Goal: Navigation & Orientation: Find specific page/section

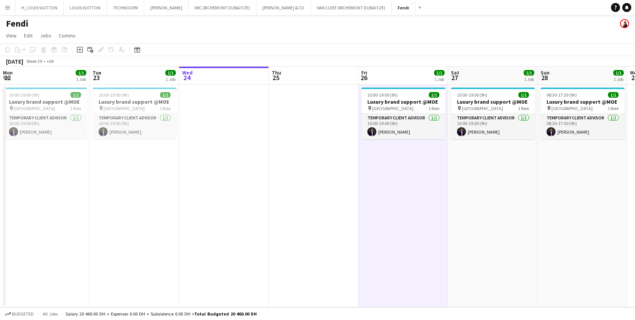
scroll to position [0, 283]
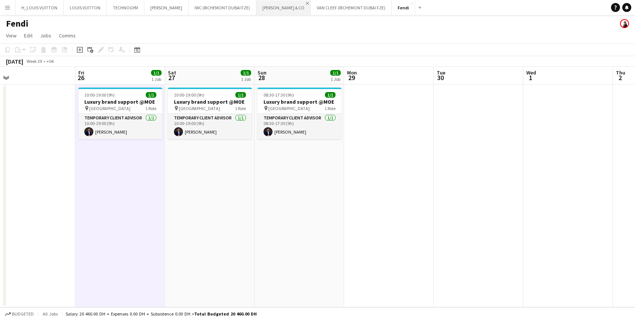
click at [306, 4] on app-icon "Close" at bounding box center [307, 3] width 3 height 3
click at [332, 4] on app-icon "Close" at bounding box center [333, 3] width 3 height 3
click at [234, 3] on button "IWC (RICHEMONT DUBAI FZE) Close" at bounding box center [223, 7] width 68 height 15
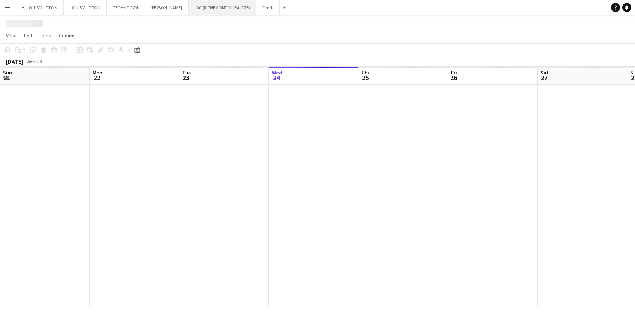
scroll to position [0, 179]
click at [251, 4] on app-icon "Close" at bounding box center [252, 3] width 3 height 3
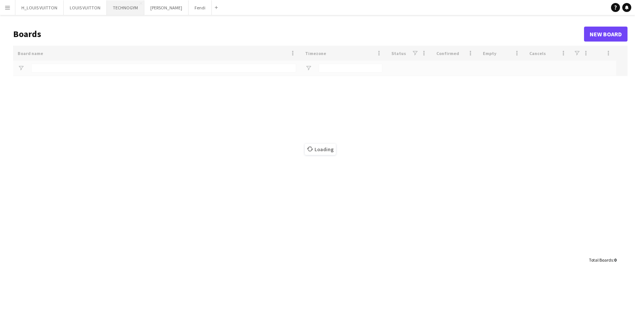
click at [116, 10] on button "TECHNOGYM Close" at bounding box center [125, 7] width 37 height 15
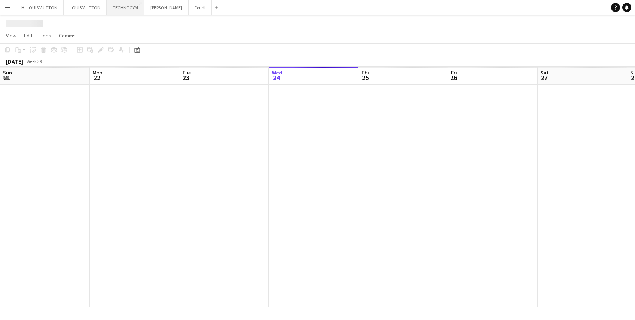
scroll to position [0, 179]
click at [139, 4] on app-icon "Close" at bounding box center [140, 3] width 3 height 3
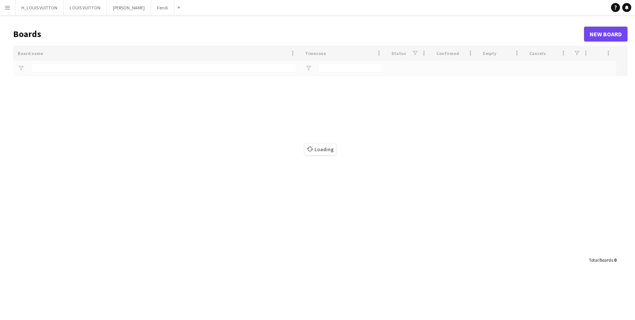
click at [9, 7] on app-icon "Menu" at bounding box center [7, 7] width 6 height 6
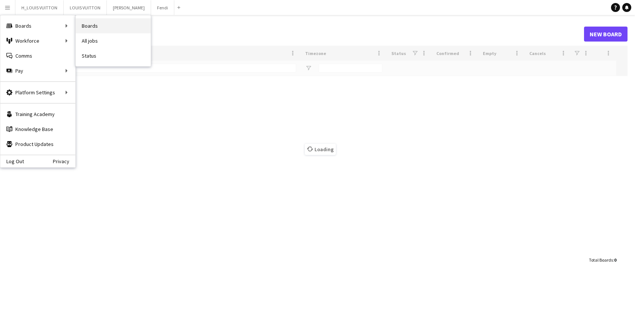
click at [94, 25] on link "Boards" at bounding box center [113, 25] width 75 height 15
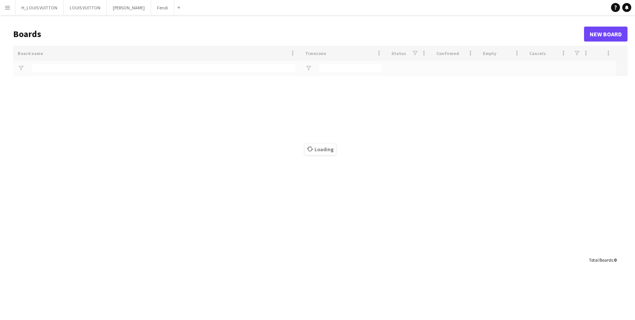
type input "*****"
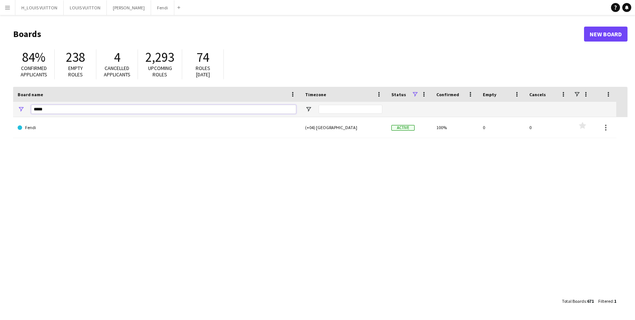
click at [67, 106] on input "*****" at bounding box center [163, 109] width 265 height 9
click at [61, 111] on input "*****" at bounding box center [163, 109] width 265 height 9
type input "*****"
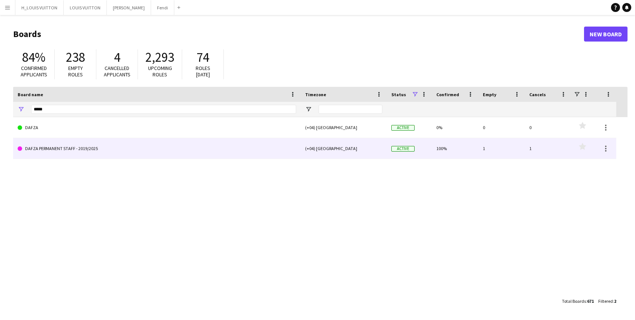
click at [64, 147] on link "DAFZA PERMANENT STAFF - 2019/2025" at bounding box center [157, 148] width 278 height 21
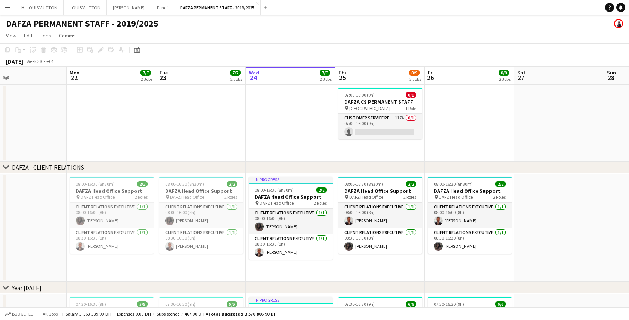
drag, startPoint x: 65, startPoint y: 138, endPoint x: 401, endPoint y: 130, distance: 335.5
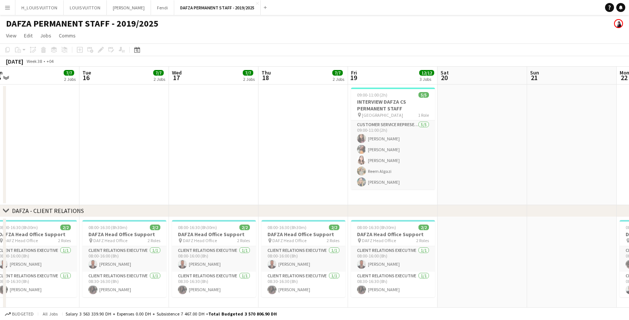
drag, startPoint x: 89, startPoint y: 161, endPoint x: 460, endPoint y: 152, distance: 371.1
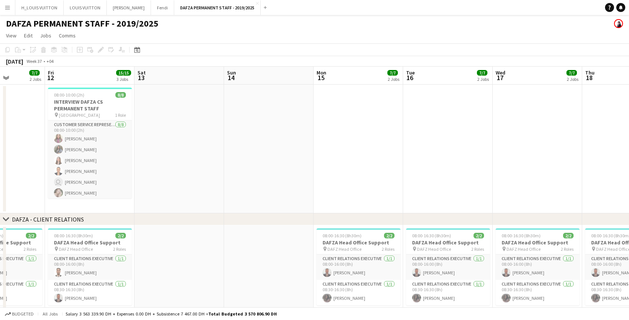
drag, startPoint x: 32, startPoint y: 161, endPoint x: 357, endPoint y: 156, distance: 325.0
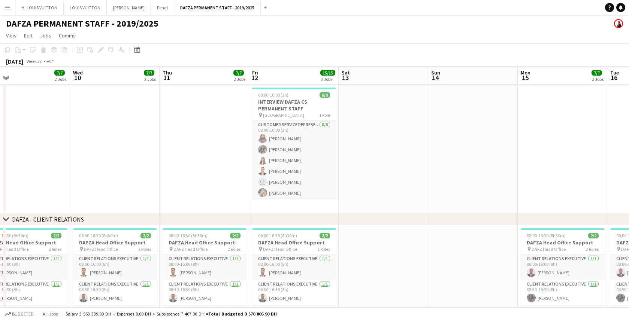
scroll to position [0, 185]
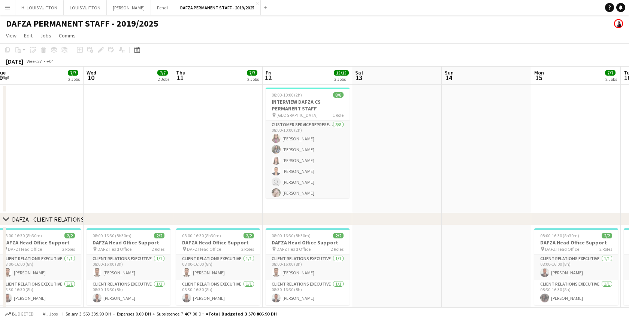
drag, startPoint x: 183, startPoint y: 160, endPoint x: 400, endPoint y: 150, distance: 216.9
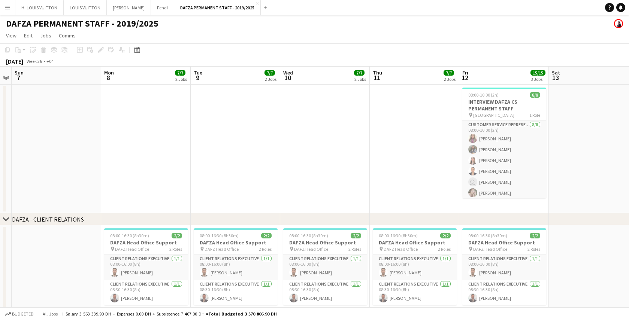
drag, startPoint x: 66, startPoint y: 159, endPoint x: 363, endPoint y: 154, distance: 296.8
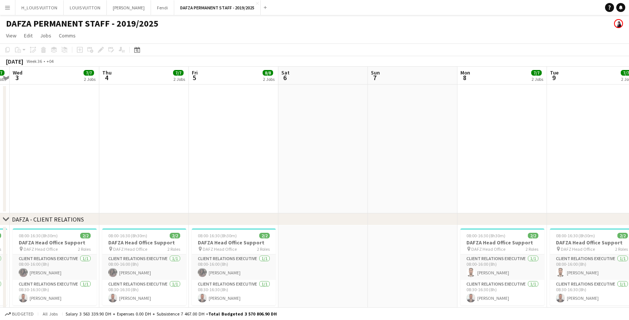
drag, startPoint x: 99, startPoint y: 163, endPoint x: 358, endPoint y: 152, distance: 259.6
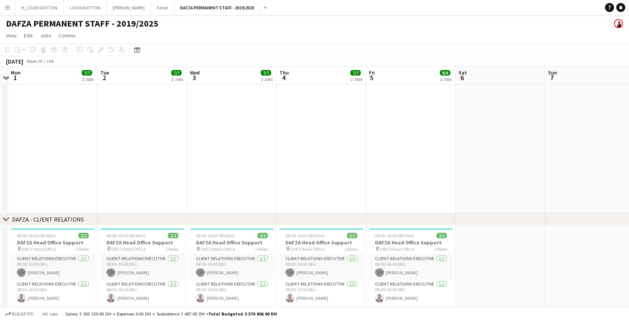
scroll to position [0, 262]
drag, startPoint x: 78, startPoint y: 155, endPoint x: 251, endPoint y: 159, distance: 173.2
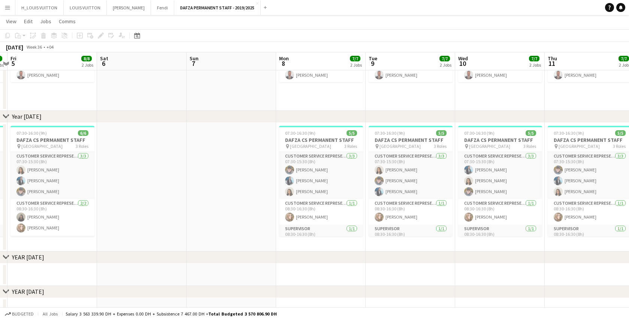
scroll to position [0, 305]
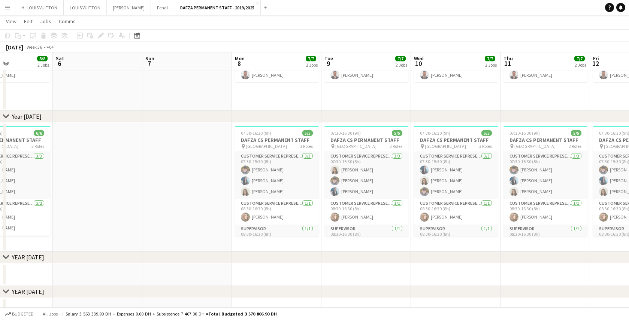
drag, startPoint x: 538, startPoint y: 210, endPoint x: 136, endPoint y: 230, distance: 402.3
click at [136, 230] on app-calendar-viewport "Tue 2 7/7 2 Jobs Wed 3 7/7 2 Jobs Thu 4 7/7 2 Jobs Fri 5 8/8 2 Jobs Sat 6 Sun 7…" at bounding box center [314, 133] width 629 height 652
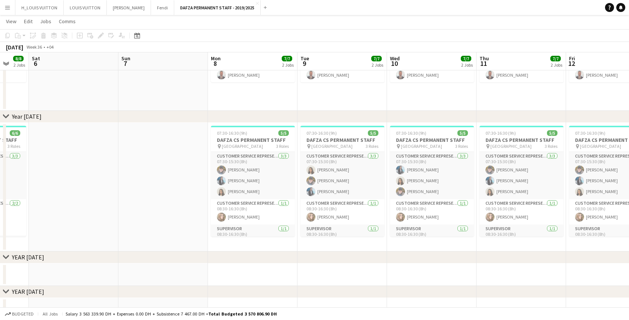
drag, startPoint x: 172, startPoint y: 220, endPoint x: 148, endPoint y: 219, distance: 24.0
click at [148, 219] on app-calendar-viewport "Tue 2 7/7 2 Jobs Wed 3 7/7 2 Jobs Thu 4 7/7 2 Jobs Fri 5 8/8 2 Jobs Sat 6 Sun 7…" at bounding box center [314, 133] width 629 height 652
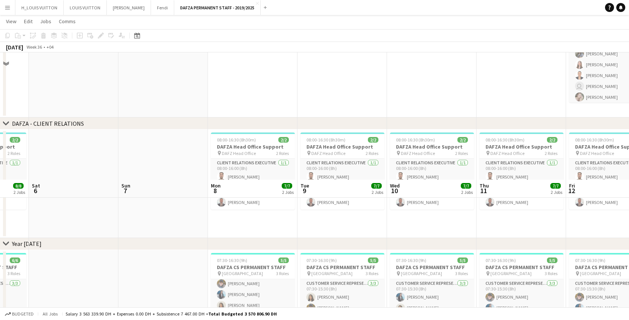
scroll to position [0, 0]
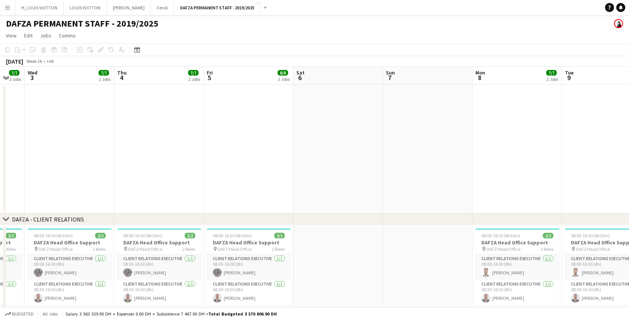
drag, startPoint x: 139, startPoint y: 167, endPoint x: 404, endPoint y: 171, distance: 264.6
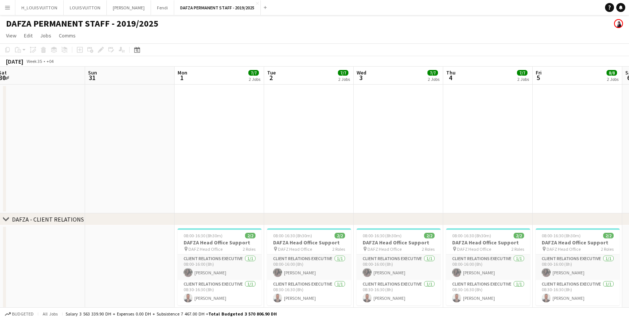
scroll to position [0, 164]
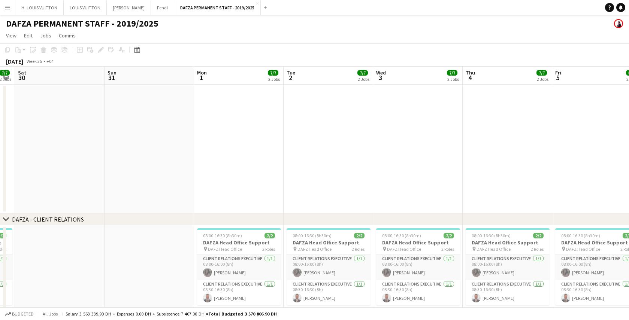
drag, startPoint x: 105, startPoint y: 165, endPoint x: 402, endPoint y: 159, distance: 296.5
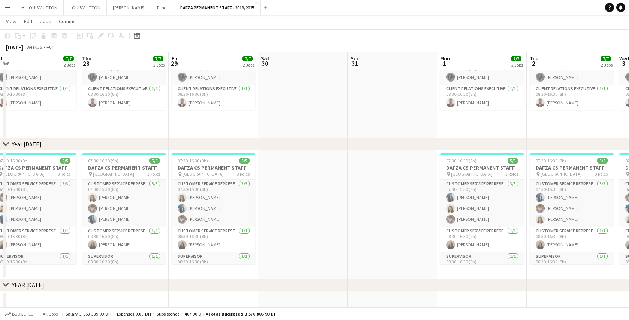
scroll to position [0, 205]
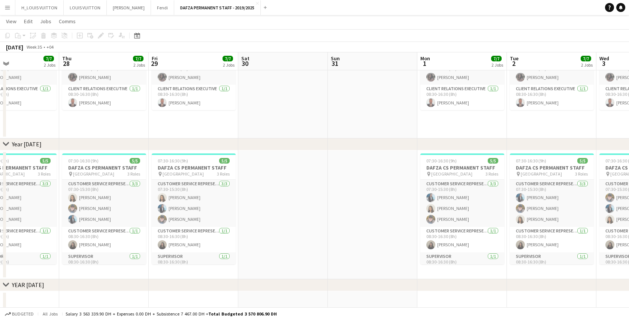
drag, startPoint x: 74, startPoint y: 206, endPoint x: 302, endPoint y: 201, distance: 227.9
click at [302, 201] on app-calendar-viewport "Mon 25 Tue 26 7/7 2 Jobs Wed 27 7/7 2 Jobs Thu 28 7/7 2 Jobs Fri 29 7/7 2 Jobs …" at bounding box center [314, 160] width 629 height 652
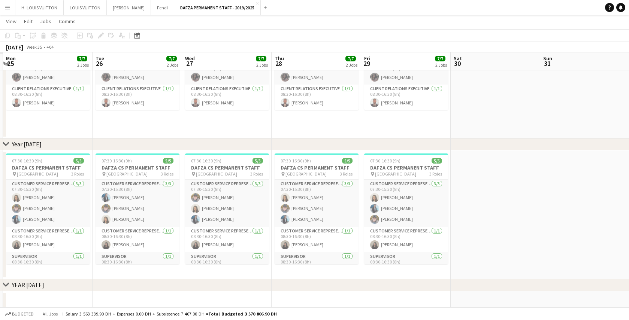
scroll to position [0, 198]
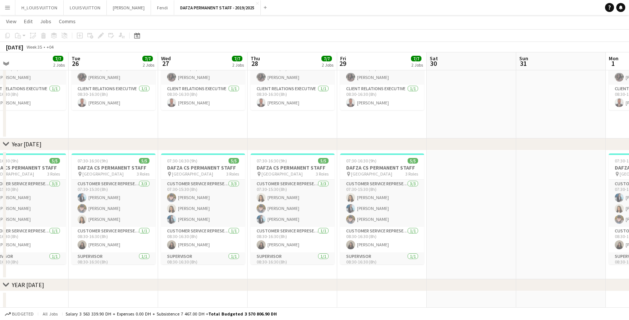
drag, startPoint x: 309, startPoint y: 211, endPoint x: 496, endPoint y: 203, distance: 187.2
click at [496, 203] on app-calendar-viewport "Sat 23 Sun 24 Mon 25 7/7 2 Jobs Tue 26 7/7 2 Jobs Wed 27 7/7 2 Jobs Thu 28 7/7 …" at bounding box center [314, 160] width 629 height 652
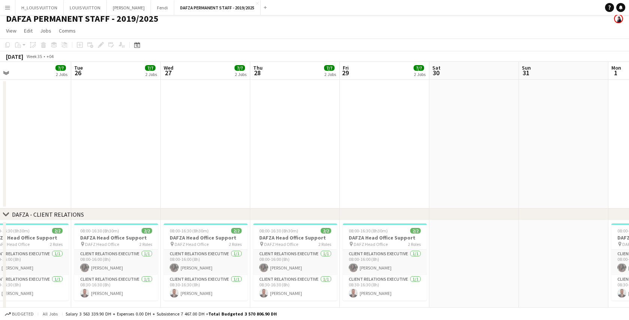
scroll to position [6, 0]
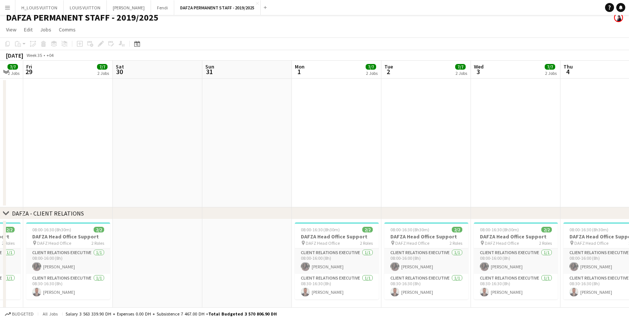
drag, startPoint x: 509, startPoint y: 141, endPoint x: 224, endPoint y: 143, distance: 284.8
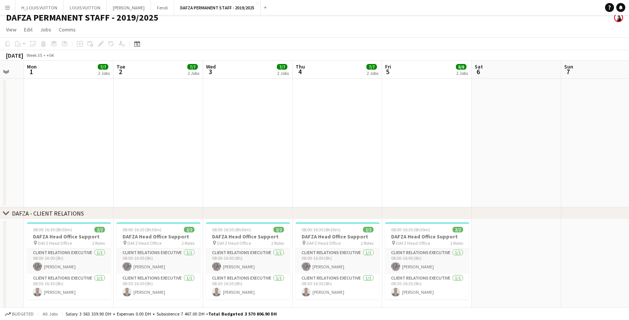
scroll to position [0, 261]
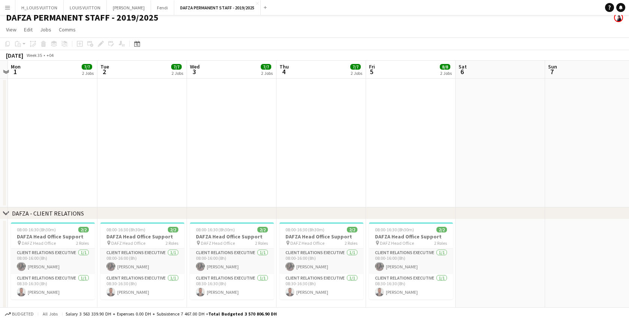
drag, startPoint x: 437, startPoint y: 140, endPoint x: 153, endPoint y: 148, distance: 283.8
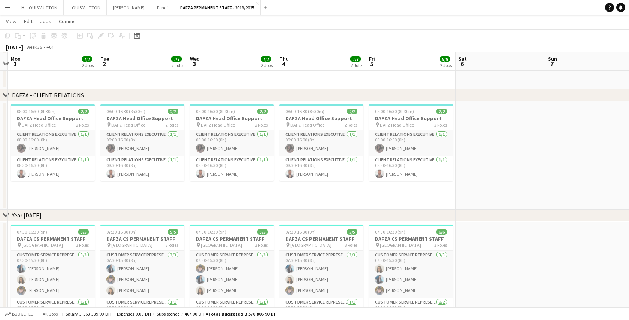
scroll to position [124, 0]
click at [503, 161] on app-date-cell at bounding box center [501, 155] width 90 height 109
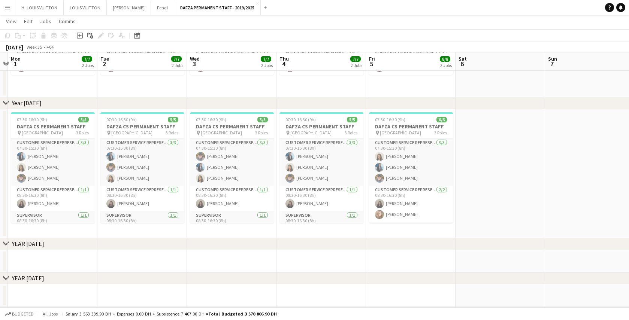
scroll to position [75, 0]
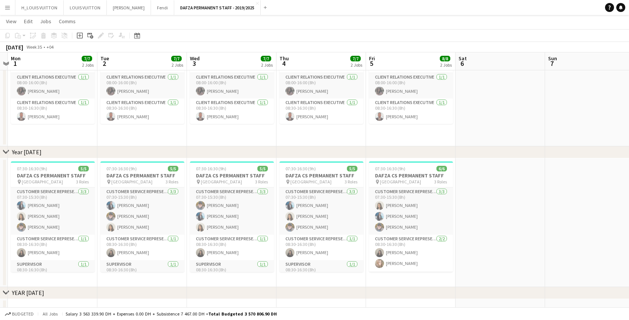
click at [566, 163] on app-date-cell at bounding box center [590, 223] width 90 height 129
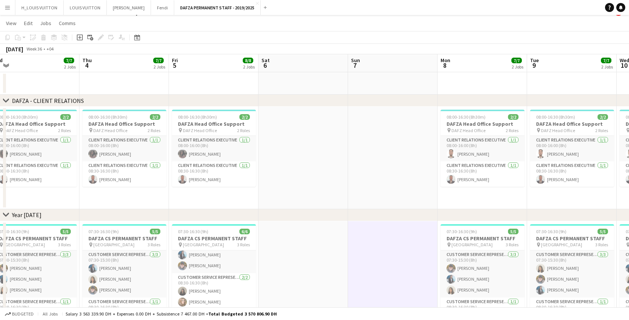
scroll to position [0, 279]
drag, startPoint x: 482, startPoint y: 177, endPoint x: 284, endPoint y: 193, distance: 198.1
click at [284, 193] on app-calendar-viewport "Sun 31 Mon 1 7/7 2 Jobs Tue 2 7/7 2 Jobs Wed 3 7/7 2 Jobs Thu 4 7/7 2 Jobs Fri …" at bounding box center [314, 305] width 629 height 503
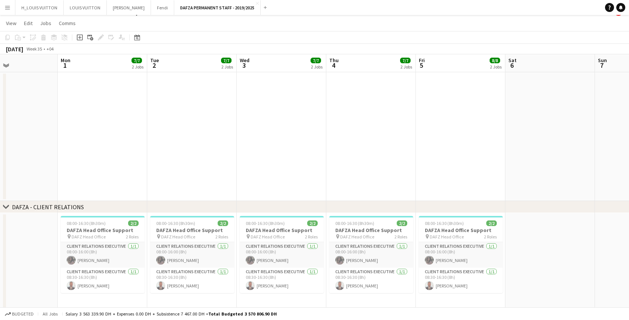
scroll to position [0, 204]
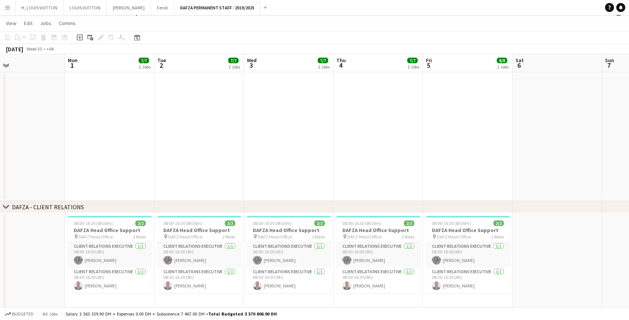
drag, startPoint x: 154, startPoint y: 159, endPoint x: 390, endPoint y: 183, distance: 237.7
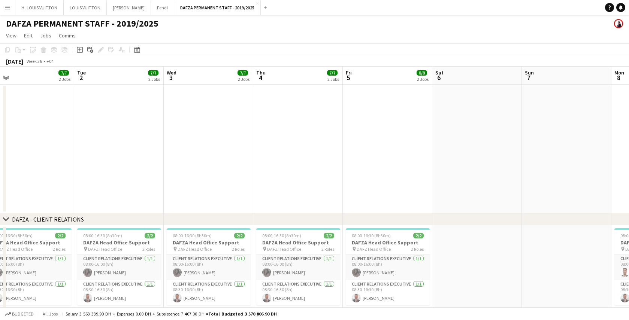
scroll to position [0, 210]
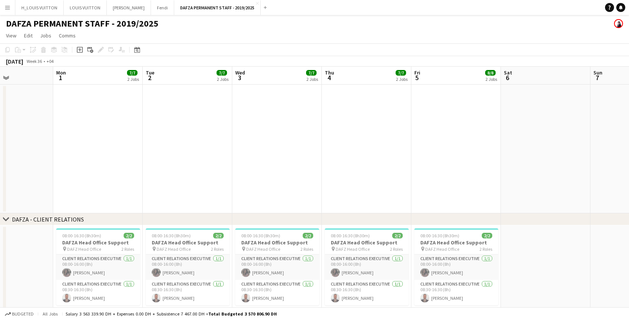
drag, startPoint x: 390, startPoint y: 156, endPoint x: 114, endPoint y: 178, distance: 276.7
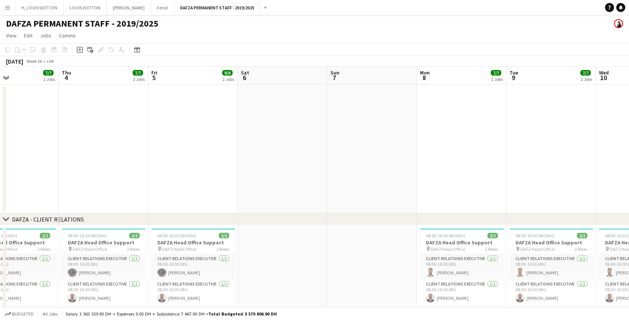
click at [426, 158] on app-date-cell at bounding box center [462, 149] width 90 height 129
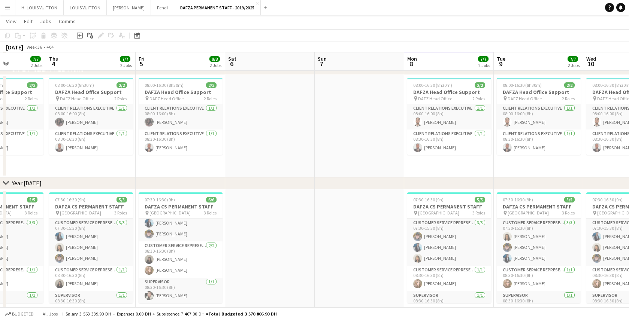
scroll to position [0, 188]
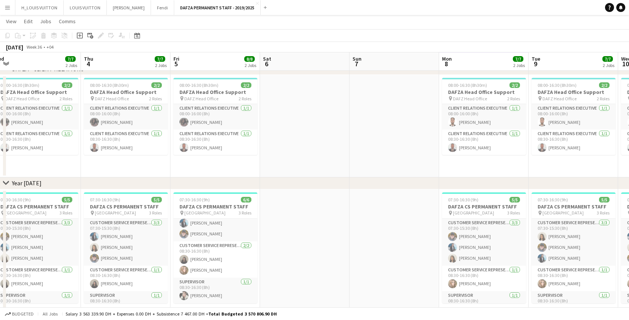
drag, startPoint x: 350, startPoint y: 152, endPoint x: 372, endPoint y: 151, distance: 22.1
click at [372, 151] on app-calendar-viewport "Mon 1 7/7 2 Jobs Tue 2 7/7 2 Jobs Wed 3 7/7 2 Jobs Thu 4 7/7 2 Jobs Fri 5 8/8 2…" at bounding box center [314, 202] width 629 height 646
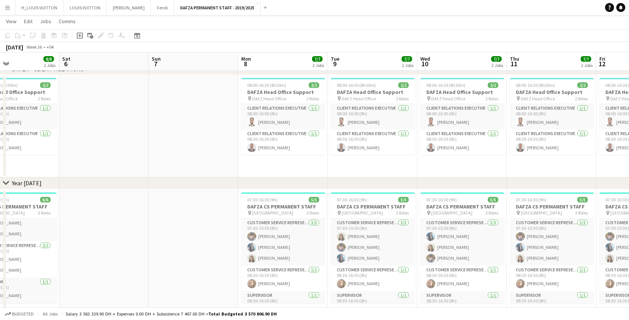
scroll to position [0, 211]
drag, startPoint x: 325, startPoint y: 146, endPoint x: 123, endPoint y: 175, distance: 204.1
click at [123, 175] on app-calendar-viewport "Wed 3 7/7 2 Jobs Thu 4 7/7 2 Jobs Fri 5 8/8 2 Jobs Sat 6 Sun 7 Mon 8 7/7 2 Jobs…" at bounding box center [314, 202] width 629 height 646
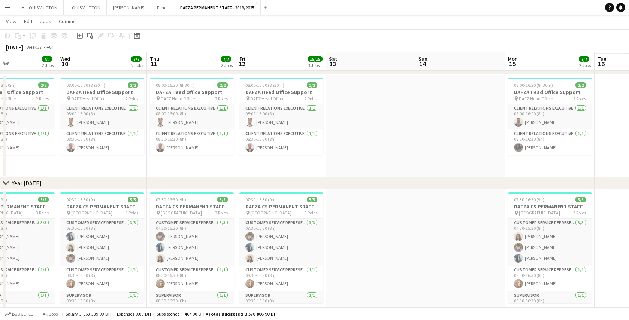
drag, startPoint x: 411, startPoint y: 163, endPoint x: 52, endPoint y: 172, distance: 359.1
click at [52, 172] on app-calendar-viewport "Sat 6 Sun 7 Mon 8 7/7 2 Jobs Tue 9 7/7 2 Jobs Wed 10 7/7 2 Jobs Thu 11 7/7 2 Jo…" at bounding box center [314, 202] width 629 height 646
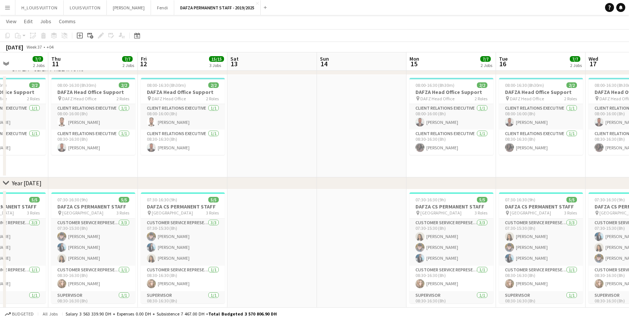
drag, startPoint x: 253, startPoint y: 163, endPoint x: 158, endPoint y: 163, distance: 94.8
click at [159, 163] on app-calendar-viewport "Mon 8 7/7 2 Jobs Tue 9 7/7 2 Jobs Wed 10 7/7 2 Jobs Thu 11 7/7 2 Jobs Fri 12 15…" at bounding box center [314, 202] width 629 height 646
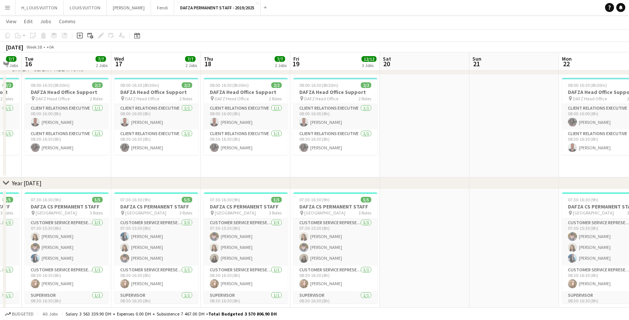
drag, startPoint x: 466, startPoint y: 161, endPoint x: 198, endPoint y: 163, distance: 268.3
click at [198, 163] on app-calendar-viewport "Fri 12 15/15 3 Jobs Sat 13 Sun 14 Mon 15 7/7 2 Jobs Tue 16 7/7 2 Jobs Wed 17 7/…" at bounding box center [314, 202] width 629 height 646
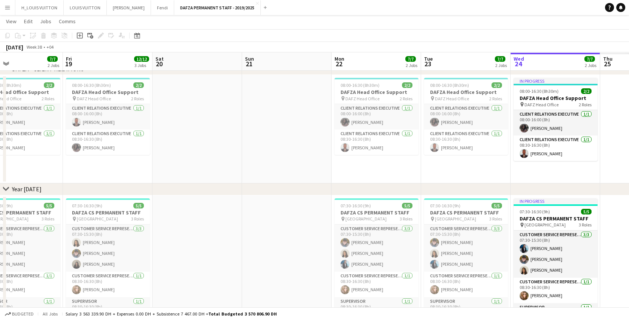
drag, startPoint x: 340, startPoint y: 165, endPoint x: 219, endPoint y: 170, distance: 121.1
click at [219, 170] on app-calendar-viewport "Sun 14 Mon 15 7/7 2 Jobs Tue 16 7/7 2 Jobs Wed 17 7/7 2 Jobs Thu 18 7/7 2 Jobs …" at bounding box center [314, 205] width 629 height 652
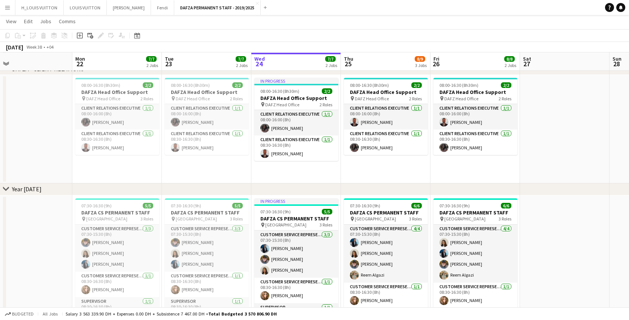
drag, startPoint x: 398, startPoint y: 167, endPoint x: 209, endPoint y: 172, distance: 189.3
click at [209, 172] on app-calendar-viewport "Thu 18 7/7 2 Jobs Fri 19 12/12 3 Jobs Sat 20 Sun 21 Mon 22 7/7 2 Jobs Tue 23 7/…" at bounding box center [314, 205] width 629 height 652
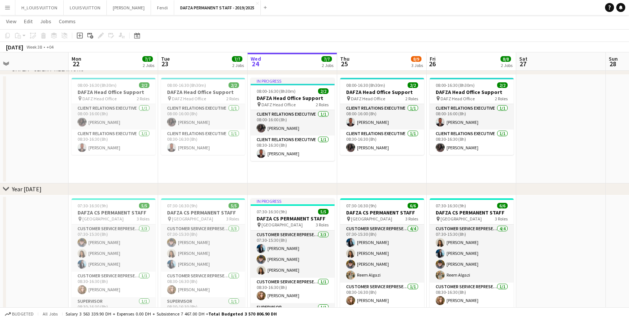
scroll to position [0, 299]
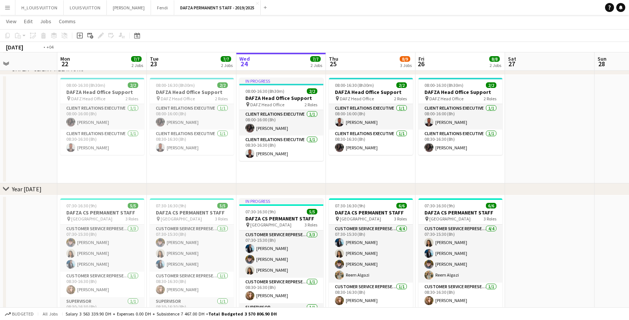
drag, startPoint x: 419, startPoint y: 167, endPoint x: 223, endPoint y: 166, distance: 196.8
click at [223, 166] on app-calendar-viewport "Thu 18 7/7 2 Jobs Fri 19 12/12 3 Jobs Sat 20 Sun 21 Mon 22 7/7 2 Jobs Tue 23 7/…" at bounding box center [314, 205] width 629 height 652
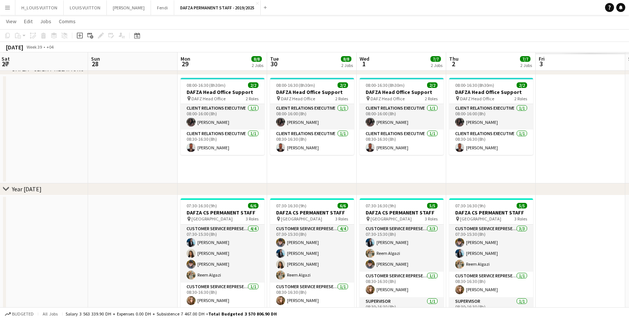
drag, startPoint x: 328, startPoint y: 165, endPoint x: 176, endPoint y: 166, distance: 151.8
click at [176, 166] on app-calendar-viewport "Wed 24 7/7 2 Jobs Thu 25 8/9 3 Jobs Fri 26 8/8 2 Jobs Sat 27 Sun 28 Mon 29 8/8 …" at bounding box center [314, 205] width 629 height 652
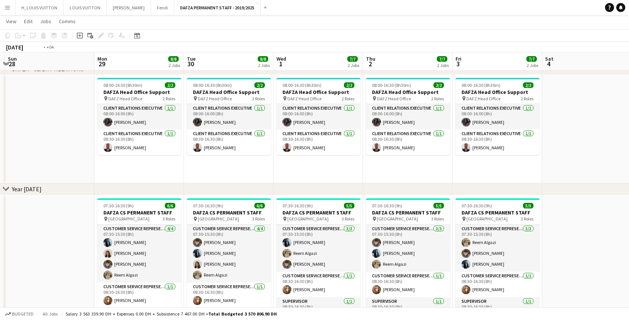
scroll to position [0, 317]
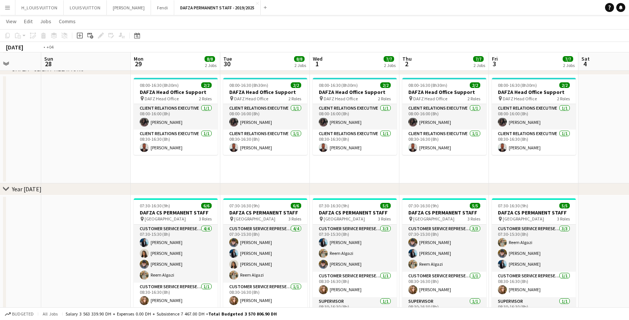
drag, startPoint x: 510, startPoint y: 166, endPoint x: 223, endPoint y: 184, distance: 286.9
click at [223, 184] on div "chevron-right DAFZA - CLIENT RELATIONS chevron-right Year [DATE] chevron-right …" at bounding box center [314, 205] width 629 height 652
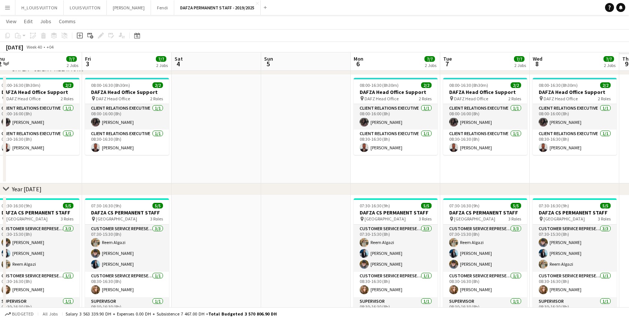
drag, startPoint x: 392, startPoint y: 159, endPoint x: 216, endPoint y: 162, distance: 175.8
click at [216, 162] on app-calendar-viewport "Sun 28 Mon 29 8/8 2 Jobs Tue 30 8/8 2 Jobs Wed 1 7/7 2 Jobs Thu 2 7/7 2 Jobs Fr…" at bounding box center [314, 205] width 629 height 652
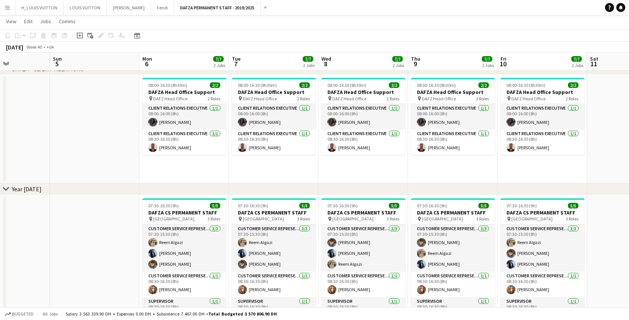
drag, startPoint x: 448, startPoint y: 166, endPoint x: 263, endPoint y: 170, distance: 185.2
click at [263, 170] on app-calendar-viewport "Thu 2 7/7 2 Jobs Fri 3 7/7 2 Jobs Sat 4 Sun 5 Mon 6 7/7 2 Jobs Tue 7 7/7 2 Jobs…" at bounding box center [314, 205] width 629 height 652
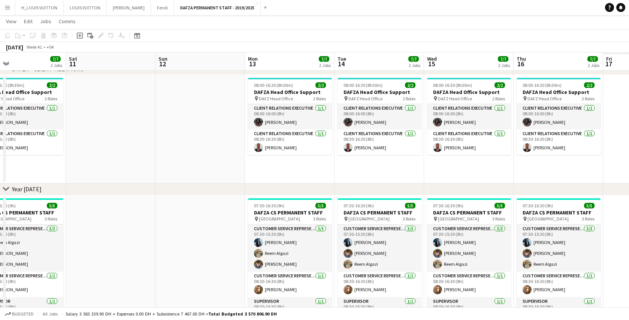
scroll to position [0, 218]
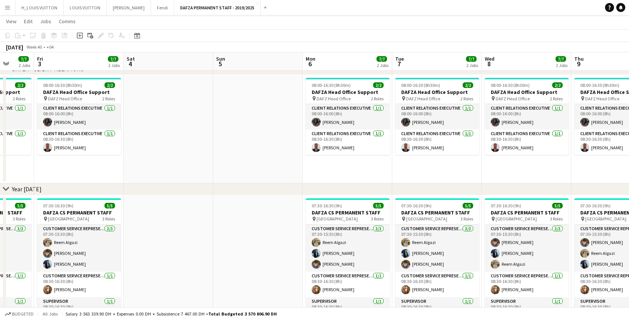
drag, startPoint x: 461, startPoint y: 172, endPoint x: 560, endPoint y: 175, distance: 99.0
click at [605, 175] on app-calendar-viewport "Wed 1 7/7 2 Jobs Thu 2 7/7 2 Jobs Fri 3 7/7 2 Jobs Sat 4 Sun 5 Mon 6 7/7 2 Jobs…" at bounding box center [314, 205] width 629 height 652
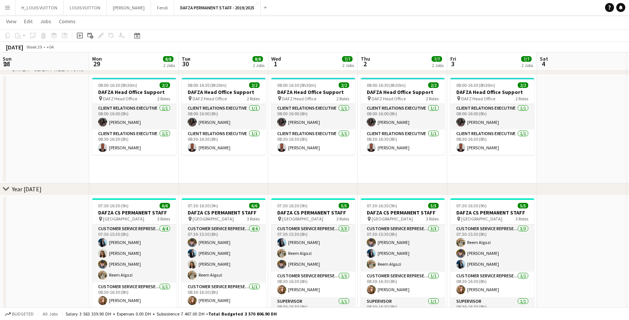
drag, startPoint x: 148, startPoint y: 165, endPoint x: 616, endPoint y: 162, distance: 467.7
click at [616, 162] on app-calendar-viewport "Fri 26 8/8 2 Jobs Sat 27 Sun 28 Mon 29 8/8 2 Jobs Tue 30 8/8 2 Jobs Wed 1 7/7 2…" at bounding box center [314, 205] width 629 height 652
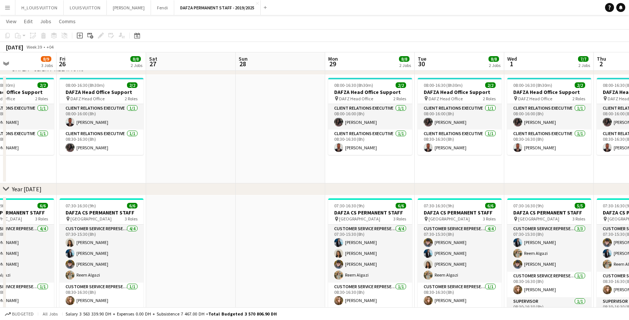
drag, startPoint x: 162, startPoint y: 166, endPoint x: 438, endPoint y: 172, distance: 276.6
click at [526, 168] on app-calendar-viewport "Tue 23 7/7 2 Jobs Wed 24 7/7 2 Jobs Thu 25 8/9 3 Jobs Fri 26 8/8 2 Jobs Sat 27 …" at bounding box center [314, 205] width 629 height 652
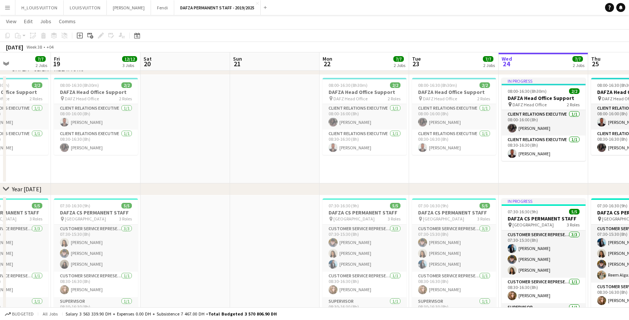
drag, startPoint x: 109, startPoint y: 171, endPoint x: 541, endPoint y: 169, distance: 432.5
click at [541, 169] on app-calendar-viewport "Tue 16 7/7 2 Jobs Wed 17 7/7 2 Jobs Thu 18 7/7 2 Jobs Fri 19 12/12 3 Jobs Sat 2…" at bounding box center [314, 205] width 629 height 652
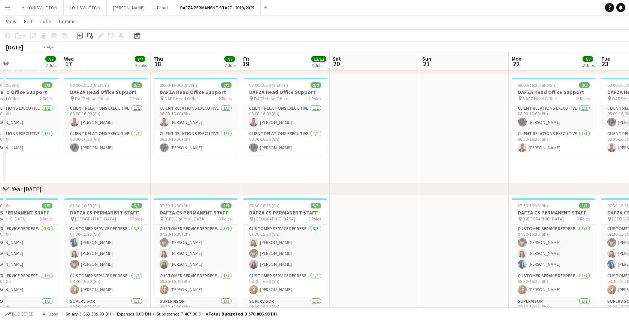
scroll to position [0, 183]
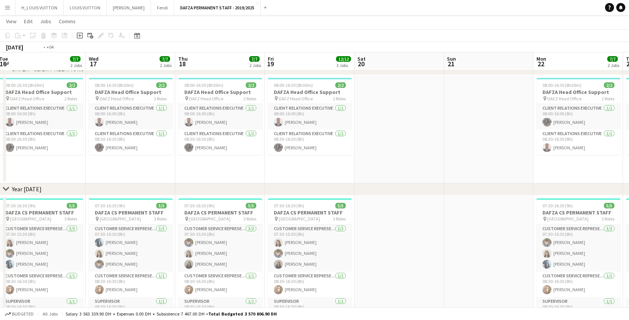
drag, startPoint x: 154, startPoint y: 164, endPoint x: 637, endPoint y: 165, distance: 483.5
click at [629, 165] on html "Menu Boards Boards Boards All jobs Status Workforce Workforce My Workforce Recr…" at bounding box center [314, 197] width 629 height 694
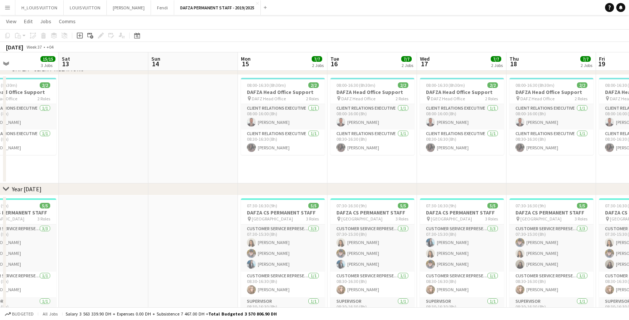
drag, startPoint x: 114, startPoint y: 174, endPoint x: 468, endPoint y: 166, distance: 354.2
click at [468, 166] on app-calendar-viewport "Wed 10 7/7 2 Jobs Thu 11 7/7 2 Jobs Fri 12 15/15 3 Jobs Sat 13 Sun 14 Mon 15 7/…" at bounding box center [314, 205] width 629 height 652
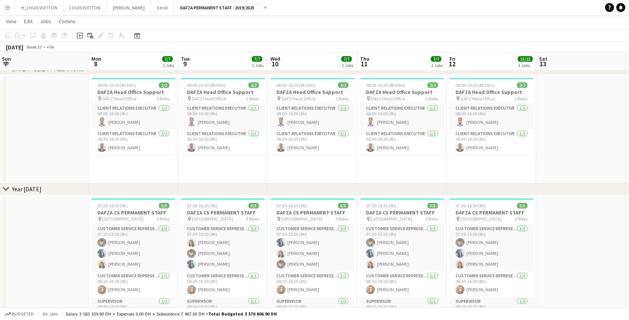
drag, startPoint x: 162, startPoint y: 171, endPoint x: 348, endPoint y: 166, distance: 185.9
click at [348, 166] on app-calendar-viewport "Fri 5 8/8 2 Jobs Sat 6 Sun 7 Mon 8 7/7 2 Jobs Tue 9 7/7 2 Jobs Wed 10 7/7 2 Job…" at bounding box center [314, 205] width 629 height 652
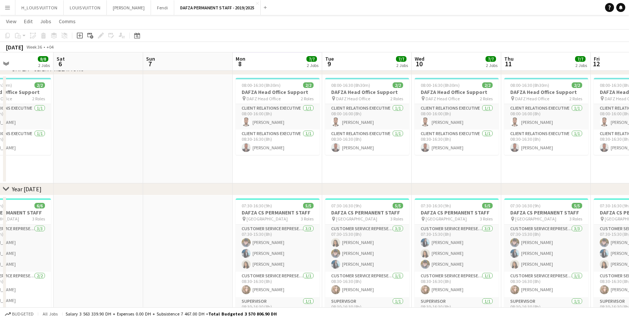
drag, startPoint x: 114, startPoint y: 169, endPoint x: 258, endPoint y: 165, distance: 144.3
click at [258, 165] on app-calendar-viewport "Wed 3 7/7 2 Jobs Thu 4 7/7 2 Jobs Fri 5 8/8 2 Jobs Sat 6 Sun 7 Mon 8 7/7 2 Jobs…" at bounding box center [314, 205] width 629 height 652
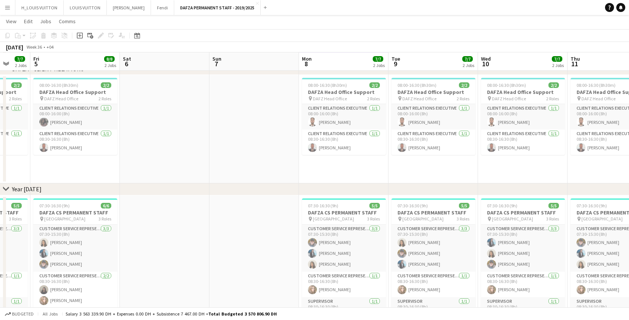
drag, startPoint x: 121, startPoint y: 169, endPoint x: 307, endPoint y: 168, distance: 185.5
click at [314, 168] on app-calendar-viewport "Wed 3 7/7 2 Jobs Thu 4 7/7 2 Jobs Fri 5 8/8 2 Jobs Sat 6 Sun 7 Mon 8 7/7 2 Jobs…" at bounding box center [314, 205] width 629 height 652
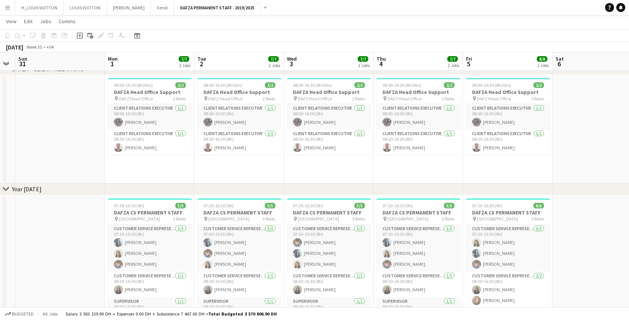
scroll to position [0, 240]
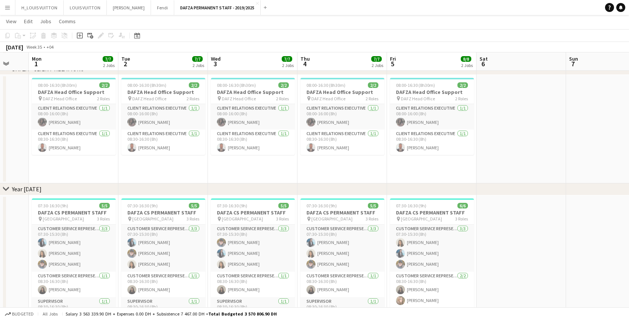
drag, startPoint x: 111, startPoint y: 170, endPoint x: 341, endPoint y: 170, distance: 230.5
click at [341, 170] on app-calendar-viewport "Fri 29 7/7 2 Jobs Sat 30 Sun 31 Mon 1 7/7 2 Jobs Tue 2 7/7 2 Jobs Wed 3 7/7 2 J…" at bounding box center [314, 205] width 629 height 652
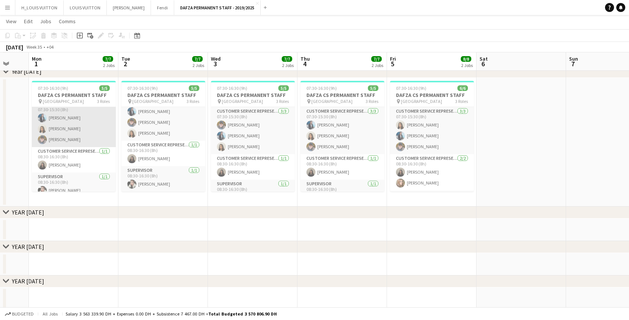
scroll to position [13, 0]
click at [90, 130] on app-card-role "Customer Service Representative [DATE] 07:30-15:30 (8h) Jida Alimadi [PERSON_NA…" at bounding box center [74, 117] width 84 height 47
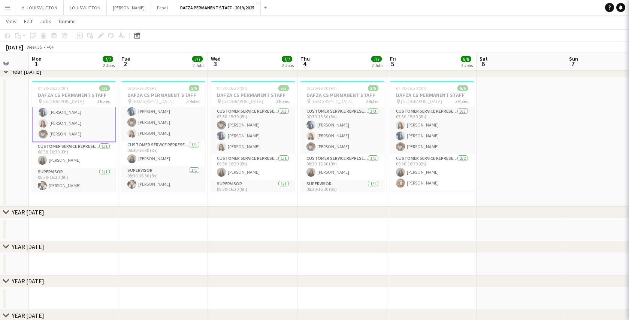
scroll to position [14, 0]
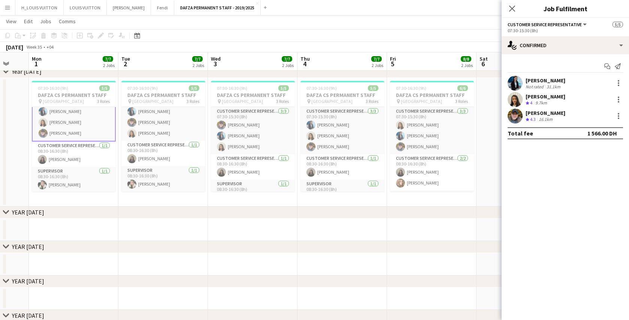
click at [566, 83] on div "[PERSON_NAME] Not rated 31.1km" at bounding box center [565, 83] width 127 height 15
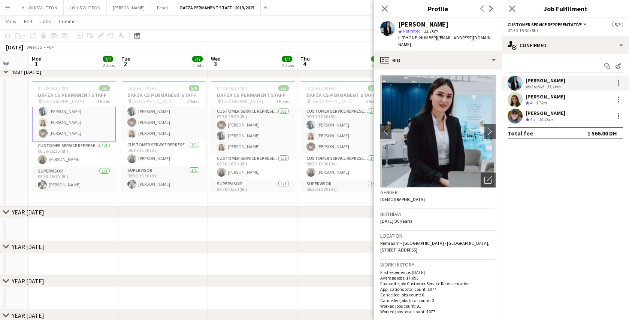
click at [563, 99] on div "[PERSON_NAME]" at bounding box center [546, 96] width 40 height 7
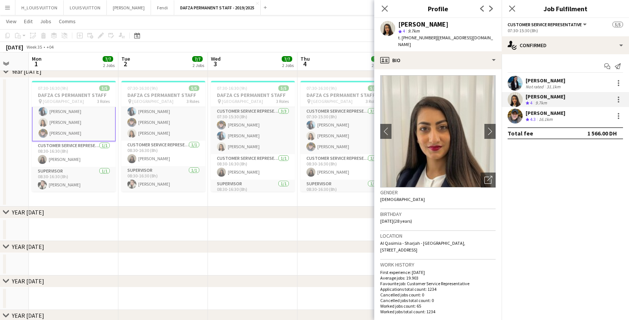
click at [569, 117] on div "[PERSON_NAME] Crew rating 4.3 16.1km" at bounding box center [565, 116] width 127 height 15
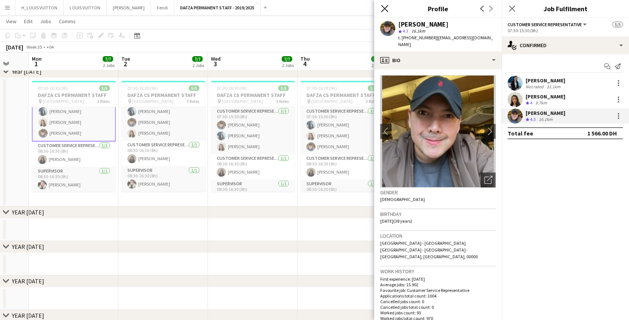
click at [386, 8] on icon at bounding box center [384, 8] width 7 height 7
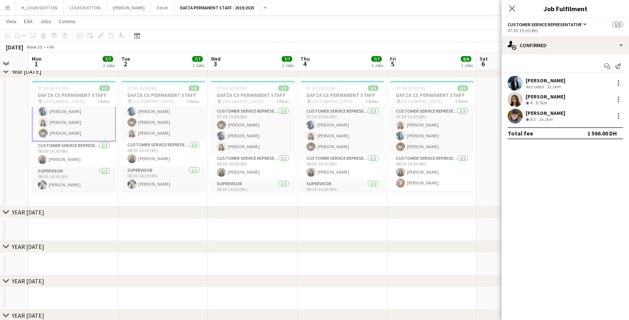
click at [260, 229] on app-date-cell at bounding box center [253, 230] width 90 height 22
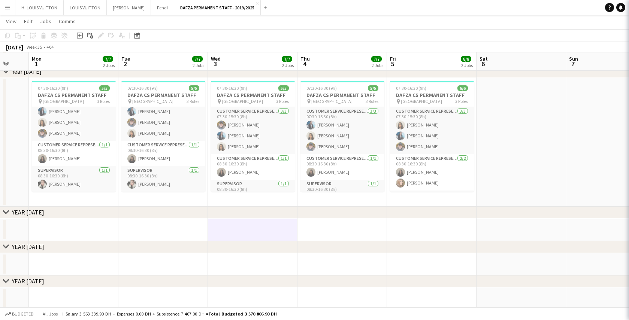
scroll to position [13, 0]
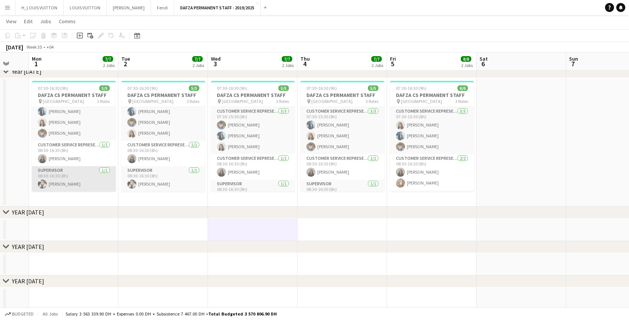
click at [71, 184] on app-card-role "Supervisor [DATE] 08:30-16:30 (8h) [PERSON_NAME]" at bounding box center [74, 178] width 84 height 25
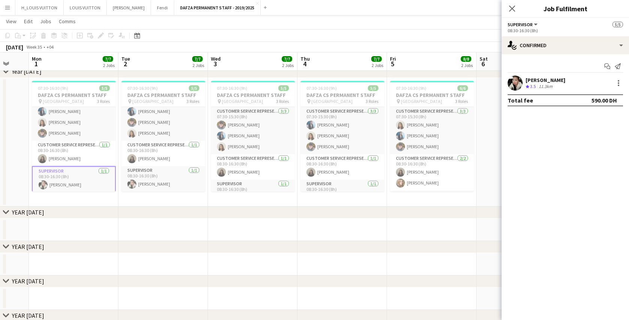
click at [259, 229] on app-date-cell at bounding box center [253, 230] width 90 height 22
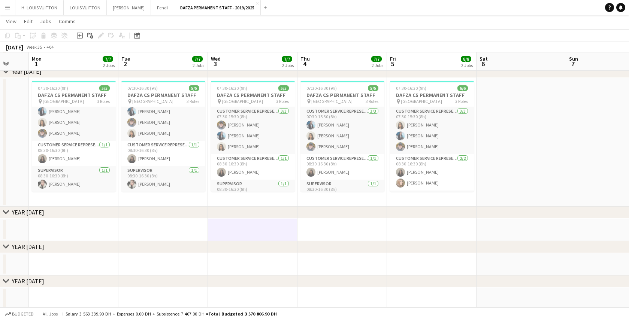
click at [548, 159] on app-date-cell at bounding box center [522, 142] width 90 height 129
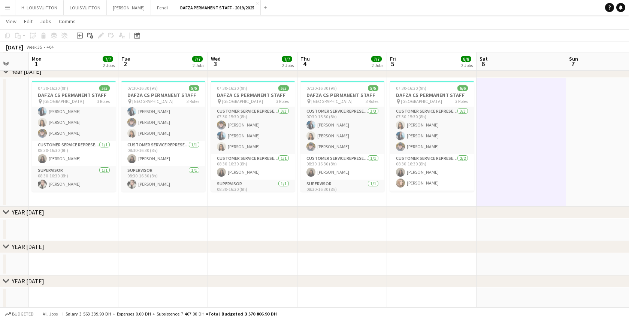
click at [564, 151] on app-date-cell at bounding box center [522, 142] width 90 height 129
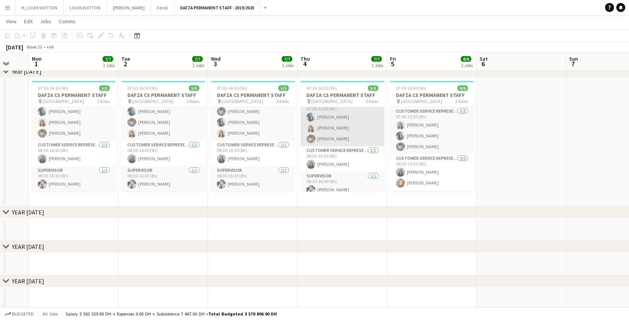
scroll to position [0, 0]
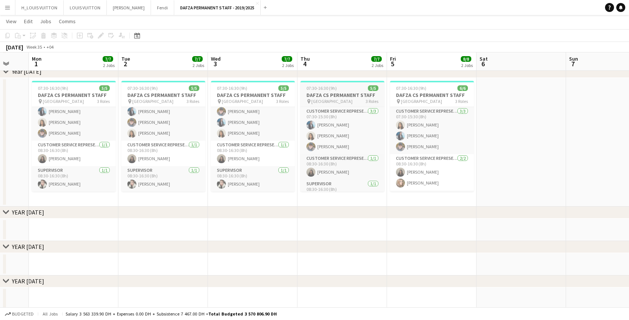
click at [343, 84] on app-job-card "07:30-16:30 (9h) 5/5 DAFZA CS PERMANENT STAFF pin [GEOGRAPHIC_DATA] Free Zone 3…" at bounding box center [343, 136] width 84 height 111
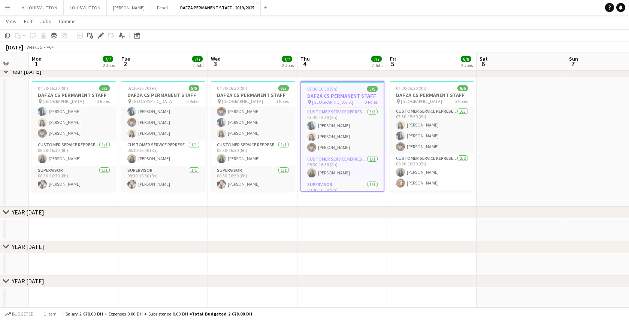
click at [343, 84] on app-job-card "07:30-16:30 (9h) 5/5 DAFZA CS PERMANENT STAFF pin [GEOGRAPHIC_DATA] Free Zone 3…" at bounding box center [343, 136] width 84 height 111
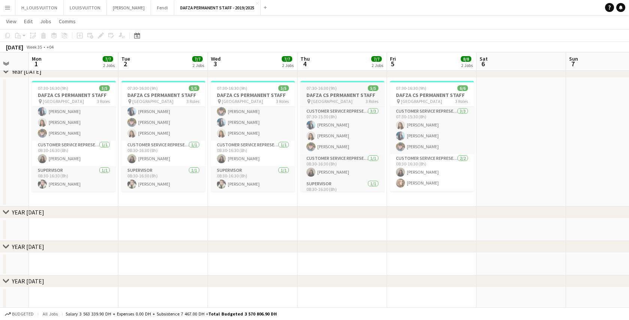
click at [343, 84] on app-job-card "07:30-16:30 (9h) 5/5 DAFZA CS PERMANENT STAFF pin [GEOGRAPHIC_DATA] Free Zone 3…" at bounding box center [343, 136] width 84 height 111
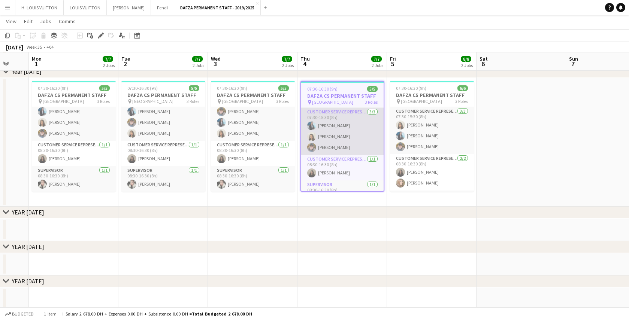
click at [352, 125] on app-card-role "Customer Service Representative [DATE] 07:30-15:30 (8h) Jida Alimadi [PERSON_NA…" at bounding box center [342, 131] width 82 height 47
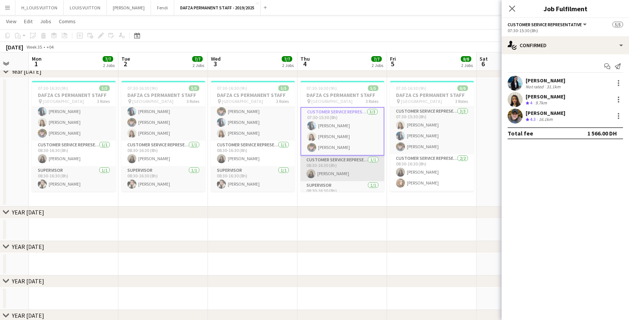
click at [343, 164] on app-card-role "Customer Service Representative [DATE] 08:30-16:30 (8h) [PERSON_NAME]" at bounding box center [343, 168] width 84 height 25
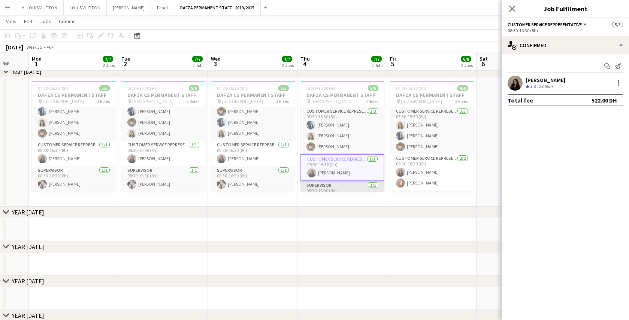
click at [337, 184] on app-card-role "Supervisor [DATE] 08:30-16:30 (8h) [PERSON_NAME]" at bounding box center [343, 193] width 84 height 25
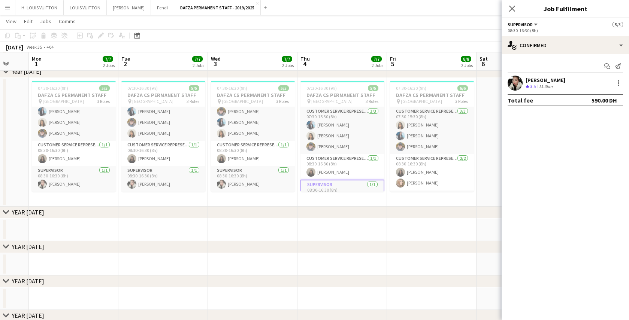
click at [257, 209] on div "chevron-right YEAR [DATE]" at bounding box center [314, 213] width 629 height 12
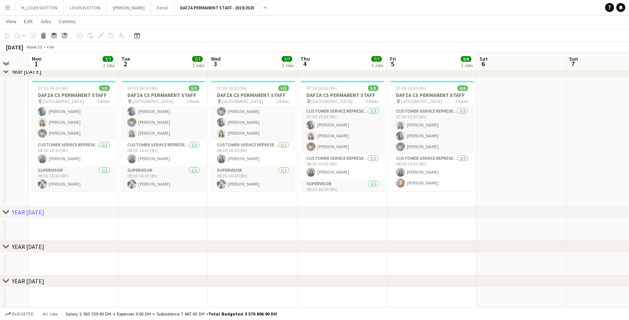
click at [532, 156] on app-date-cell at bounding box center [522, 142] width 90 height 129
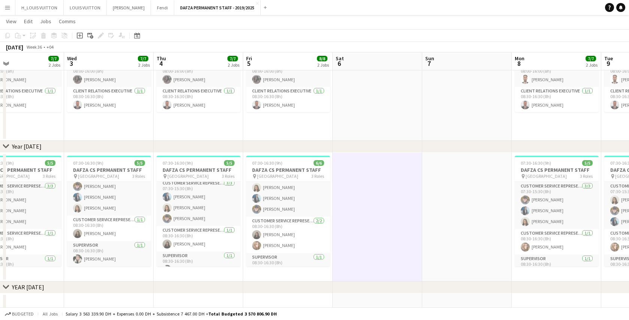
scroll to position [0, 204]
drag, startPoint x: 457, startPoint y: 220, endPoint x: 314, endPoint y: 219, distance: 143.5
click at [314, 219] on app-calendar-viewport "Sun 31 Mon 1 7/7 2 Jobs Tue 2 7/7 2 Jobs Wed 3 7/7 2 Jobs Thu 4 7/7 2 Jobs Fri …" at bounding box center [314, 163] width 629 height 652
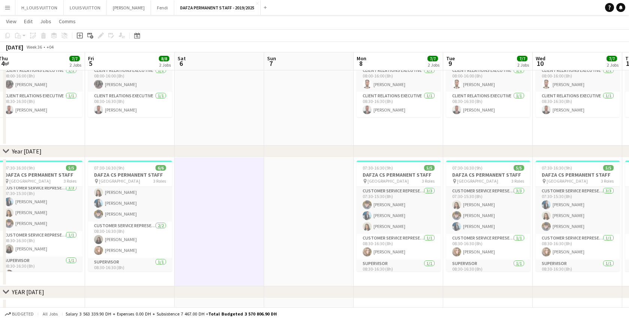
scroll to position [0, 376]
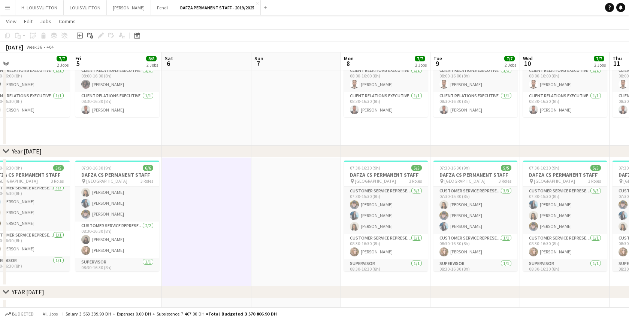
drag, startPoint x: 449, startPoint y: 224, endPoint x: 277, endPoint y: 228, distance: 171.3
click at [277, 228] on app-calendar-viewport "Sun 31 Mon 1 7/7 2 Jobs Tue 2 7/7 2 Jobs Wed 3 7/7 2 Jobs Thu 4 7/7 2 Jobs Fri …" at bounding box center [314, 167] width 629 height 652
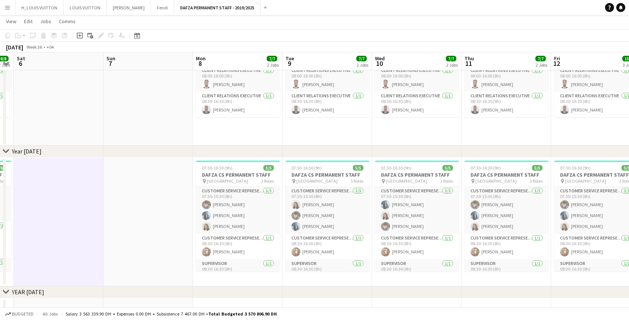
scroll to position [0, 373]
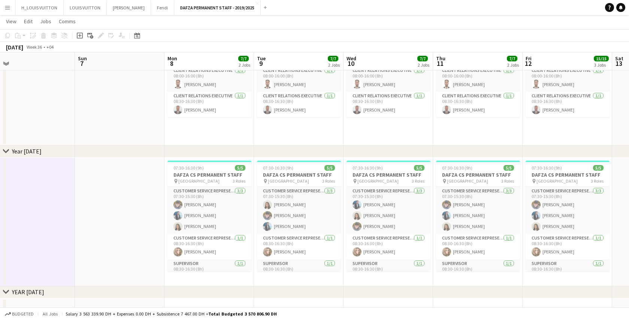
drag, startPoint x: 302, startPoint y: 226, endPoint x: 125, endPoint y: 230, distance: 176.6
click at [125, 230] on app-calendar-viewport "Tue 2 7/7 2 Jobs Wed 3 7/7 2 Jobs Thu 4 7/7 2 Jobs Fri 5 8/8 2 Jobs Sat 6 Sun 7…" at bounding box center [314, 167] width 629 height 652
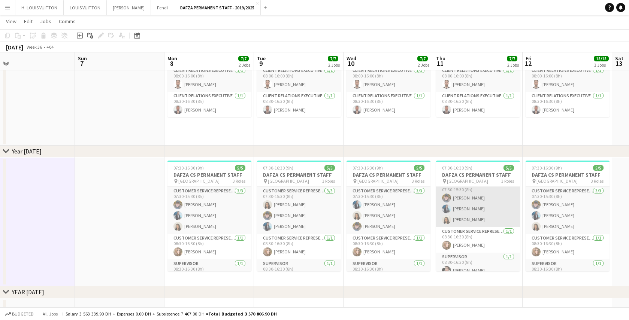
scroll to position [13, 0]
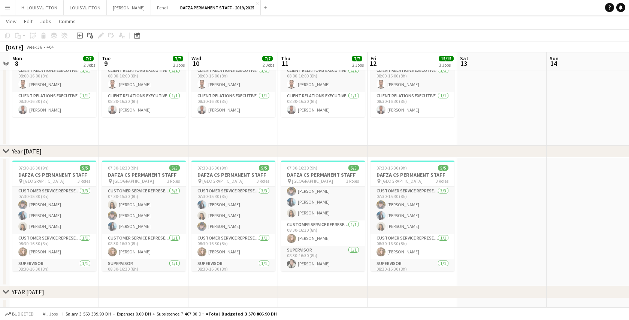
drag, startPoint x: 574, startPoint y: 219, endPoint x: 415, endPoint y: 228, distance: 158.8
click at [415, 228] on app-calendar-viewport "Thu 4 7/7 2 Jobs Fri 5 8/8 2 Jobs Sat 6 Sun 7 Mon 8 7/7 2 Jobs Tue 9 7/7 2 Jobs…" at bounding box center [314, 167] width 629 height 652
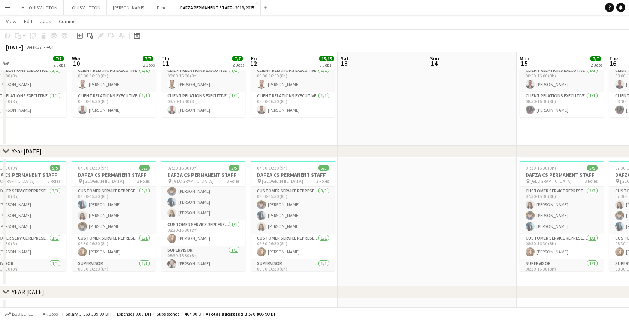
drag, startPoint x: 435, startPoint y: 232, endPoint x: 211, endPoint y: 244, distance: 223.7
click at [211, 244] on app-calendar-viewport "Sat 6 Sun 7 Mon 8 7/7 2 Jobs Tue 9 7/7 2 Jobs Wed 10 7/7 2 Jobs Thu 11 7/7 2 Jo…" at bounding box center [314, 167] width 629 height 652
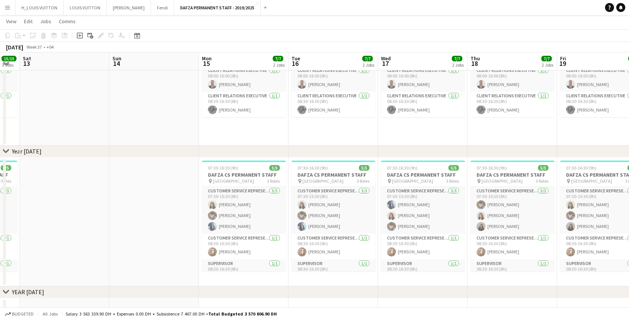
drag, startPoint x: 526, startPoint y: 222, endPoint x: 363, endPoint y: 226, distance: 163.1
click at [363, 226] on app-calendar-viewport "Wed 10 7/7 2 Jobs Thu 11 7/7 2 Jobs Fri 12 15/15 3 Jobs Sat 13 Sun 14 Mon 15 7/…" at bounding box center [314, 167] width 629 height 652
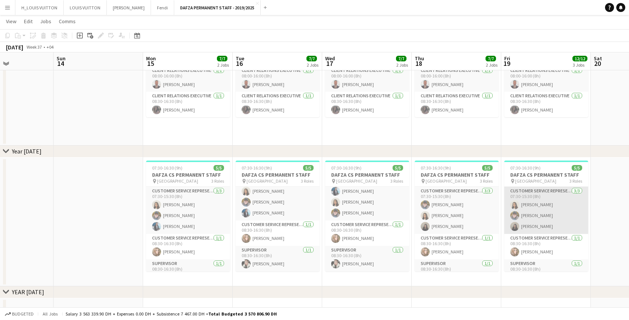
click at [540, 214] on app-card-role "Customer Service Representative [DATE] 07:30-15:30 (8h) [PERSON_NAME] [PERSON_N…" at bounding box center [546, 210] width 84 height 47
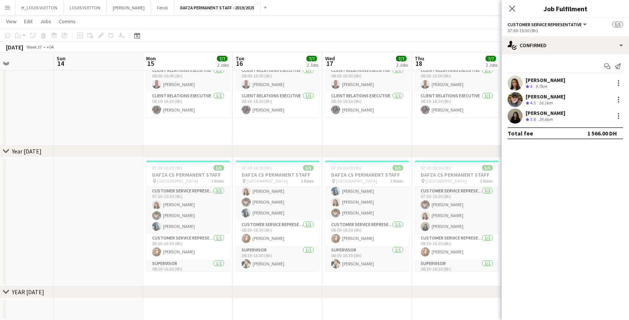
click at [90, 227] on app-date-cell at bounding box center [99, 222] width 90 height 129
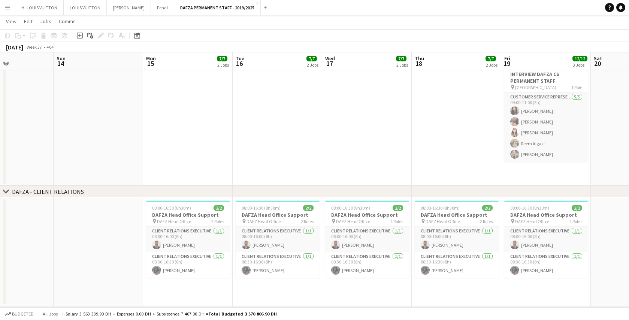
scroll to position [67, 0]
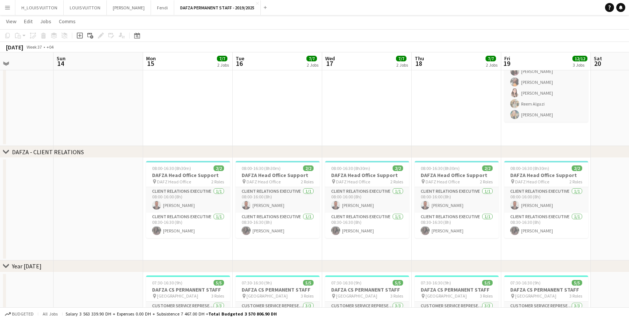
click at [80, 215] on app-date-cell at bounding box center [99, 209] width 90 height 103
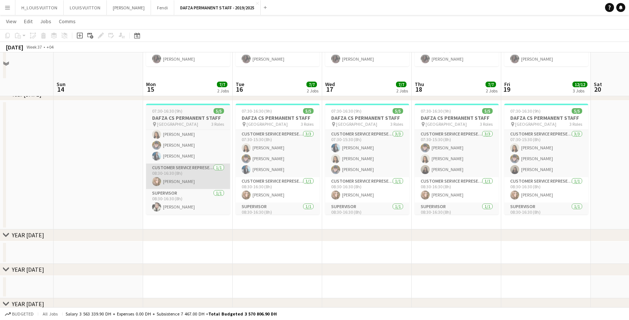
scroll to position [279, 0]
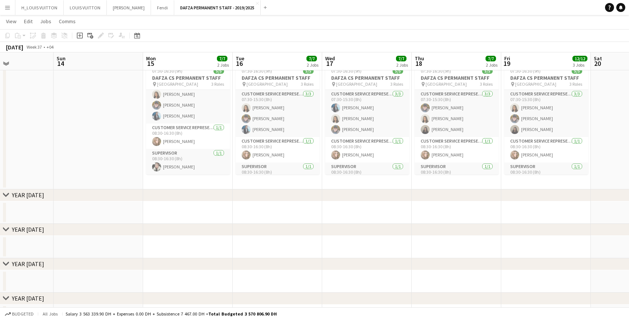
click at [9, 7] on app-icon "Menu" at bounding box center [7, 7] width 6 height 6
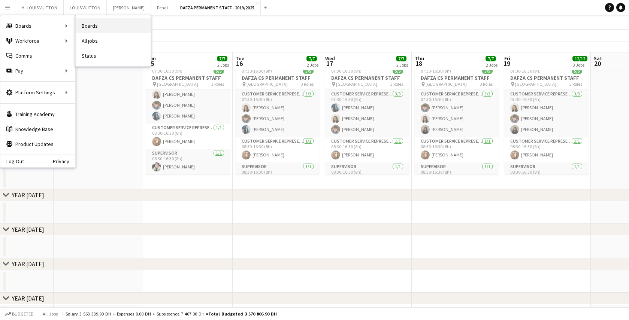
click at [91, 27] on link "Boards" at bounding box center [113, 25] width 75 height 15
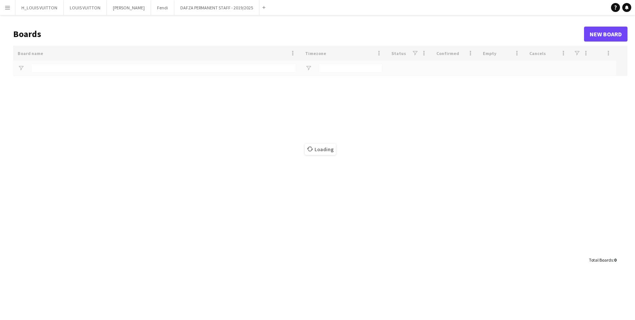
type input "*****"
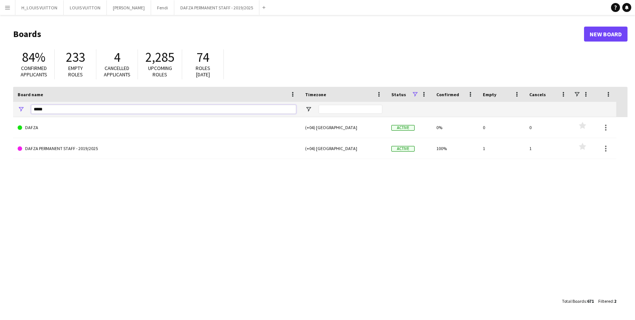
click at [48, 112] on input "*****" at bounding box center [163, 109] width 265 height 9
type input "***"
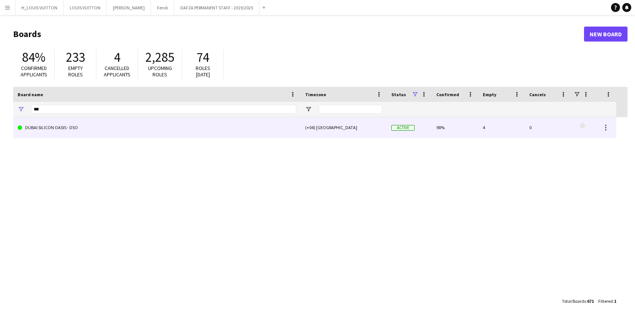
click at [67, 129] on link "DUBAI SILICON OASIS - DSO" at bounding box center [157, 127] width 278 height 21
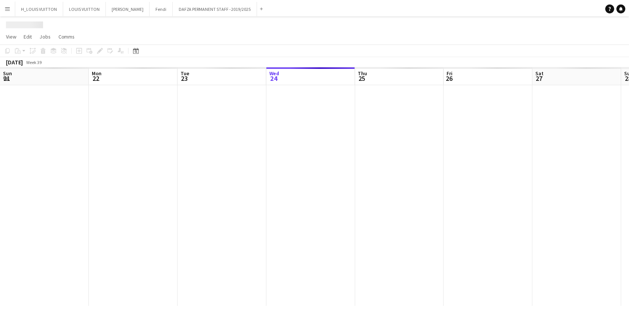
scroll to position [0, 179]
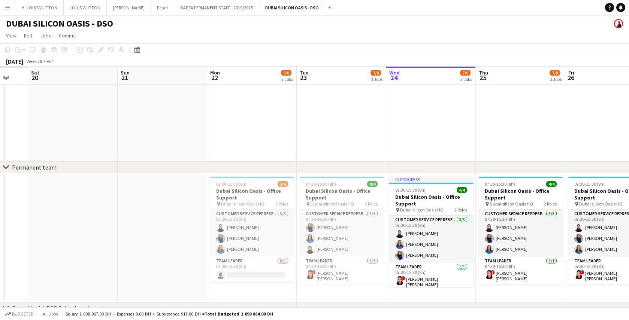
drag, startPoint x: 63, startPoint y: 130, endPoint x: 329, endPoint y: 131, distance: 266.5
click at [350, 128] on app-calendar-viewport "Thu 18 Fri 19 Sat 20 Sun 21 Mon 22 6/8 3 Jobs Tue 23 7/8 3 Jobs Wed 24 7/8 3 Jo…" at bounding box center [314, 298] width 629 height 462
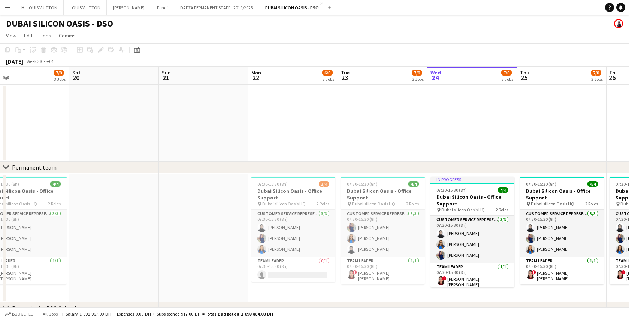
drag, startPoint x: 29, startPoint y: 134, endPoint x: 428, endPoint y: 135, distance: 399.1
click at [428, 135] on app-calendar-viewport "Wed 17 8/8 3 Jobs Thu 18 8/8 3 Jobs Fri 19 7/8 3 Jobs Sat 20 Sun 21 Mon 22 6/8 …" at bounding box center [314, 298] width 629 height 462
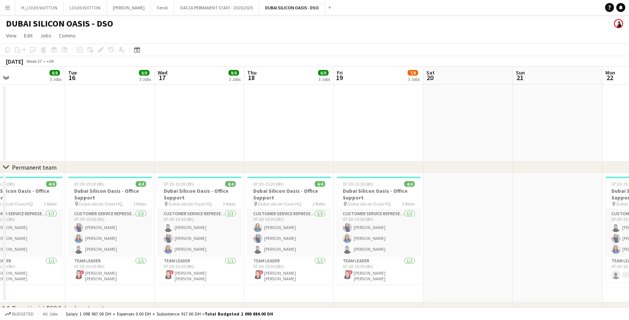
drag, startPoint x: 37, startPoint y: 126, endPoint x: 405, endPoint y: 134, distance: 367.4
click at [405, 134] on app-calendar-viewport "Sat 13 Sun 14 Mon 15 8/8 3 Jobs Tue 16 8/8 3 Jobs Wed 17 8/8 3 Jobs Thu 18 8/8 …" at bounding box center [314, 298] width 629 height 462
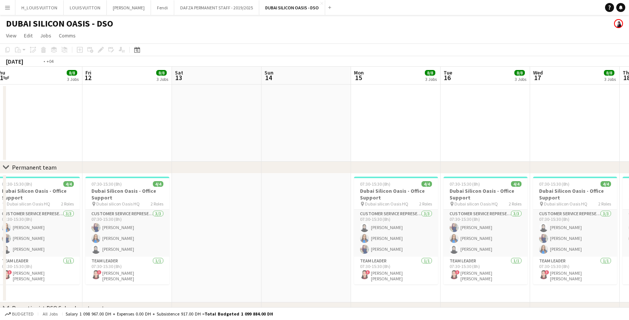
drag, startPoint x: 18, startPoint y: 133, endPoint x: 388, endPoint y: 137, distance: 369.9
click at [388, 137] on app-calendar-viewport "Tue 9 8/8 3 Jobs Wed 10 8/8 3 Jobs Thu 11 8/8 3 Jobs Fri 12 8/8 3 Jobs Sat 13 S…" at bounding box center [314, 298] width 629 height 462
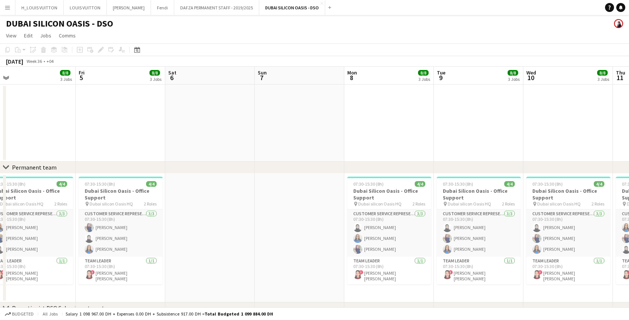
drag, startPoint x: 19, startPoint y: 129, endPoint x: 278, endPoint y: 131, distance: 259.3
click at [278, 131] on app-calendar-viewport "Tue 2 Wed 3 8/8 3 Jobs Thu 4 8/8 3 Jobs Fri 5 8/8 3 Jobs Sat 6 Sun 7 Mon 8 8/8 …" at bounding box center [314, 298] width 629 height 462
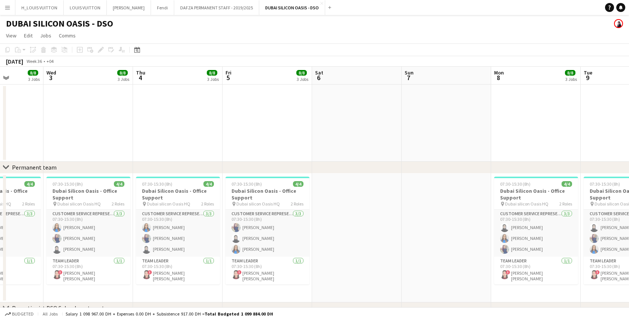
drag, startPoint x: 217, startPoint y: 142, endPoint x: 357, endPoint y: 147, distance: 139.8
click at [357, 147] on app-calendar-viewport "Sun 31 Mon 1 Tue 2 8/8 3 Jobs Wed 3 8/8 3 Jobs Thu 4 8/8 3 Jobs Fri 5 8/8 3 Job…" at bounding box center [314, 298] width 629 height 462
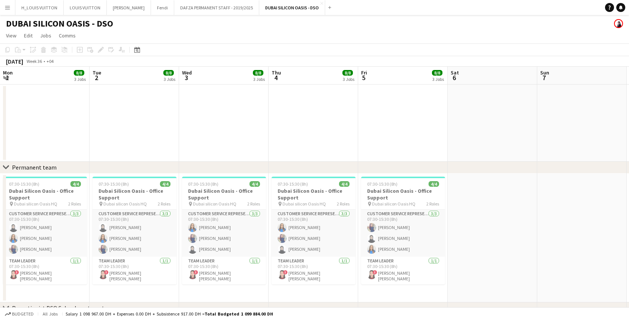
scroll to position [0, 181]
drag, startPoint x: 105, startPoint y: 142, endPoint x: 227, endPoint y: 144, distance: 122.6
click at [227, 144] on app-calendar-viewport "Sat 30 Sun 31 Mon 1 8/8 3 Jobs Tue 2 8/8 3 Jobs Wed 3 8/8 3 Jobs Thu 4 8/8 3 Jo…" at bounding box center [314, 298] width 629 height 462
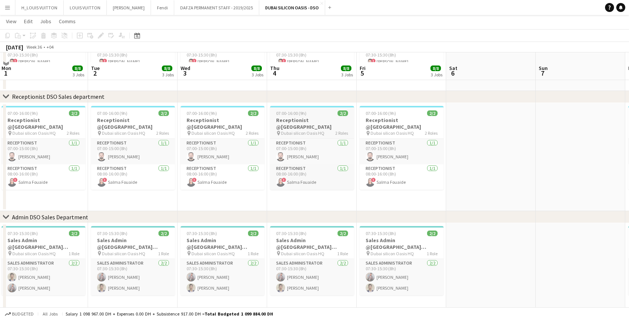
scroll to position [220, 0]
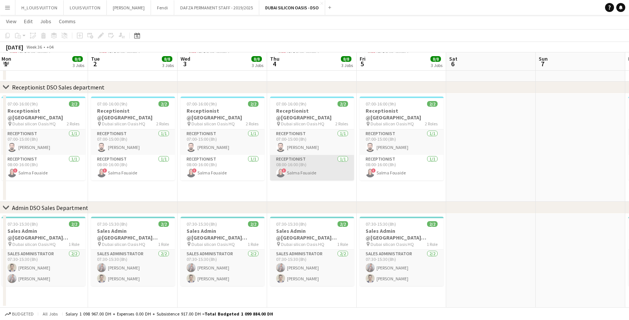
click at [302, 170] on app-card-role "Receptionist [DATE] 08:00-16:00 (8h) ! Salma Fouaide" at bounding box center [312, 167] width 84 height 25
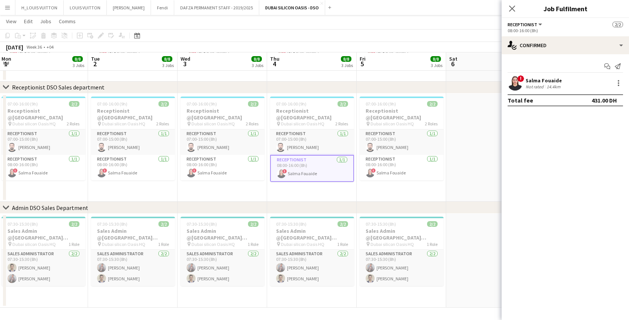
click at [522, 82] on app-user-avatar at bounding box center [515, 83] width 15 height 15
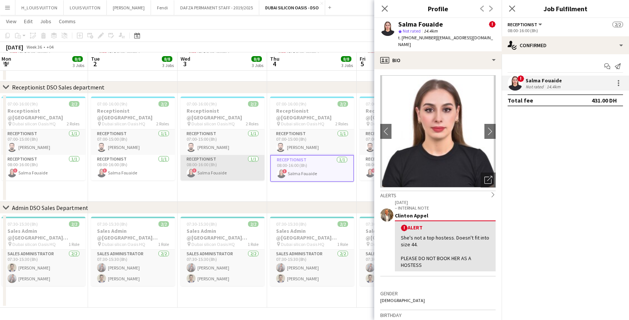
click at [233, 168] on app-card-role "Receptionist [DATE] 08:00-16:00 (8h) ! Salma Fouaide" at bounding box center [223, 167] width 84 height 25
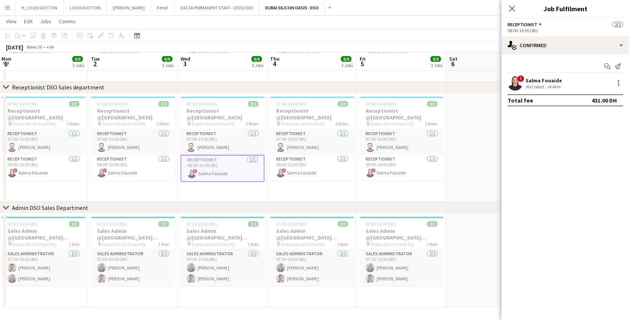
click at [467, 165] on app-date-cell at bounding box center [491, 148] width 90 height 109
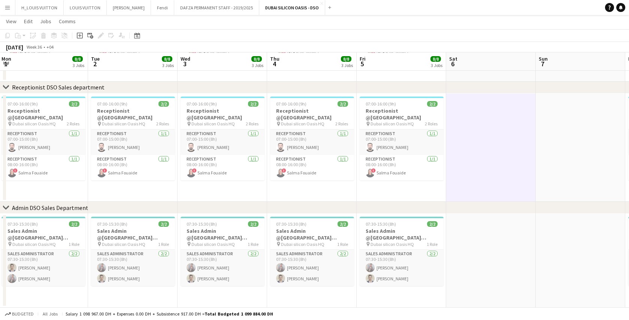
click at [7, 7] on app-icon "Menu" at bounding box center [7, 7] width 6 height 6
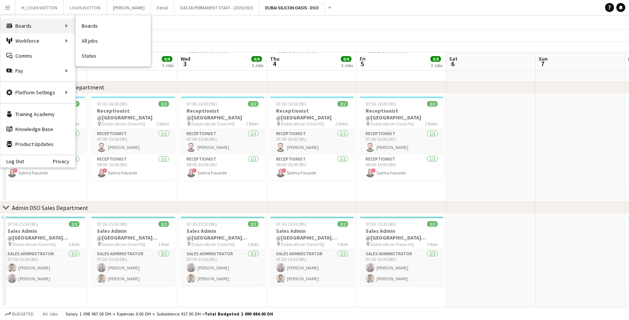
click at [26, 25] on div "Boards Boards" at bounding box center [37, 25] width 75 height 15
click at [91, 27] on link "Boards" at bounding box center [113, 25] width 75 height 15
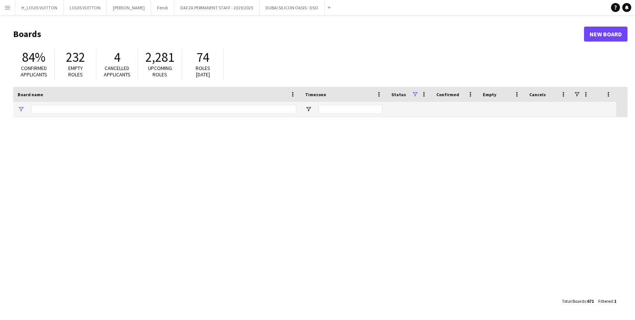
type input "***"
click at [65, 107] on input "***" at bounding box center [163, 109] width 265 height 9
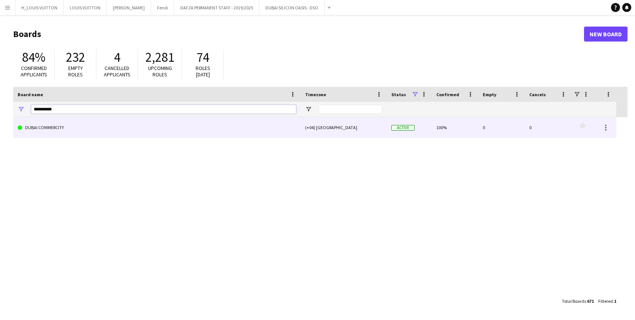
type input "**********"
click at [43, 129] on link "DUBAI COMMERCITY" at bounding box center [157, 127] width 278 height 21
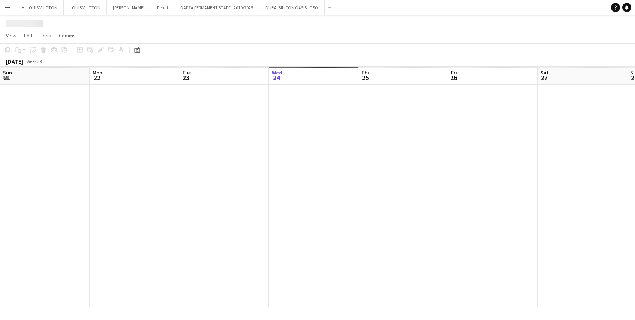
scroll to position [0, 179]
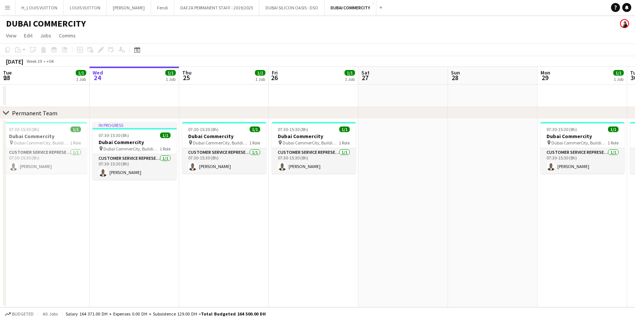
click at [7, 7] on app-icon "Menu" at bounding box center [7, 7] width 6 height 6
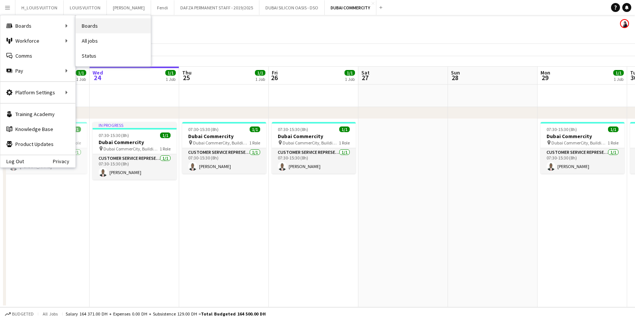
click at [93, 28] on link "Boards" at bounding box center [113, 25] width 75 height 15
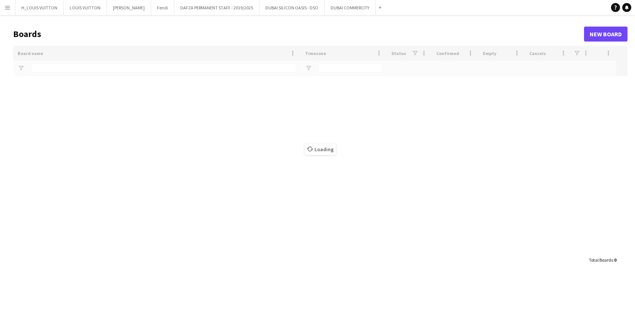
type input "**********"
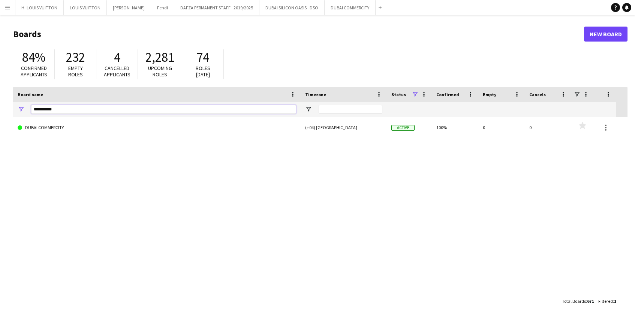
click at [62, 110] on input "**********" at bounding box center [163, 109] width 265 height 9
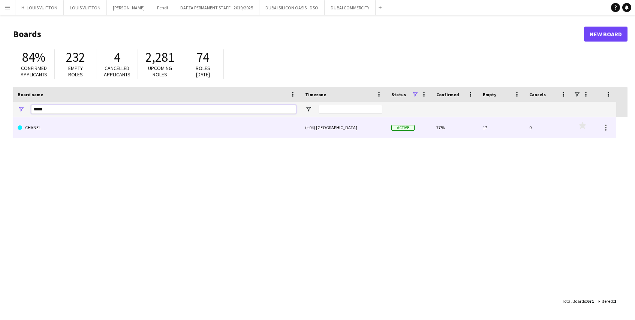
type input "*****"
click at [60, 130] on link "CHANEL" at bounding box center [157, 127] width 278 height 21
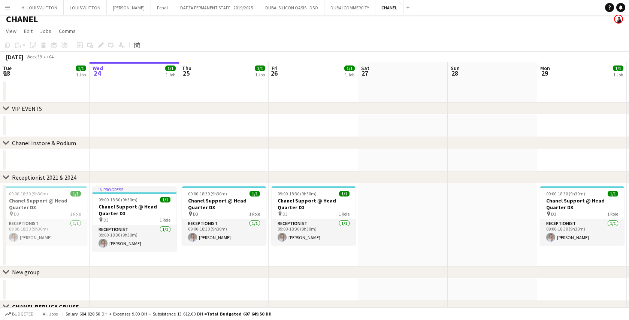
scroll to position [5, 0]
click at [4, 7] on app-icon "Menu" at bounding box center [7, 7] width 6 height 6
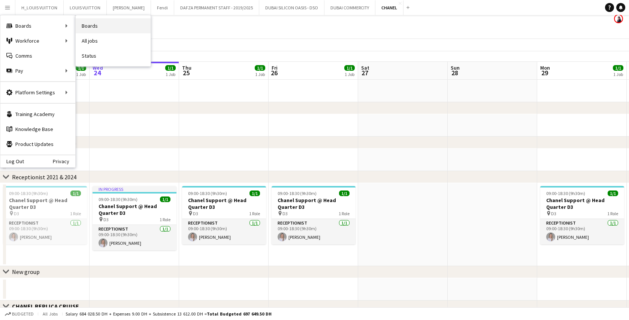
click at [90, 25] on link "Boards" at bounding box center [113, 25] width 75 height 15
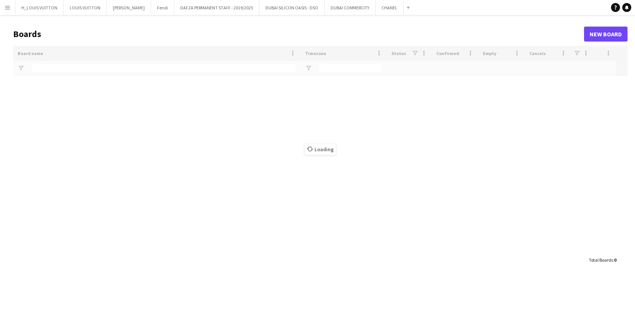
type input "*****"
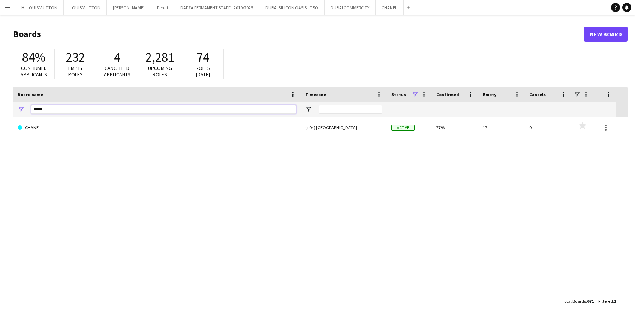
click at [55, 112] on input "*****" at bounding box center [163, 109] width 265 height 9
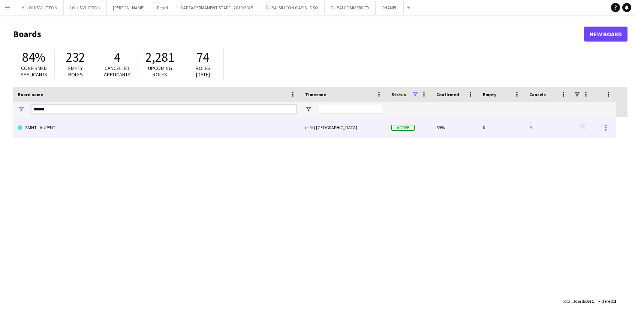
type input "*****"
click at [49, 129] on link "SAINT LAURENT" at bounding box center [157, 127] width 278 height 21
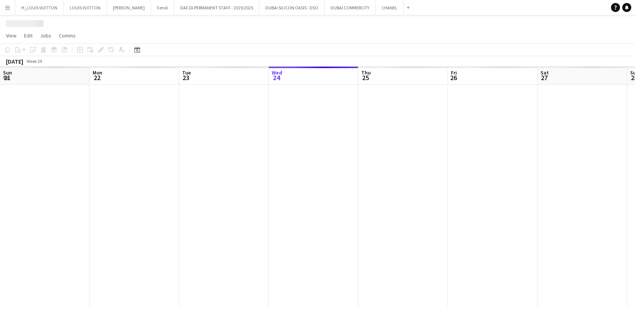
scroll to position [0, 179]
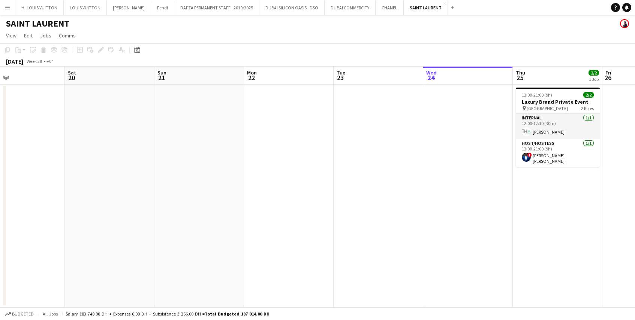
drag, startPoint x: 205, startPoint y: 226, endPoint x: 539, endPoint y: 208, distance: 334.1
click at [539, 208] on app-calendar-viewport "Wed 17 Thu 18 Fri 19 Sat 20 Sun 21 Mon 22 Tue 23 Wed 24 Thu 25 2/2 1 Job Fri 26…" at bounding box center [317, 187] width 635 height 241
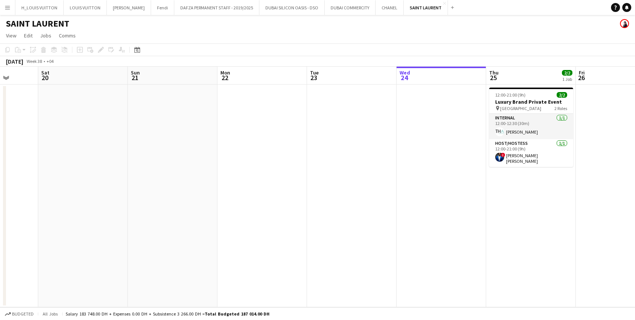
drag, startPoint x: 161, startPoint y: 223, endPoint x: 536, endPoint y: 208, distance: 375.1
click at [536, 208] on app-calendar-viewport "Wed 17 2/2 1 Job Thu 18 2/2 1 Job Fri 19 Sat 20 Sun 21 Mon 22 Tue 23 Wed 24 Thu…" at bounding box center [317, 187] width 635 height 241
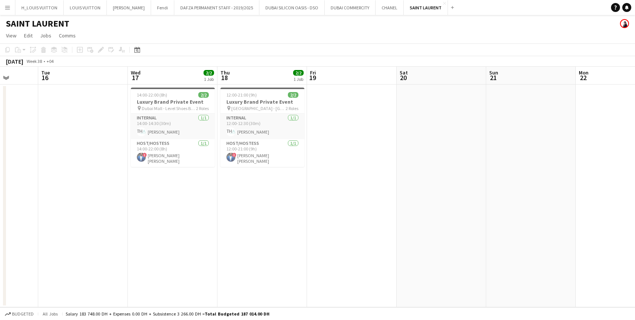
scroll to position [0, 184]
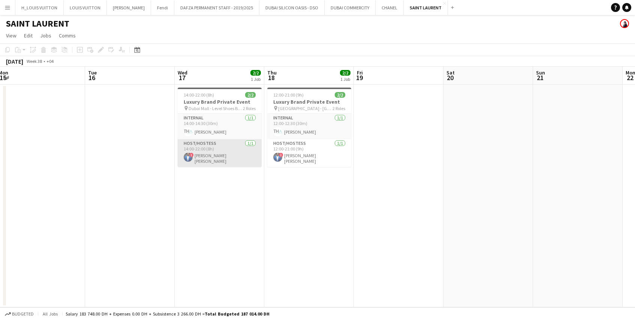
click at [224, 157] on app-card-role "Host/Hostess [DATE] 14:00-22:00 (8h) ! [PERSON_NAME] [PERSON_NAME]" at bounding box center [220, 153] width 84 height 28
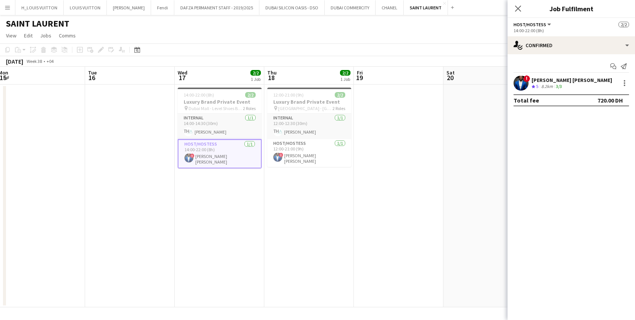
click at [520, 82] on app-user-avatar at bounding box center [520, 83] width 15 height 15
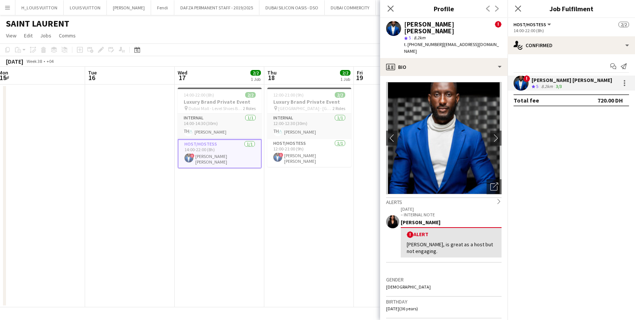
click at [267, 218] on app-date-cell "12:00-21:00 (9h) 2/2 Luxury Brand Private Event pin [GEOGRAPHIC_DATA] - [GEOGRA…" at bounding box center [309, 196] width 90 height 223
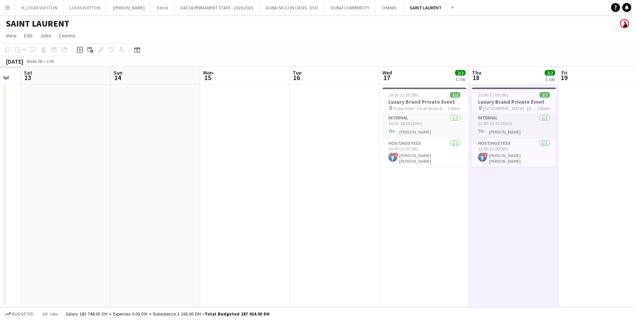
drag, startPoint x: 155, startPoint y: 224, endPoint x: 449, endPoint y: 208, distance: 294.7
click at [449, 208] on app-calendar-viewport "Thu 11 Fri 12 Sat 13 Sun 14 Mon 15 Tue 16 Wed 17 2/2 1 Job Thu 18 2/2 1 Job Fri…" at bounding box center [317, 187] width 635 height 241
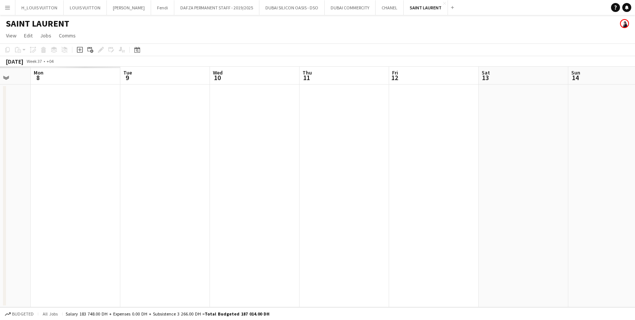
drag, startPoint x: 368, startPoint y: 195, endPoint x: 478, endPoint y: 190, distance: 110.3
click at [478, 190] on app-calendar-viewport "Sat 6 Sun 7 Mon 8 Tue 9 Wed 10 Thu 11 Fri 12 Sat 13 Sun 14 Mon 15 Tue 16 Wed 17…" at bounding box center [317, 187] width 635 height 241
drag, startPoint x: 75, startPoint y: 199, endPoint x: 457, endPoint y: 187, distance: 382.5
click at [457, 187] on app-calendar-viewport "Tue 2 Wed 3 Thu 4 Fri 5 Sat 6 Sun 7 Mon 8 Tue 9 Wed 10 Thu 11 Fri 12 Sat 13 Sun…" at bounding box center [317, 187] width 635 height 241
drag, startPoint x: 113, startPoint y: 199, endPoint x: 124, endPoint y: 236, distance: 38.3
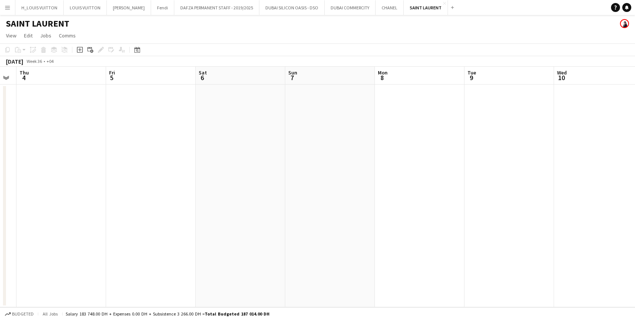
click at [118, 243] on app-calendar-viewport "Mon 1 Tue 2 Wed 3 Thu 4 Fri 5 Sat 6 Sun 7 Mon 8 Tue 9 Wed 10 Thu 11 Fri 12 Sat …" at bounding box center [317, 187] width 635 height 241
drag, startPoint x: 424, startPoint y: 206, endPoint x: 96, endPoint y: 240, distance: 329.2
click at [96, 240] on app-calendar-viewport "Fri 5 Sat 6 Sun 7 Mon 8 Tue 9 Wed 10 Thu 11 Fri 12 Sat 13 Sun 14 Mon 15 Tue 16 …" at bounding box center [317, 187] width 635 height 241
drag, startPoint x: 413, startPoint y: 162, endPoint x: 91, endPoint y: 185, distance: 322.7
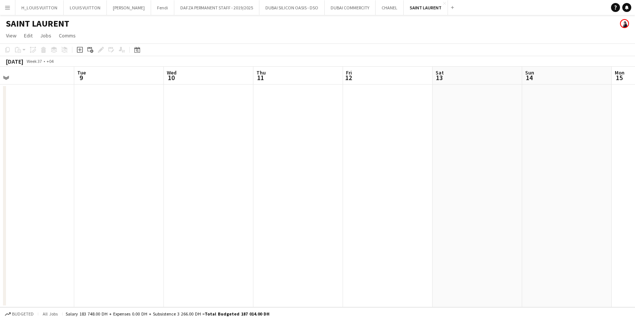
click at [101, 183] on app-calendar-viewport "Fri 5 Sat 6 Sun 7 Mon 8 Tue 9 Wed 10 Thu 11 Fri 12 Sat 13 Sun 14 Mon 15 Tue 16 …" at bounding box center [317, 187] width 635 height 241
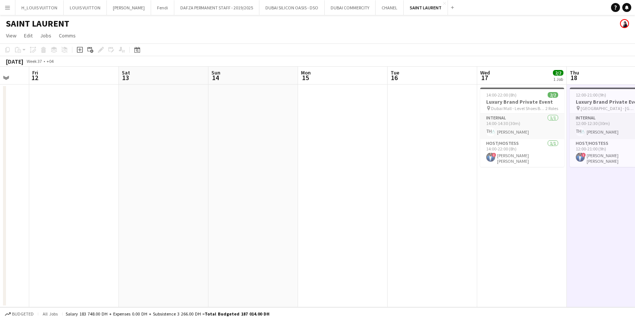
drag, startPoint x: 486, startPoint y: 186, endPoint x: 275, endPoint y: 216, distance: 212.8
click at [275, 216] on app-calendar-viewport "Tue 9 Wed 10 Thu 11 Fri 12 Sat 13 Sun 14 Mon 15 Tue 16 Wed 17 2/2 1 Job Thu 18 …" at bounding box center [317, 187] width 635 height 241
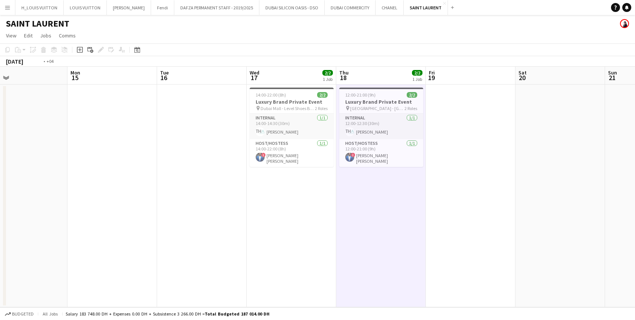
drag, startPoint x: 506, startPoint y: 230, endPoint x: -3, endPoint y: 269, distance: 510.4
click at [0, 269] on html "Menu Boards Boards Boards All jobs Status Workforce Workforce My Workforce Recr…" at bounding box center [317, 160] width 635 height 320
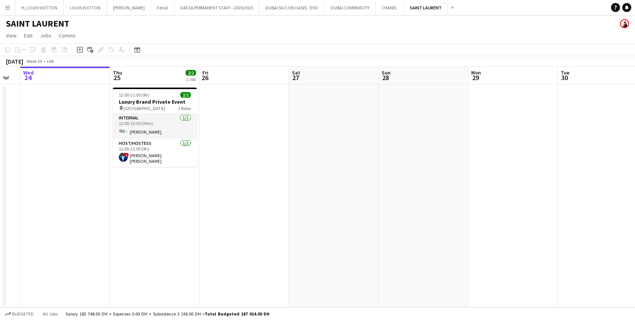
drag, startPoint x: 453, startPoint y: 235, endPoint x: 81, endPoint y: 239, distance: 372.5
click at [95, 239] on app-calendar-viewport "Sat 20 Sun 21 Mon 22 Tue 23 Wed 24 Thu 25 2/2 1 Job Fri 26 Sat 27 Sun 28 Mon 29…" at bounding box center [317, 187] width 635 height 241
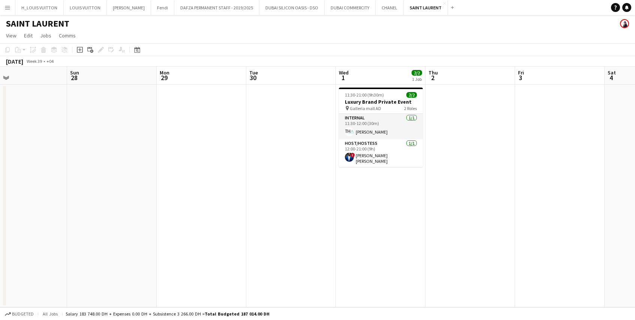
drag, startPoint x: 548, startPoint y: 208, endPoint x: 190, endPoint y: 229, distance: 358.9
click at [190, 229] on app-calendar-viewport "Wed 24 Thu 25 2/2 1 Job Fri 26 Sat 27 Sun 28 Mon 29 Tue 30 Wed 1 2/2 1 Job Thu …" at bounding box center [317, 187] width 635 height 241
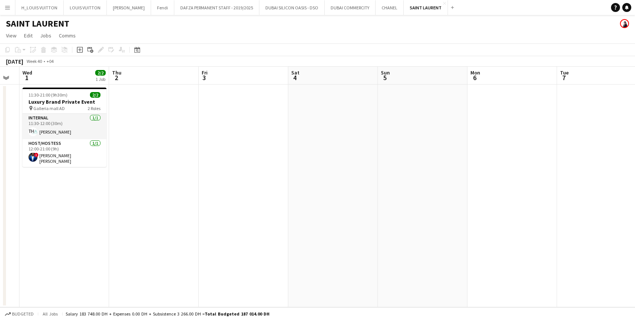
scroll to position [0, 251]
drag, startPoint x: 475, startPoint y: 215, endPoint x: 157, endPoint y: 230, distance: 318.1
click at [157, 230] on app-calendar-viewport "Sun 28 Mon 29 Tue 30 Wed 1 2/2 1 Job Thu 2 Fri 3 Sat 4 Sun 5 Mon 6 Tue 7 Wed 8 …" at bounding box center [317, 187] width 635 height 241
click at [443, 3] on app-icon "Close" at bounding box center [444, 3] width 3 height 3
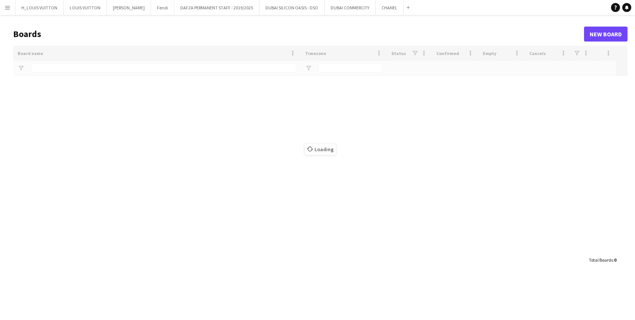
click at [48, 70] on div "Loading" at bounding box center [320, 149] width 614 height 207
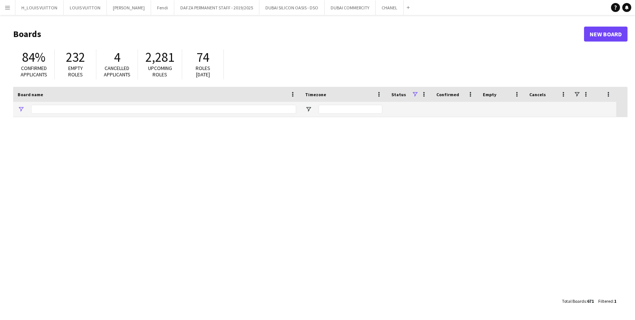
type input "*****"
click at [57, 111] on input "*****" at bounding box center [163, 109] width 265 height 9
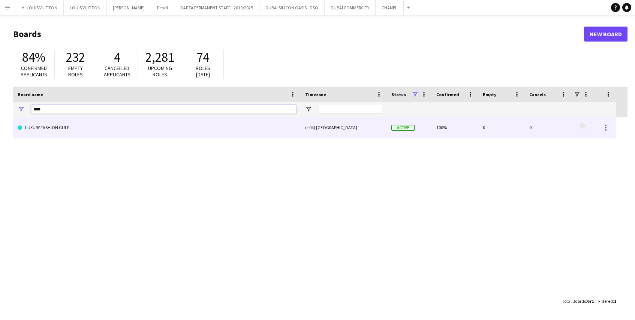
type input "****"
click at [61, 130] on link "LUXURY FASHION GULF" at bounding box center [157, 127] width 278 height 21
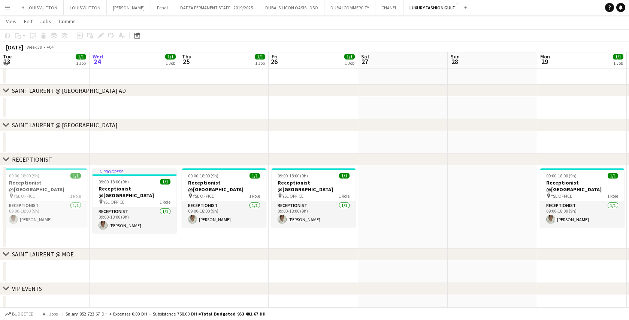
scroll to position [31, 0]
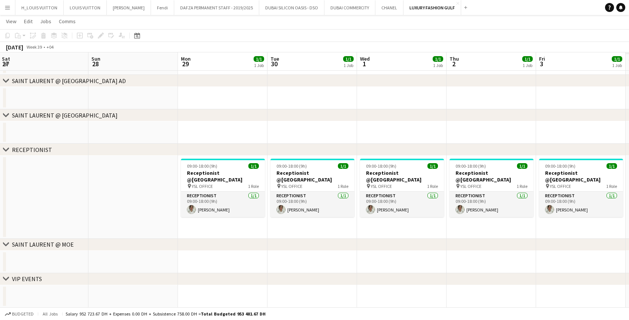
drag, startPoint x: 464, startPoint y: 223, endPoint x: 239, endPoint y: 240, distance: 226.2
click at [239, 240] on div "chevron-right [GEOGRAPHIC_DATA] @ [GEOGRAPHIC_DATA] AD chevron-right [GEOGRAPHI…" at bounding box center [314, 153] width 629 height 310
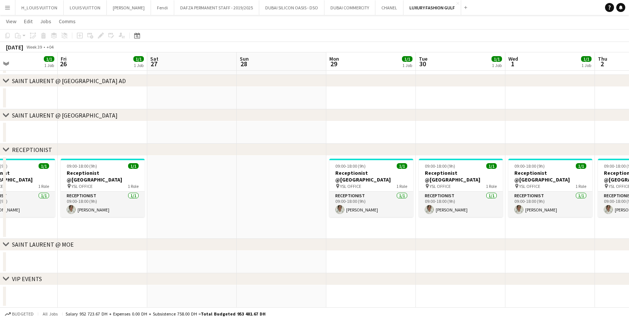
scroll to position [0, 230]
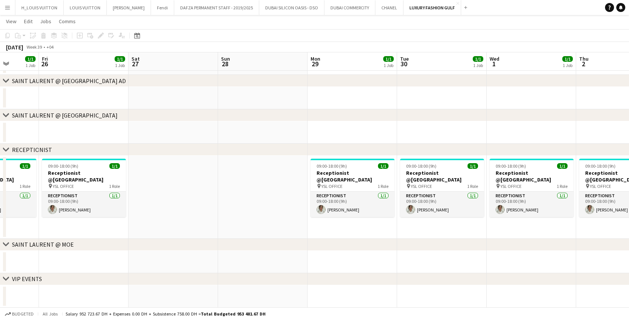
drag, startPoint x: 439, startPoint y: 230, endPoint x: 420, endPoint y: 232, distance: 18.8
click at [420, 232] on app-calendar-viewport "Tue 23 1/1 1 Job Wed 24 1/1 1 Job Thu 25 1/1 1 Job Fri 26 1/1 1 Job Sat 27 Sun …" at bounding box center [314, 153] width 629 height 310
click at [456, 4] on app-icon "Close" at bounding box center [457, 3] width 3 height 3
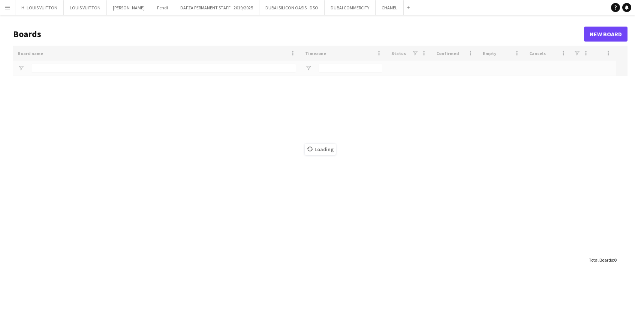
click at [6, 7] on app-icon "Menu" at bounding box center [7, 7] width 6 height 6
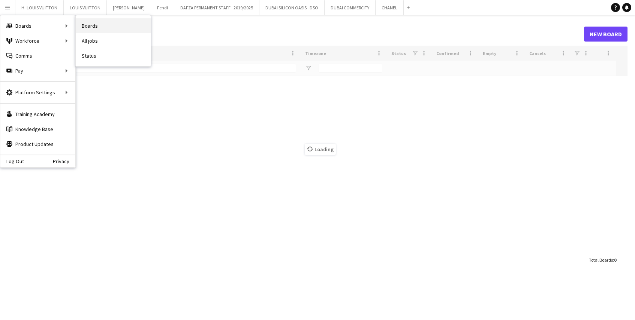
click at [87, 25] on link "Boards" at bounding box center [113, 25] width 75 height 15
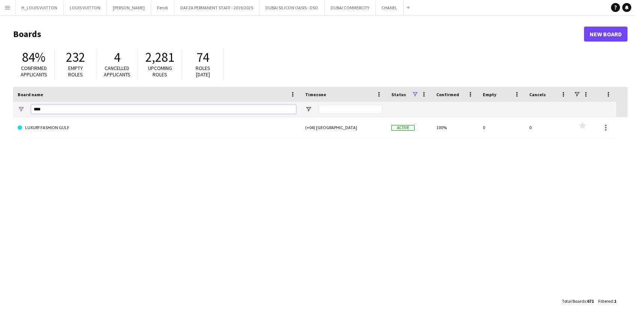
click at [95, 108] on input "****" at bounding box center [163, 109] width 265 height 9
type input "*"
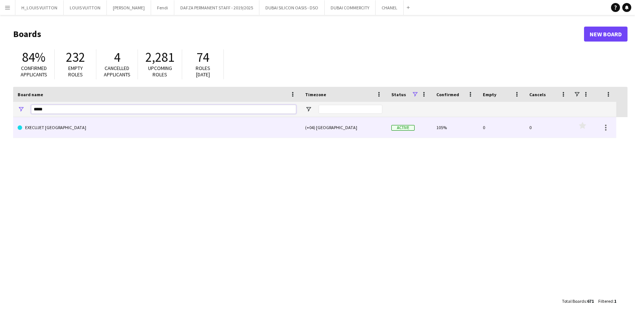
type input "*****"
click at [53, 129] on link "EXECUJET [GEOGRAPHIC_DATA]" at bounding box center [157, 127] width 278 height 21
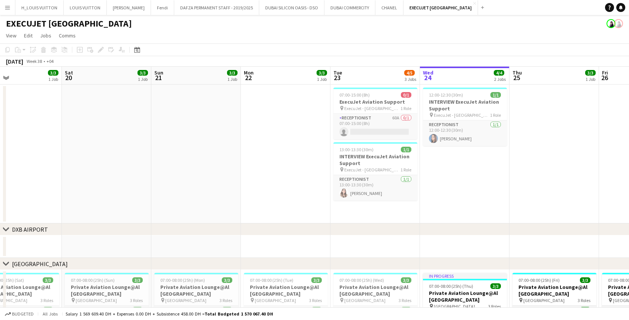
scroll to position [0, 169]
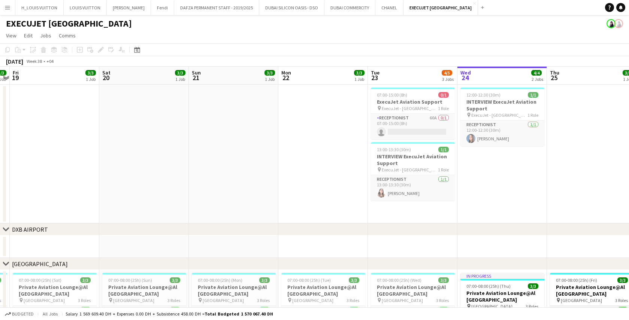
drag, startPoint x: 137, startPoint y: 196, endPoint x: 505, endPoint y: 187, distance: 368.1
click at [505, 187] on app-calendar-viewport "Wed 17 4/4 2 Jobs Thu 18 3/3 1 Job Fri 19 3/3 1 Job Sat 20 3/3 1 Job Sun 21 3/3…" at bounding box center [314, 250] width 629 height 367
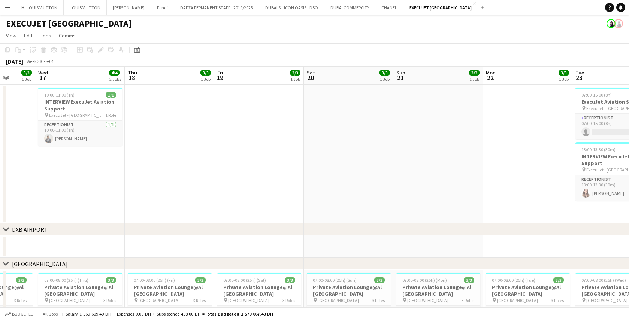
scroll to position [0, 202]
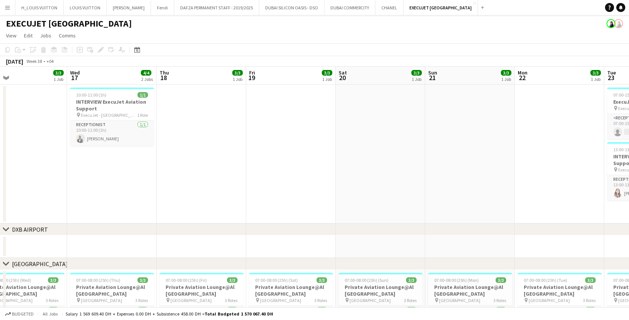
drag, startPoint x: 200, startPoint y: 191, endPoint x: 389, endPoint y: 187, distance: 188.6
click at [389, 187] on app-calendar-viewport "Sun 14 3/3 1 Job Mon 15 3/3 1 Job Tue 16 3/3 1 Job Wed 17 4/4 2 Jobs Thu 18 3/3…" at bounding box center [314, 250] width 629 height 367
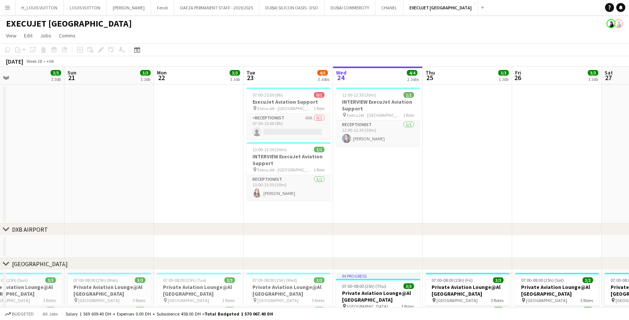
drag, startPoint x: 386, startPoint y: 194, endPoint x: 178, endPoint y: 218, distance: 209.0
click at [180, 218] on app-calendar-viewport "Tue 16 3/3 1 Job Wed 17 4/4 2 Jobs Thu 18 3/3 1 Job Fri 19 3/3 1 Job Sat 20 3/3…" at bounding box center [314, 250] width 629 height 367
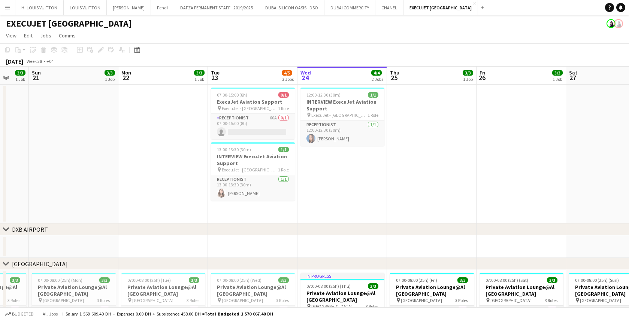
scroll to position [0, 275]
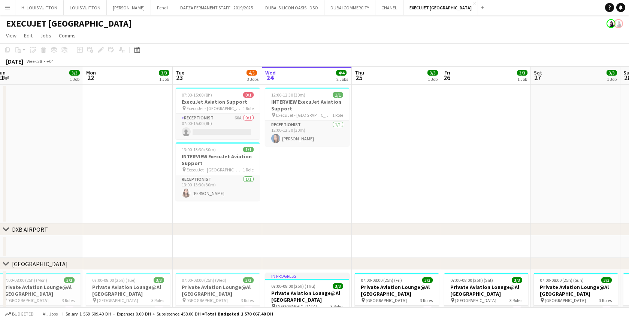
drag, startPoint x: 604, startPoint y: 198, endPoint x: 309, endPoint y: 229, distance: 296.2
click at [309, 229] on div "chevron-right [GEOGRAPHIC_DATA] chevron-right [GEOGRAPHIC_DATA] chevron-right V…" at bounding box center [314, 250] width 629 height 367
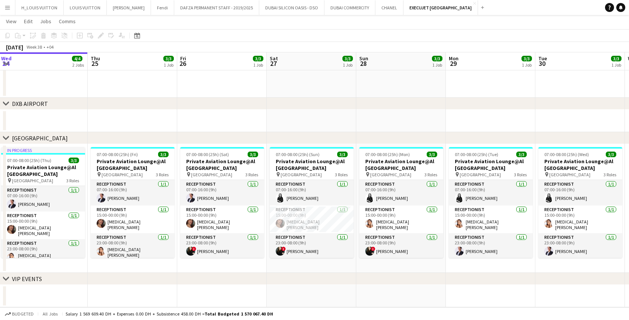
scroll to position [0, 267]
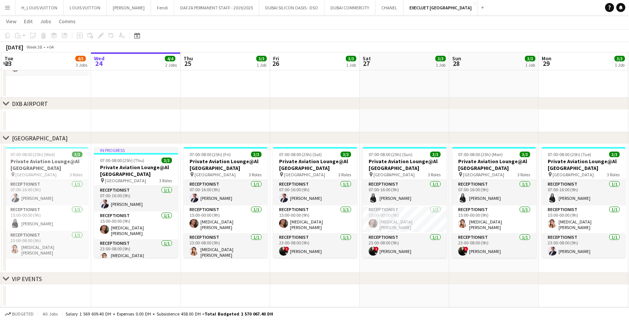
drag, startPoint x: 510, startPoint y: 117, endPoint x: 339, endPoint y: 144, distance: 173.4
click at [339, 144] on app-calendar-viewport "Sat 20 3/3 1 Job Sun 21 3/3 1 Job Mon 22 3/3 1 Job Tue 23 4/5 3 Jobs Wed 24 4/4…" at bounding box center [314, 106] width 629 height 404
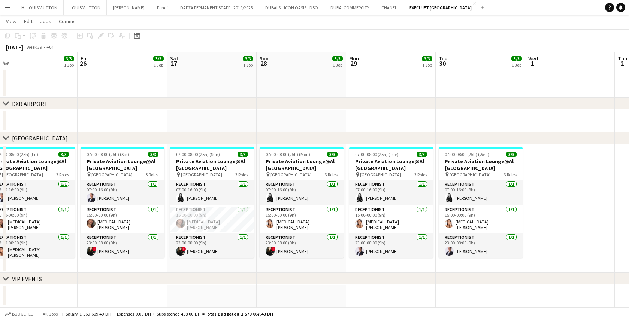
scroll to position [0, 291]
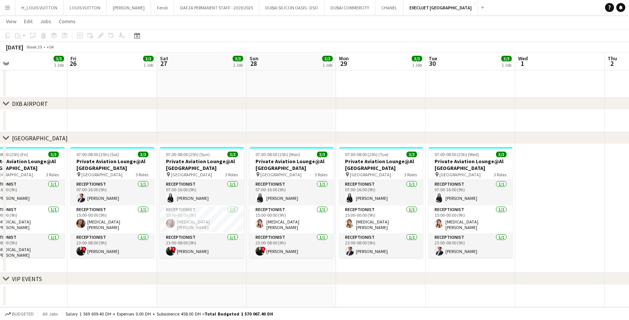
drag, startPoint x: 536, startPoint y: 118, endPoint x: 202, endPoint y: 136, distance: 334.0
click at [202, 136] on div "chevron-right [GEOGRAPHIC_DATA] chevron-right [GEOGRAPHIC_DATA] chevron-right V…" at bounding box center [314, 106] width 629 height 404
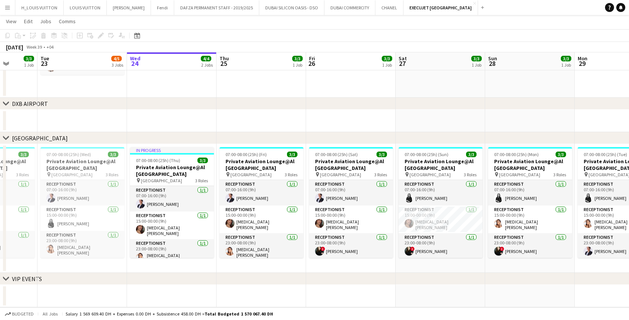
scroll to position [0, 231]
drag, startPoint x: 130, startPoint y: 289, endPoint x: 412, endPoint y: 284, distance: 281.5
click at [412, 284] on div "chevron-right [GEOGRAPHIC_DATA] chevron-right [GEOGRAPHIC_DATA] chevron-right V…" at bounding box center [314, 106] width 629 height 404
drag, startPoint x: 72, startPoint y: 284, endPoint x: 274, endPoint y: 277, distance: 202.5
click at [274, 277] on div "chevron-right VIP EVENTS" at bounding box center [314, 279] width 629 height 12
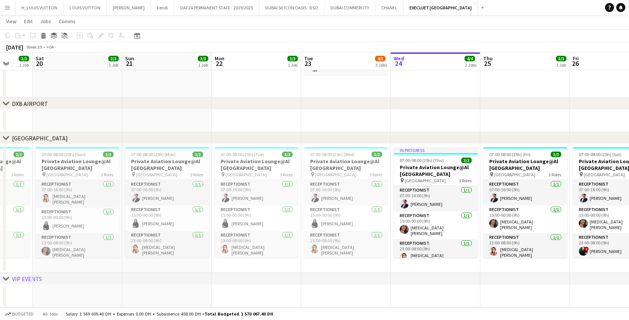
drag, startPoint x: 64, startPoint y: 212, endPoint x: 419, endPoint y: 206, distance: 355.0
click at [419, 206] on app-calendar-viewport "Thu 18 3/3 1 Job Fri 19 3/3 1 Job Sat 20 3/3 1 Job Sun 21 3/3 1 Job Mon 22 3/3 …" at bounding box center [314, 106] width 629 height 404
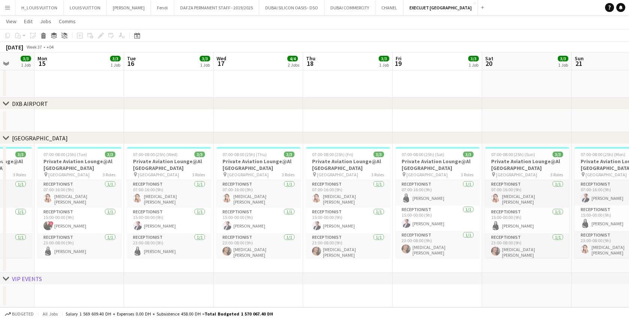
drag, startPoint x: 50, startPoint y: 196, endPoint x: 408, endPoint y: 194, distance: 358.7
click at [408, 194] on app-calendar-viewport "Fri 12 4/4 2 Jobs Sat 13 2/3 1 Job Sun 14 3/3 1 Job Mon 15 3/3 1 Job Tue 16 3/3…" at bounding box center [314, 106] width 629 height 404
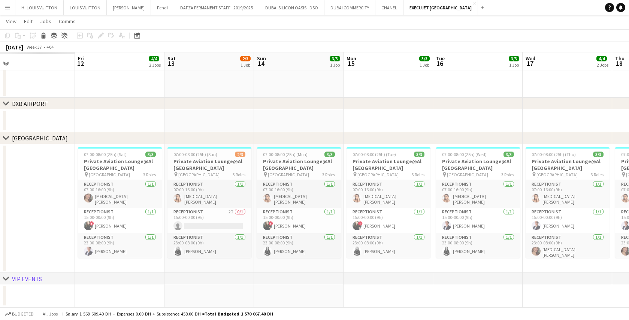
drag, startPoint x: 48, startPoint y: 206, endPoint x: 375, endPoint y: 198, distance: 326.9
click at [375, 198] on app-calendar-viewport "Tue 9 Wed 10 Thu 11 Fri 12 4/4 2 Jobs Sat 13 2/3 1 Job Sun 14 3/3 1 Job Mon 15 …" at bounding box center [314, 106] width 629 height 404
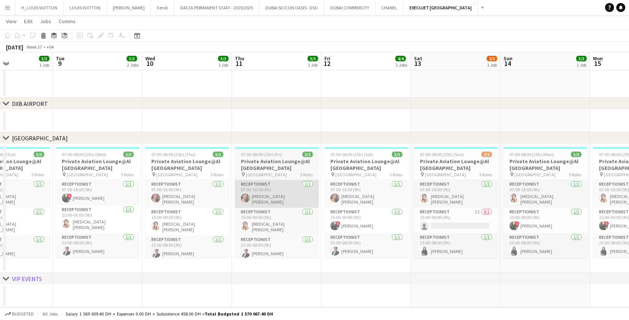
scroll to position [0, 195]
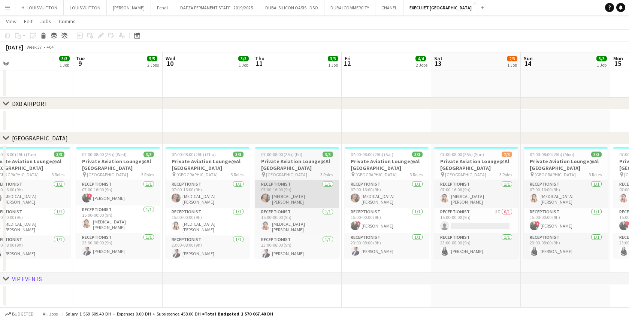
drag, startPoint x: 33, startPoint y: 202, endPoint x: 275, endPoint y: 196, distance: 242.5
click at [283, 196] on app-calendar-viewport "Sat 6 Sun 7 3/3 1 Job Mon 8 3/3 1 Job Tue 9 5/5 2 Jobs Wed 10 3/3 1 Job Thu 11 …" at bounding box center [314, 106] width 629 height 404
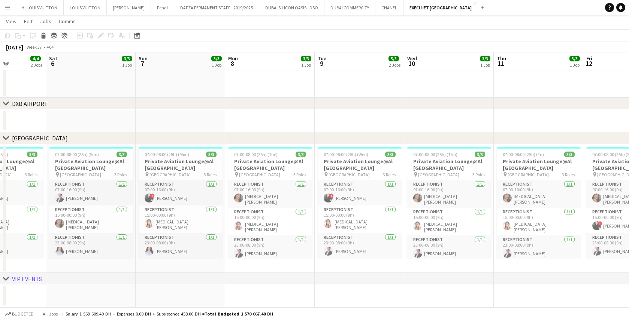
drag, startPoint x: 63, startPoint y: 215, endPoint x: 305, endPoint y: 201, distance: 241.7
click at [305, 201] on app-calendar-viewport "Wed 3 Thu 4 Fri 5 4/4 2 Jobs Sat 6 3/3 1 Job Sun 7 3/3 1 Job Mon 8 3/3 1 Job Tu…" at bounding box center [314, 106] width 629 height 404
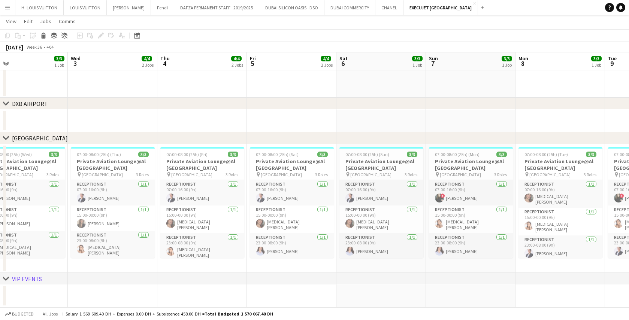
drag, startPoint x: 46, startPoint y: 207, endPoint x: 337, endPoint y: 193, distance: 290.8
click at [337, 193] on app-calendar-viewport "Sun 31 Mon 1 3/3 1 Job Tue 2 3/3 1 Job Wed 3 4/4 2 Jobs Thu 4 4/4 2 Jobs Fri 5 …" at bounding box center [314, 106] width 629 height 404
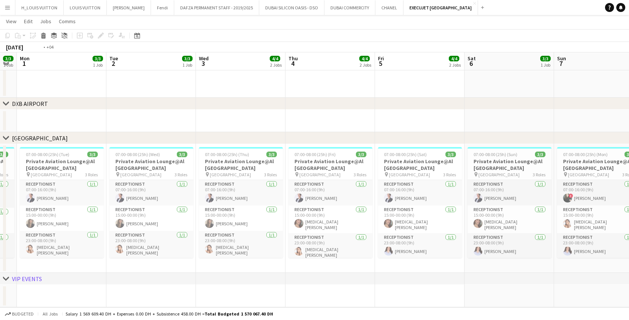
scroll to position [0, 338]
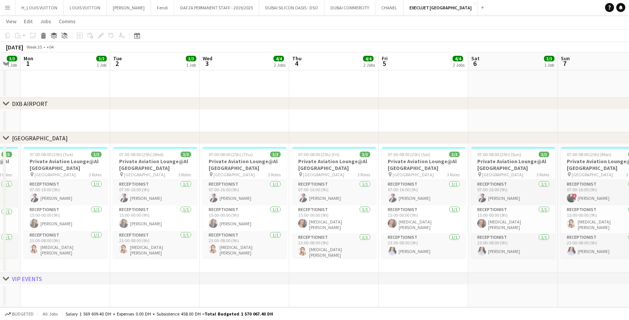
drag, startPoint x: 97, startPoint y: 206, endPoint x: 229, endPoint y: 201, distance: 132.0
click at [229, 201] on app-calendar-viewport "Thu 28 3/3 1 Job Fri 29 3/3 1 Job Sat 30 3/3 1 Job Sun 31 3/3 1 Job Mon 1 3/3 1…" at bounding box center [314, 106] width 629 height 404
drag, startPoint x: 553, startPoint y: 282, endPoint x: 456, endPoint y: 285, distance: 97.1
click at [456, 285] on div "chevron-right [GEOGRAPHIC_DATA] chevron-right [GEOGRAPHIC_DATA] chevron-right V…" at bounding box center [314, 106] width 629 height 404
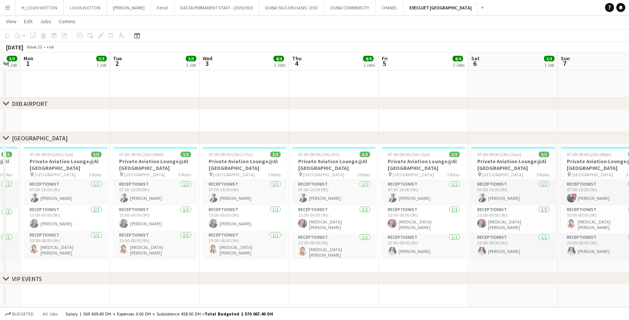
drag, startPoint x: 512, startPoint y: 280, endPoint x: 390, endPoint y: 283, distance: 122.6
click at [391, 283] on div "chevron-right VIP EVENTS" at bounding box center [314, 279] width 629 height 12
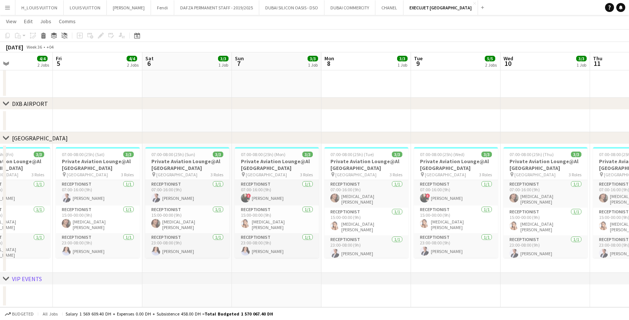
scroll to position [0, 350]
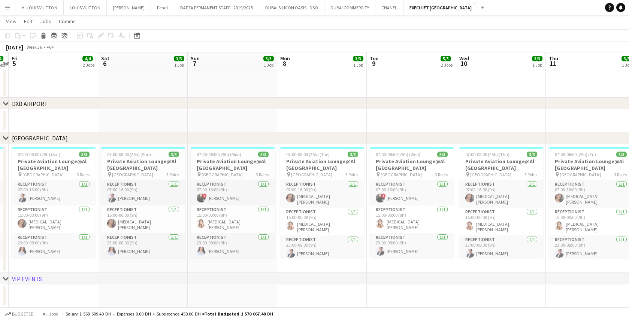
drag, startPoint x: 545, startPoint y: 202, endPoint x: 175, endPoint y: 199, distance: 370.3
click at [175, 199] on app-calendar-viewport "Mon 1 3/3 1 Job Tue 2 3/3 1 Job Wed 3 4/4 2 Jobs Thu 4 4/4 2 Jobs Fri 5 4/4 2 J…" at bounding box center [314, 106] width 629 height 404
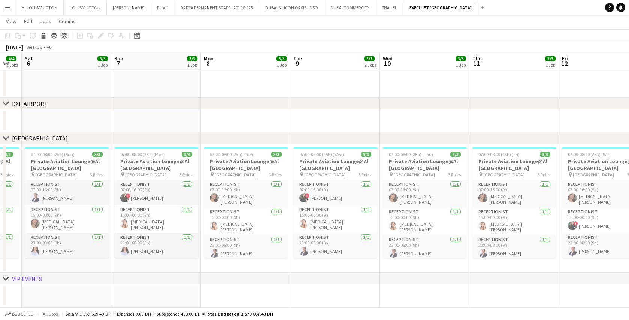
scroll to position [0, 330]
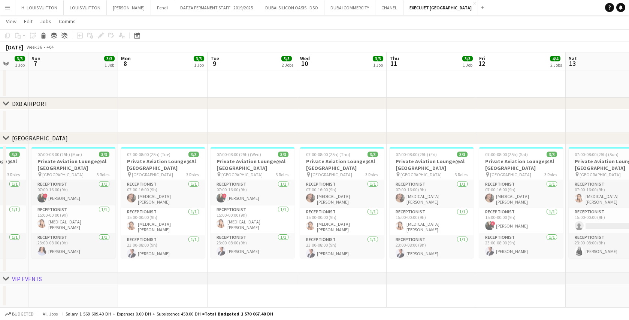
drag, startPoint x: 402, startPoint y: 212, endPoint x: 244, endPoint y: 217, distance: 158.6
click at [244, 217] on app-calendar-viewport "Wed 3 4/4 2 Jobs Thu 4 4/4 2 Jobs Fri 5 4/4 2 Jobs Sat 6 3/3 1 Job Sun 7 3/3 1 …" at bounding box center [314, 106] width 629 height 404
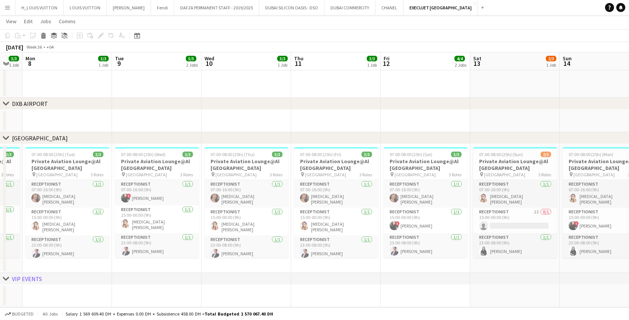
drag, startPoint x: 385, startPoint y: 221, endPoint x: 280, endPoint y: 227, distance: 104.7
click at [280, 227] on app-calendar-viewport "Fri 5 4/4 2 Jobs Sat 6 3/3 1 Job Sun 7 3/3 1 Job Mon 8 3/3 1 Job Tue 9 5/5 2 Jo…" at bounding box center [314, 106] width 629 height 404
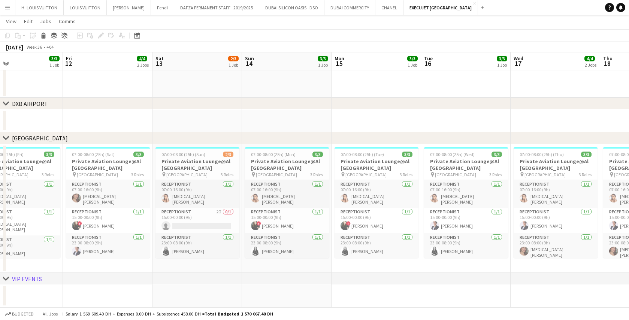
scroll to position [0, 229]
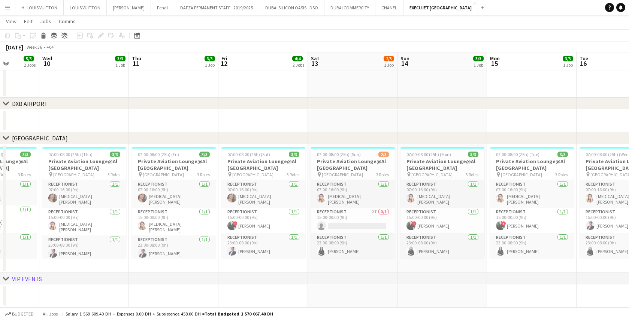
drag, startPoint x: 458, startPoint y: 223, endPoint x: 305, endPoint y: 229, distance: 153.4
click at [305, 229] on app-calendar-viewport "Sun 7 3/3 1 Job Mon 8 3/3 1 Job Tue 9 5/5 2 Jobs Wed 10 3/3 1 Job Thu 11 3/3 1 …" at bounding box center [314, 106] width 629 height 404
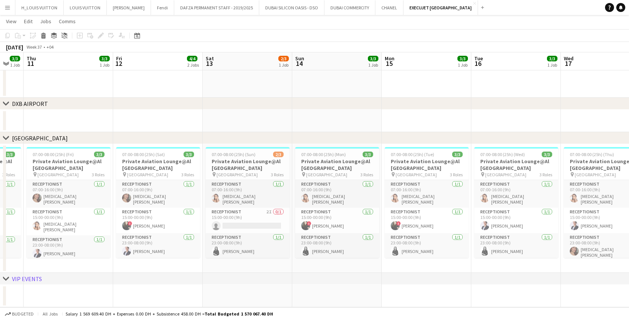
scroll to position [0, 212]
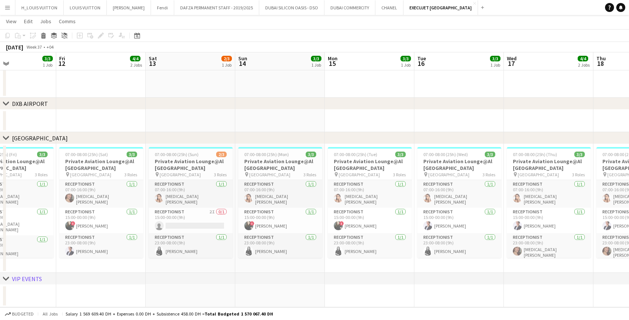
drag, startPoint x: 482, startPoint y: 235, endPoint x: 320, endPoint y: 238, distance: 161.5
click at [320, 238] on app-calendar-viewport "Tue 9 5/5 2 Jobs Wed 10 3/3 1 Job Thu 11 3/3 1 Job Fri 12 4/4 2 Jobs Sat 13 2/3…" at bounding box center [314, 106] width 629 height 404
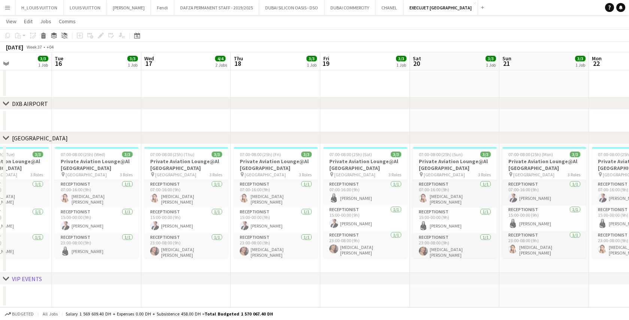
scroll to position [0, 217]
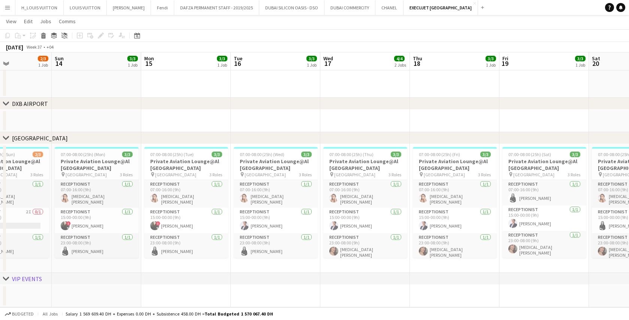
drag, startPoint x: 501, startPoint y: 266, endPoint x: 303, endPoint y: 275, distance: 198.8
click at [303, 275] on div "chevron-right [GEOGRAPHIC_DATA] chevron-right [GEOGRAPHIC_DATA] chevron-right V…" at bounding box center [314, 106] width 629 height 404
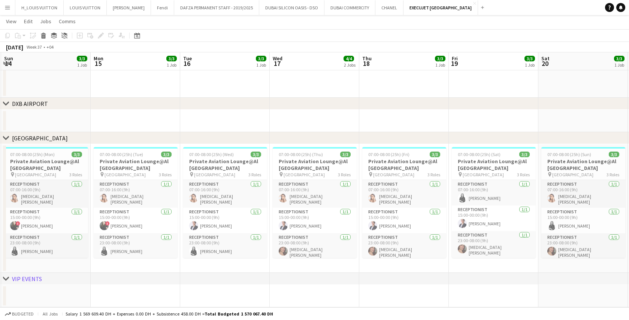
scroll to position [0, 305]
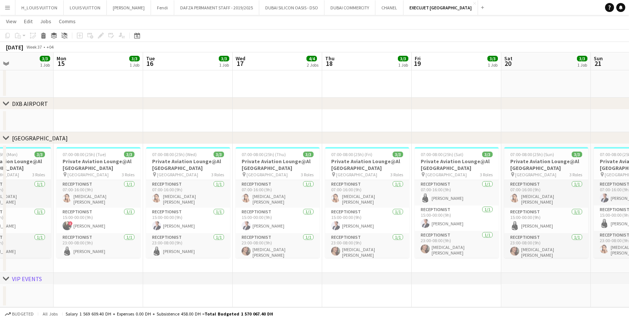
drag, startPoint x: 543, startPoint y: 268, endPoint x: 353, endPoint y: 277, distance: 190.6
click at [353, 277] on div "chevron-right [GEOGRAPHIC_DATA] chevron-right [GEOGRAPHIC_DATA] chevron-right V…" at bounding box center [314, 106] width 629 height 404
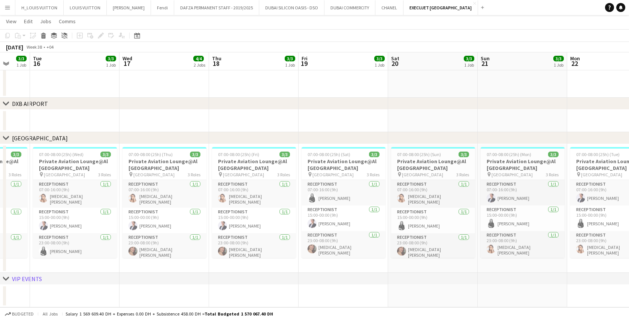
scroll to position [0, 272]
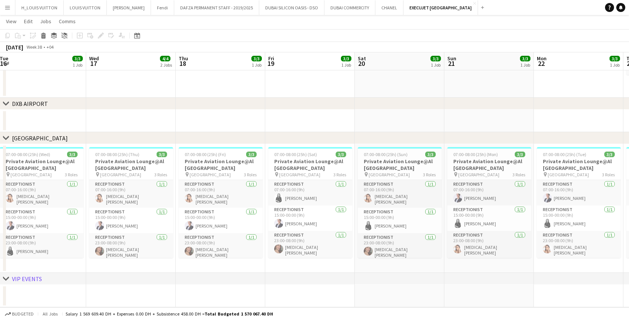
drag, startPoint x: 546, startPoint y: 264, endPoint x: 400, endPoint y: 268, distance: 146.6
click at [400, 268] on app-calendar-viewport "Sat 13 2/3 1 Job Sun 14 3/3 1 Job Mon 15 3/3 1 Job Tue 16 3/3 1 Job Wed 17 4/4 …" at bounding box center [314, 106] width 629 height 404
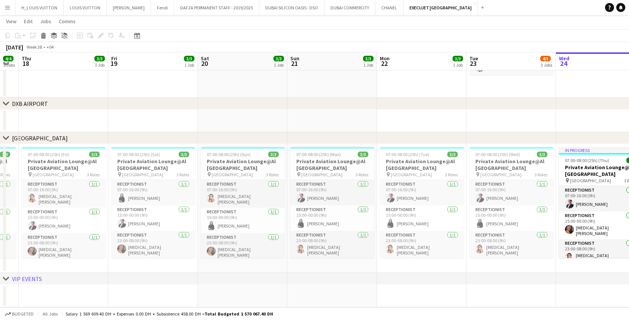
scroll to position [0, 250]
drag, startPoint x: 500, startPoint y: 262, endPoint x: 343, endPoint y: 265, distance: 157.4
click at [343, 265] on app-calendar-viewport "Mon 15 3/3 1 Job Tue 16 3/3 1 Job Wed 17 4/4 2 Jobs Thu 18 3/3 1 Job Fri 19 3/3…" at bounding box center [314, 106] width 629 height 404
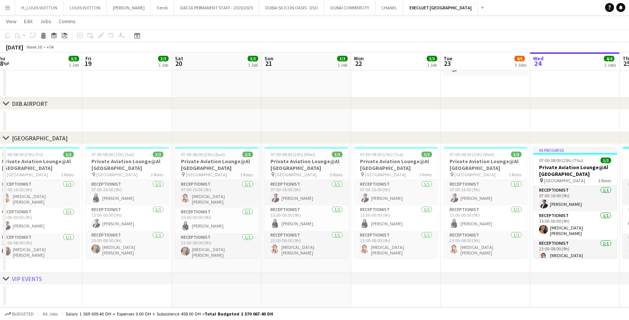
scroll to position [0, 344]
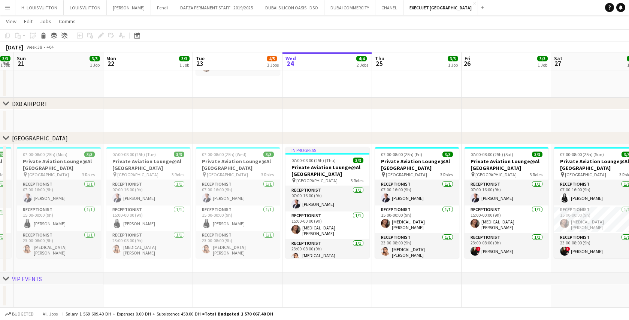
drag, startPoint x: 511, startPoint y: 261, endPoint x: 238, endPoint y: 268, distance: 273.3
click at [238, 268] on app-calendar-viewport "Wed 17 4/4 2 Jobs Thu 18 3/3 1 Job Fri 19 3/3 1 Job Sat 20 3/3 1 Job Sun 21 3/3…" at bounding box center [314, 106] width 629 height 404
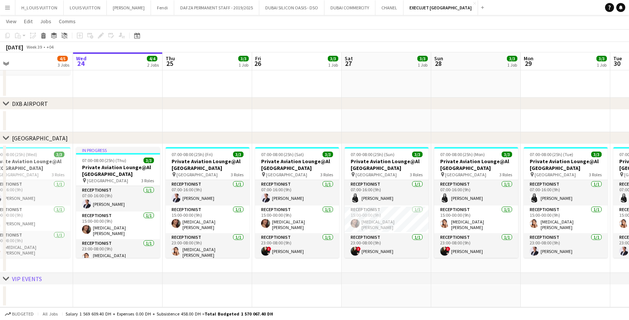
drag, startPoint x: 452, startPoint y: 265, endPoint x: 242, endPoint y: 270, distance: 209.5
click at [242, 270] on app-calendar-viewport "Fri 19 3/3 1 Job Sat 20 3/3 1 Job Sun 21 3/3 1 Job Mon 22 3/3 1 Job Tue 23 4/5 …" at bounding box center [314, 106] width 629 height 404
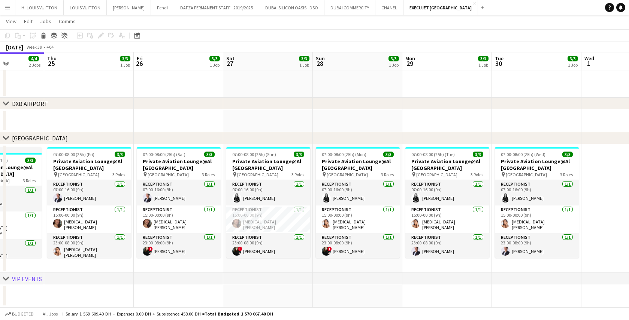
scroll to position [0, 332]
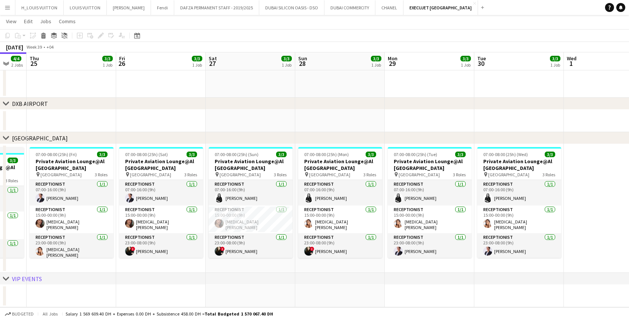
drag, startPoint x: 428, startPoint y: 265, endPoint x: 292, endPoint y: 271, distance: 136.1
click at [292, 271] on app-calendar-viewport "Sun 21 3/3 1 Job Mon 22 3/3 1 Job Tue 23 4/5 3 Jobs Wed 24 4/4 2 Jobs Thu 25 3/…" at bounding box center [314, 106] width 629 height 404
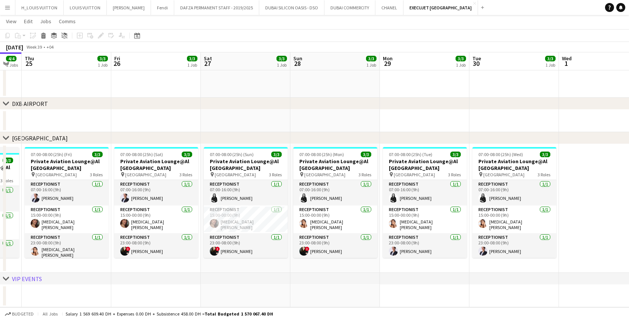
drag, startPoint x: 470, startPoint y: 271, endPoint x: 383, endPoint y: 276, distance: 86.3
click at [383, 276] on div "chevron-right [GEOGRAPHIC_DATA] chevron-right [GEOGRAPHIC_DATA] chevron-right V…" at bounding box center [314, 106] width 629 height 404
click at [399, 3] on app-icon "Close" at bounding box center [400, 3] width 3 height 3
click at [371, 3] on app-icon "Close" at bounding box center [372, 3] width 3 height 3
click at [320, 3] on app-icon "Close" at bounding box center [321, 3] width 3 height 3
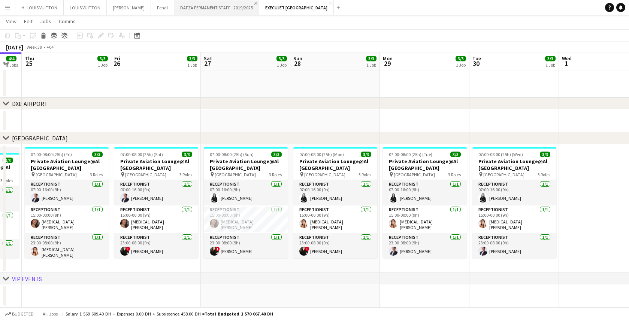
click at [254, 4] on app-icon "Close" at bounding box center [255, 3] width 3 height 3
click at [169, 3] on app-icon "Close" at bounding box center [170, 3] width 3 height 3
click at [146, 3] on app-icon "Close" at bounding box center [147, 3] width 3 height 3
click at [6, 9] on app-icon "Menu" at bounding box center [7, 7] width 6 height 6
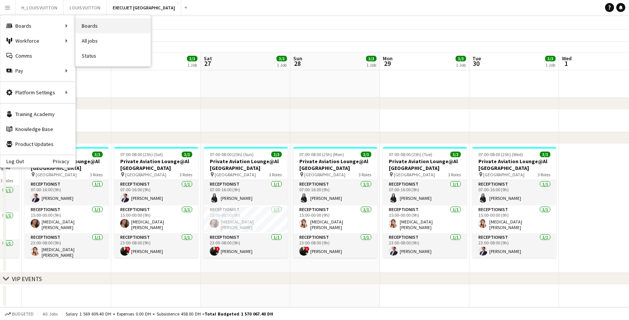
click at [96, 25] on link "Boards" at bounding box center [113, 25] width 75 height 15
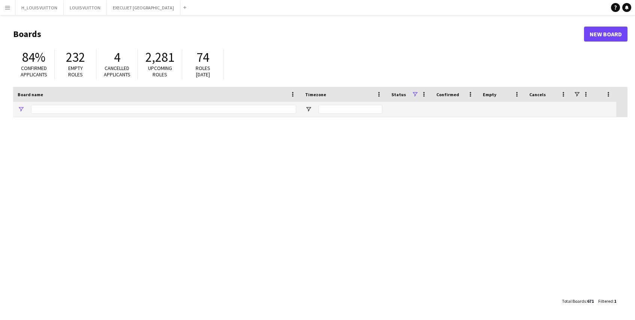
type input "*****"
click at [78, 109] on input "*****" at bounding box center [163, 109] width 265 height 9
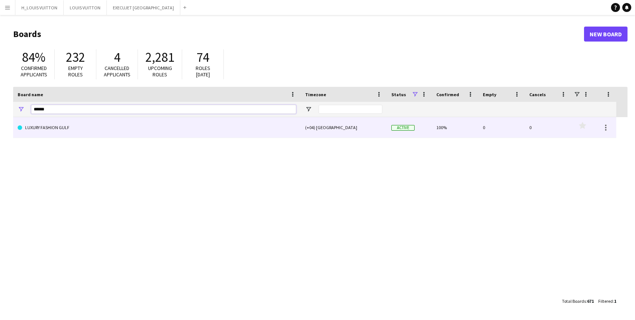
type input "******"
click at [70, 132] on link "LUXURY FASHION GULF" at bounding box center [157, 127] width 278 height 21
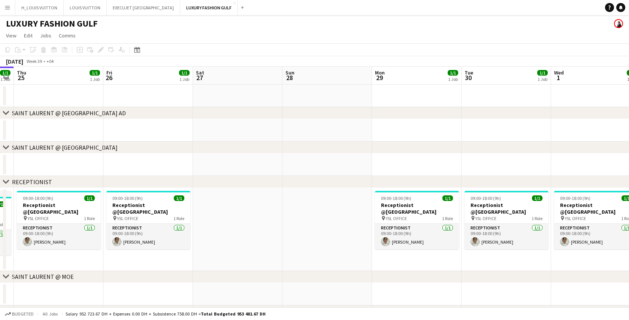
scroll to position [0, 380]
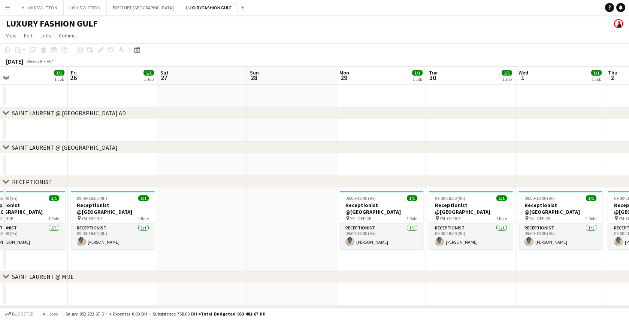
drag, startPoint x: 458, startPoint y: 247, endPoint x: 257, endPoint y: 253, distance: 201.0
click at [257, 253] on app-calendar-viewport "Sun 21 Mon 22 1/1 1 Job Tue 23 1/1 1 Job Wed 24 1/1 1 Job Thu 25 1/1 1 Job Fri …" at bounding box center [314, 204] width 629 height 274
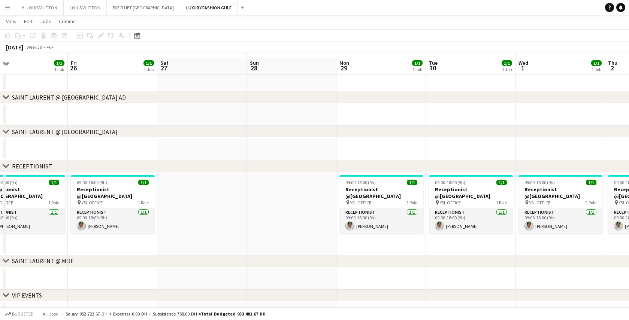
scroll to position [31, 0]
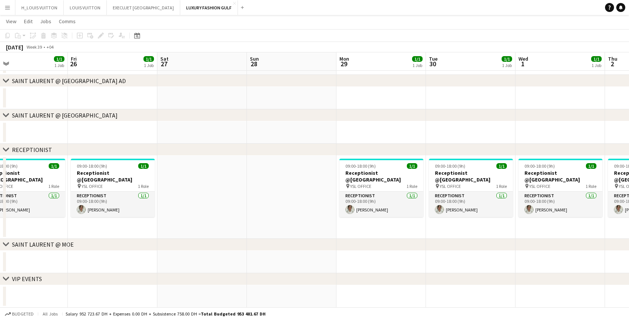
click at [260, 198] on app-date-cell at bounding box center [292, 197] width 90 height 83
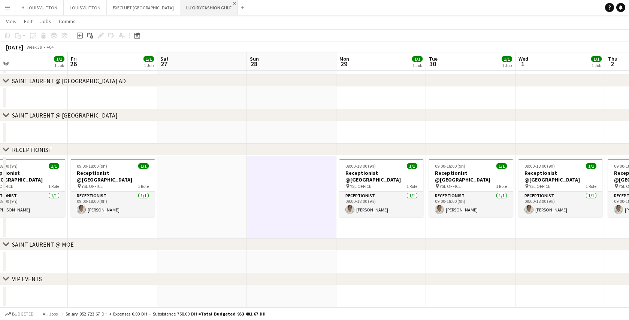
click at [233, 3] on app-icon "Close" at bounding box center [234, 3] width 3 height 3
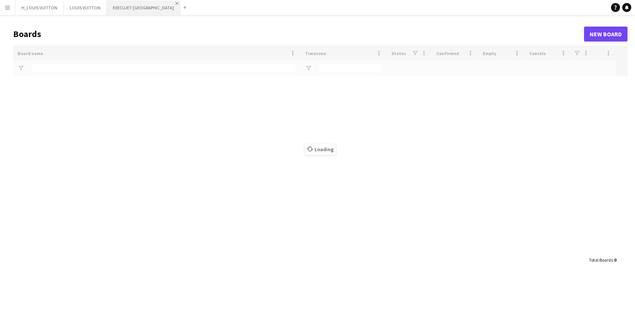
click at [175, 4] on app-icon "Close" at bounding box center [176, 3] width 3 height 3
click at [102, 4] on app-icon "Close" at bounding box center [103, 3] width 3 height 3
click at [45, 11] on button "H_LOUIS VUITTON Close" at bounding box center [39, 7] width 48 height 15
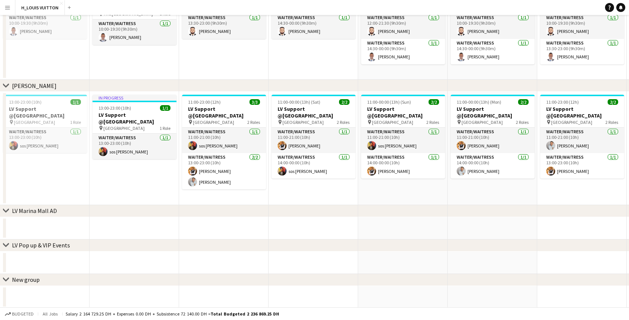
scroll to position [6, 0]
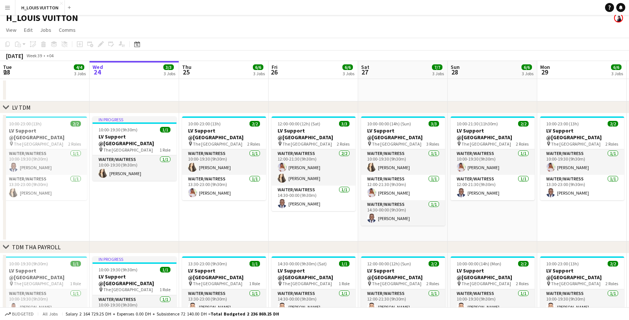
click at [5, 5] on app-icon "Menu" at bounding box center [7, 7] width 6 height 6
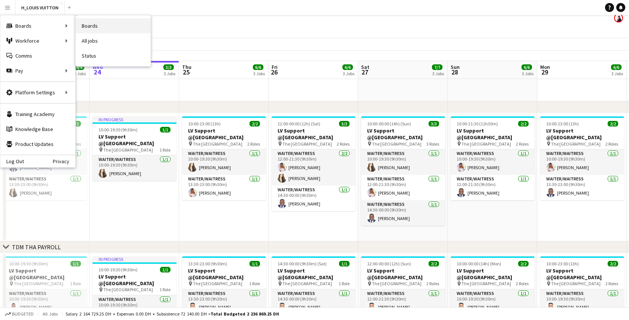
click at [86, 26] on link "Boards" at bounding box center [113, 25] width 75 height 15
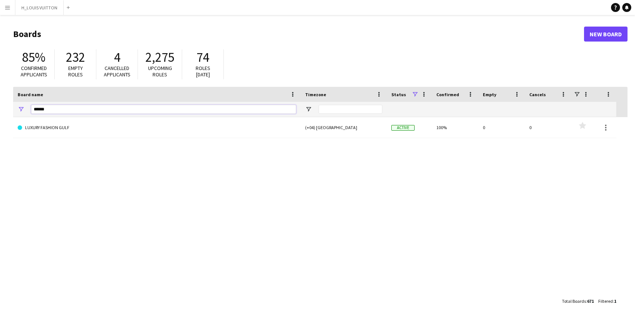
click at [93, 109] on input "******" at bounding box center [163, 109] width 265 height 9
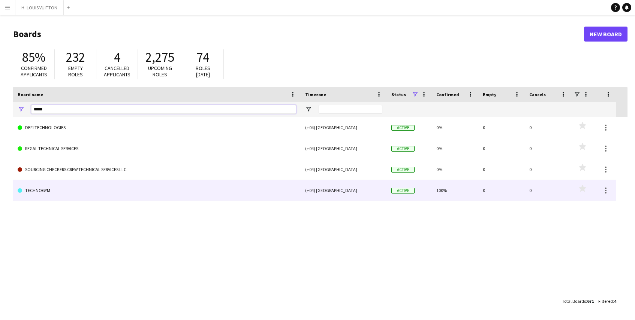
type input "*****"
click at [47, 192] on link "TECHNOGYM" at bounding box center [157, 190] width 278 height 21
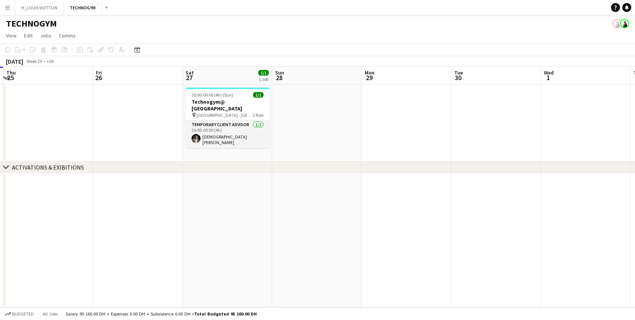
scroll to position [0, 383]
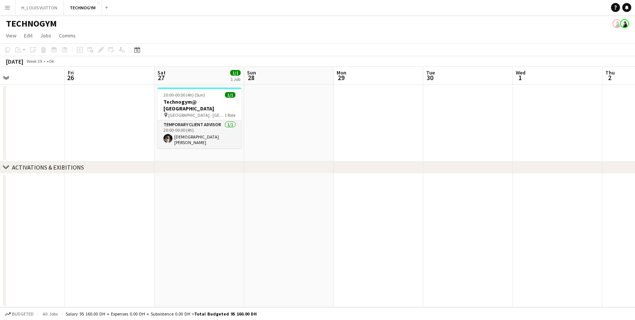
drag, startPoint x: 264, startPoint y: 123, endPoint x: 60, endPoint y: 129, distance: 204.0
click at [60, 129] on app-calendar-viewport "Sun 21 Mon 22 Tue 23 Wed 24 Thu 25 Fri 26 Sat 27 1/1 1 Job Sun 28 Mon 29 Tue 30…" at bounding box center [317, 187] width 635 height 241
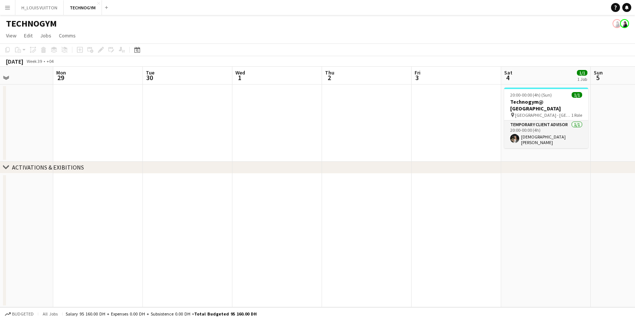
drag, startPoint x: 421, startPoint y: 216, endPoint x: 141, endPoint y: 216, distance: 280.3
click at [141, 216] on app-calendar-viewport "Thu 25 Fri 26 Sat 27 1/1 1 Job Sun 28 Mon 29 Tue 30 Wed 1 Thu 2 Fri 3 Sat 4 1/1…" at bounding box center [317, 187] width 635 height 241
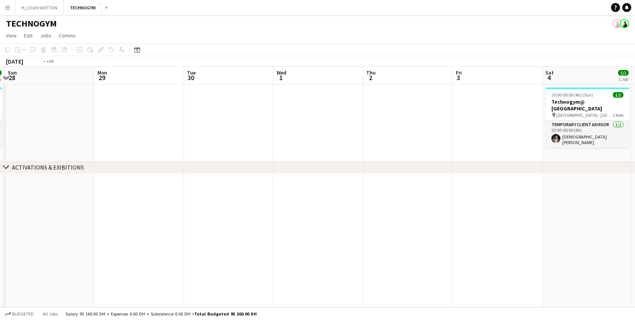
drag, startPoint x: 489, startPoint y: 200, endPoint x: 172, endPoint y: 200, distance: 317.1
click at [172, 200] on app-calendar-viewport "Thu 25 Fri 26 Sat 27 1/1 1 Job Sun 28 Mon 29 Tue 30 Wed 1 Thu 2 Fri 3 Sat 4 1/1…" at bounding box center [317, 187] width 635 height 241
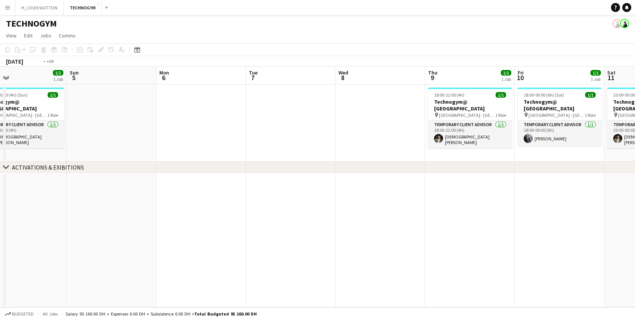
drag, startPoint x: 444, startPoint y: 200, endPoint x: 136, endPoint y: 202, distance: 307.3
click at [136, 202] on app-calendar-viewport "Wed 1 Thu 2 Fri 3 Sat 4 1/1 1 Job Sun 5 Mon 6 Tue 7 Wed 8 Thu 9 1/1 1 Job Fri 1…" at bounding box center [317, 187] width 635 height 241
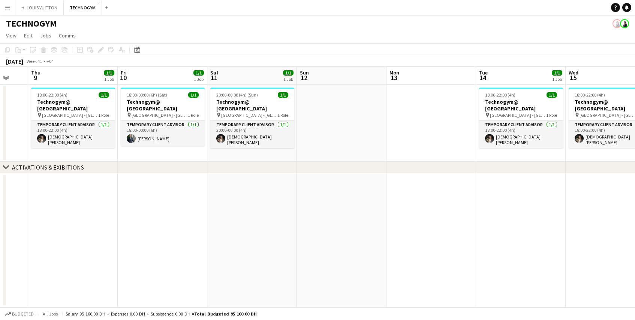
scroll to position [0, 332]
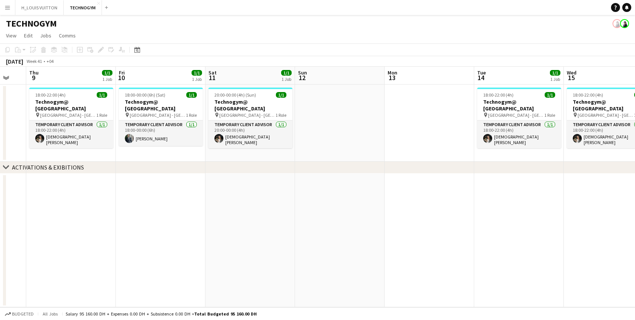
drag, startPoint x: 540, startPoint y: 198, endPoint x: 322, endPoint y: 202, distance: 218.9
click at [322, 202] on app-calendar-viewport "Sun 5 Mon 6 Tue 7 Wed 8 Thu 9 1/1 1 Job Fri 10 1/1 1 Job Sat 11 1/1 1 Job Sun 1…" at bounding box center [317, 187] width 635 height 241
click at [499, 186] on app-date-cell at bounding box center [519, 241] width 90 height 134
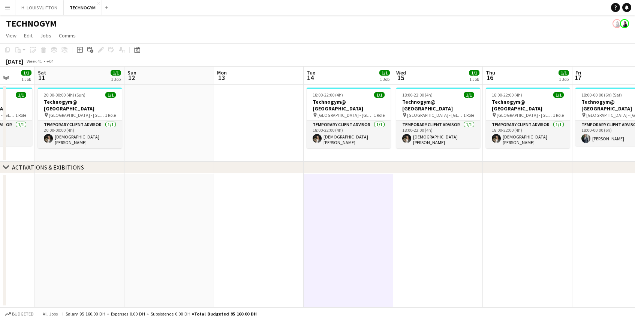
drag, startPoint x: 523, startPoint y: 192, endPoint x: 353, endPoint y: 201, distance: 170.8
click at [353, 201] on app-calendar-viewport "Tue 7 Wed 8 Thu 9 1/1 1 Job Fri 10 1/1 1 Job Sat 11 1/1 1 Job Sun 12 Mon 13 Tue…" at bounding box center [317, 187] width 635 height 241
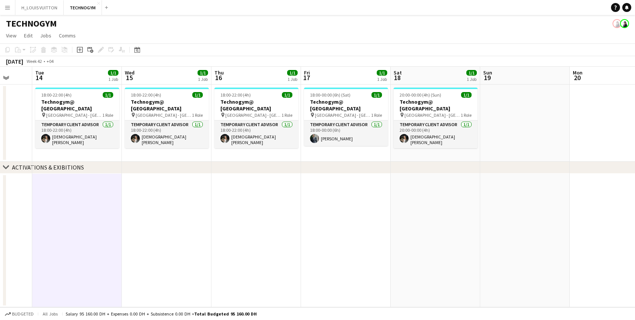
scroll to position [0, 237]
drag, startPoint x: 519, startPoint y: 197, endPoint x: 247, endPoint y: 212, distance: 272.5
click at [247, 212] on app-calendar-viewport "Sat 11 1/1 1 Job Sun 12 Mon 13 Tue 14 1/1 1 Job Wed 15 1/1 1 Job Thu 16 1/1 1 J…" at bounding box center [317, 187] width 635 height 241
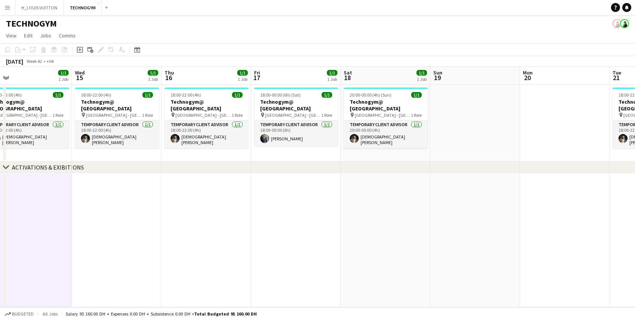
scroll to position [0, 296]
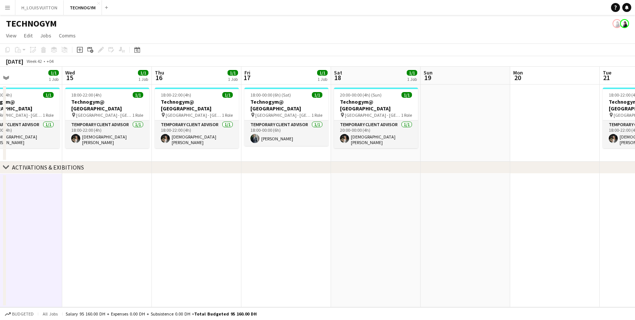
drag, startPoint x: 521, startPoint y: 187, endPoint x: 462, endPoint y: 190, distance: 58.9
click at [462, 190] on app-calendar-viewport "Sat 11 1/1 1 Job Sun 12 Mon 13 Tue 14 1/1 1 Job Wed 15 1/1 1 Job Thu 16 1/1 1 J…" at bounding box center [317, 187] width 635 height 241
drag, startPoint x: 471, startPoint y: 171, endPoint x: 259, endPoint y: 189, distance: 212.5
click at [243, 187] on div "chevron-right ACTIVATIONS & EXIBITIONS Sat 11 1/1 1 Job Sun 12 Mon 13 Tue 14 1/…" at bounding box center [317, 187] width 635 height 241
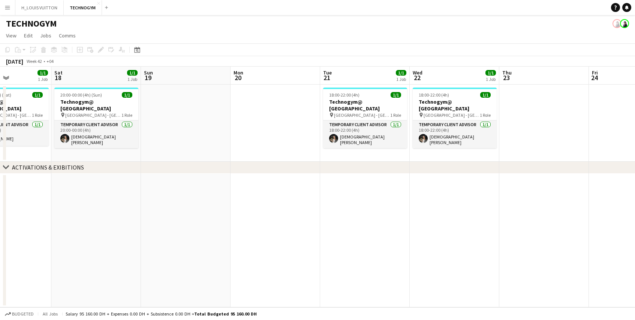
drag, startPoint x: 588, startPoint y: 134, endPoint x: 307, endPoint y: 124, distance: 280.5
click at [307, 124] on app-calendar-viewport "Wed 15 1/1 1 Job Thu 16 1/1 1 Job Fri 17 1/1 1 Job Sat 18 1/1 1 Job Sun 19 Mon …" at bounding box center [317, 187] width 635 height 241
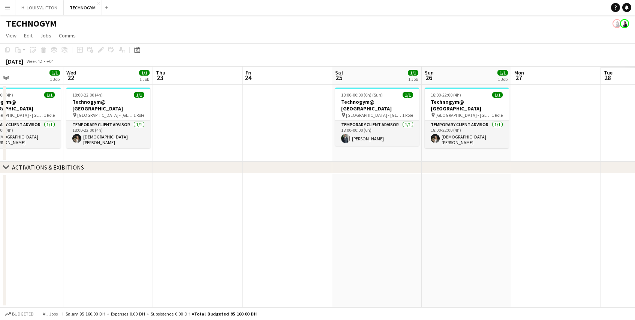
scroll to position [0, 280]
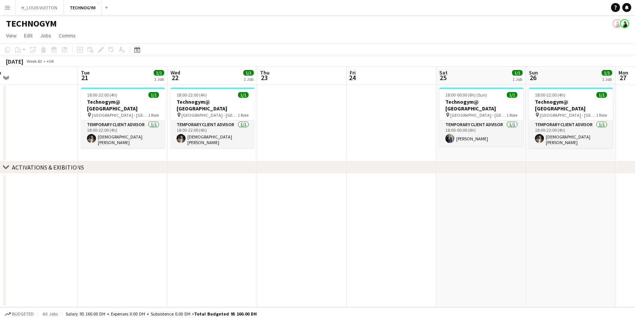
drag, startPoint x: 586, startPoint y: 127, endPoint x: 345, endPoint y: 126, distance: 241.4
click at [345, 126] on app-calendar-viewport "Fri 17 1/1 1 Job Sat 18 1/1 1 Job Sun 19 Mon 20 Tue 21 1/1 1 Job Wed 22 1/1 1 J…" at bounding box center [317, 187] width 635 height 241
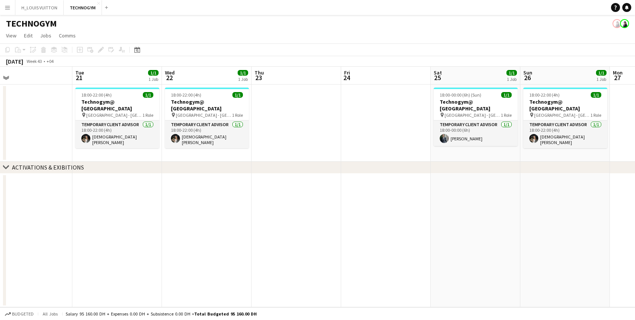
drag, startPoint x: 357, startPoint y: 136, endPoint x: 173, endPoint y: 141, distance: 184.1
click at [173, 141] on app-calendar-viewport "Fri 17 1/1 1 Job Sat 18 1/1 1 Job Sun 19 Mon 20 Tue 21 1/1 1 Job Wed 22 1/1 1 J…" at bounding box center [317, 187] width 635 height 241
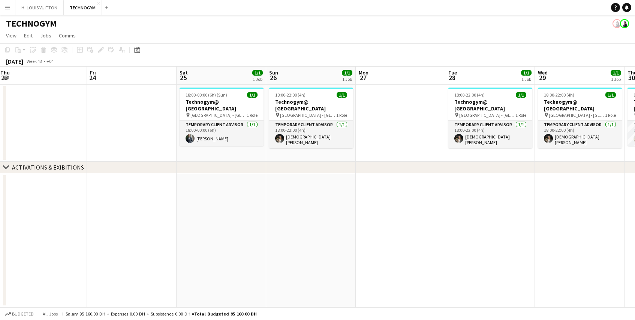
drag, startPoint x: 486, startPoint y: 148, endPoint x: 208, endPoint y: 147, distance: 278.8
click at [208, 147] on app-calendar-viewport "Sun 19 Mon 20 Tue 21 1/1 1 Job Wed 22 1/1 1 Job Thu 23 Fri 24 Sat 25 1/1 1 Job …" at bounding box center [317, 187] width 635 height 241
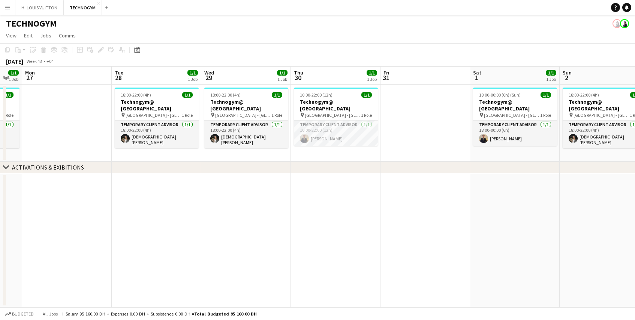
scroll to position [0, 358]
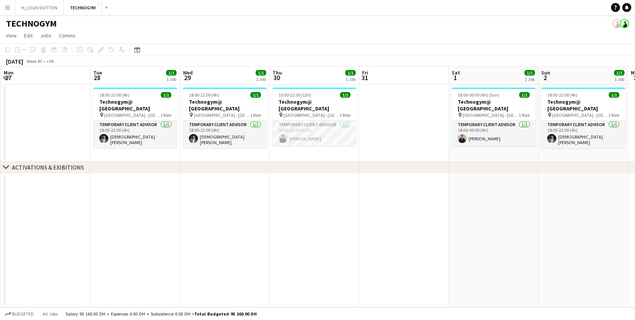
drag, startPoint x: 410, startPoint y: 155, endPoint x: 259, endPoint y: 158, distance: 151.1
click at [259, 158] on app-calendar-viewport "Thu 23 Fri 24 Sat 25 1/1 1 Job Sun 26 1/1 1 Job Mon 27 Tue 28 1/1 1 Job Wed 29 …" at bounding box center [317, 187] width 635 height 241
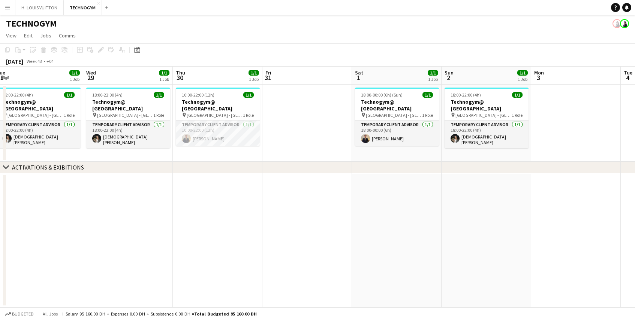
scroll to position [0, 277]
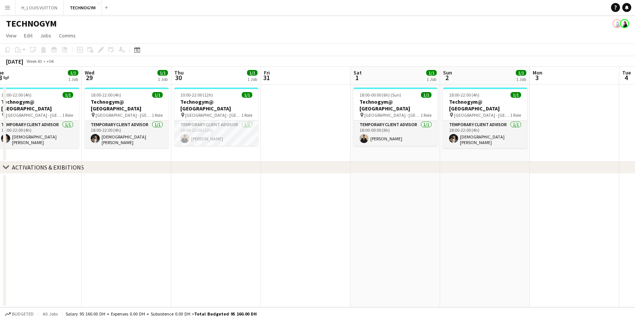
drag, startPoint x: 420, startPoint y: 145, endPoint x: 322, endPoint y: 146, distance: 98.2
click at [322, 146] on app-calendar-viewport "Sat 25 1/1 1 Job Sun 26 1/1 1 Job Mon 27 Tue 28 1/1 1 Job Wed 29 1/1 1 Job Thu …" at bounding box center [317, 187] width 635 height 241
click at [375, 213] on app-date-cell at bounding box center [395, 241] width 90 height 134
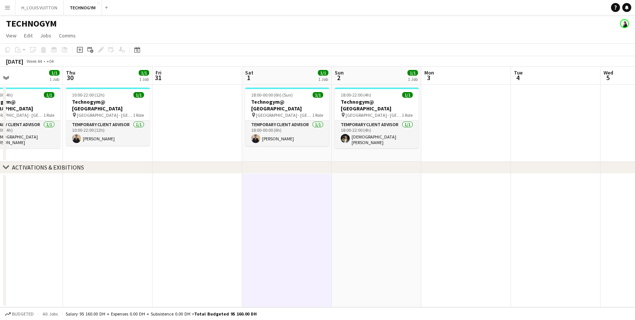
drag, startPoint x: 299, startPoint y: 146, endPoint x: 189, endPoint y: 151, distance: 110.3
click at [189, 151] on app-calendar-viewport "Sat 25 1/1 1 Job Sun 26 1/1 1 Job Mon 27 Tue 28 1/1 1 Job Wed 29 1/1 1 Job Thu …" at bounding box center [317, 187] width 635 height 241
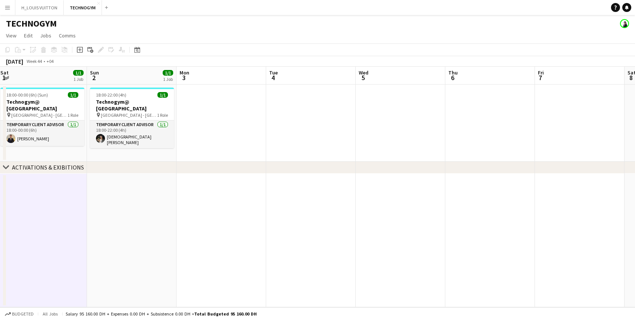
scroll to position [0, 262]
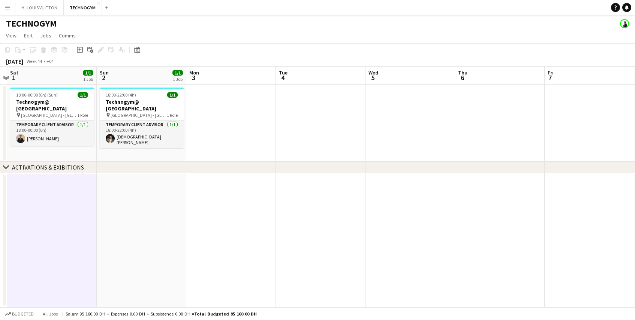
drag, startPoint x: 390, startPoint y: 153, endPoint x: 157, endPoint y: 154, distance: 233.1
click at [157, 154] on app-calendar-viewport "Wed 29 1/1 1 Job Thu 30 1/1 1 Job Fri 31 Sat 1 1/1 1 Job Sun 2 1/1 1 Job Mon 3 …" at bounding box center [317, 187] width 635 height 241
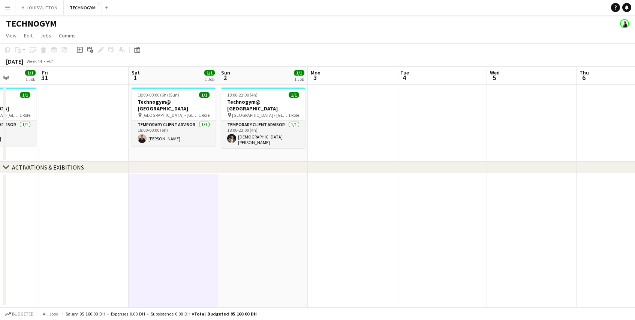
drag, startPoint x: 255, startPoint y: 133, endPoint x: 466, endPoint y: 134, distance: 211.0
click at [466, 134] on app-calendar-viewport "Tue 28 1/1 1 Job Wed 29 1/1 1 Job Thu 30 1/1 1 Job Fri 31 Sat 1 1/1 1 Job Sun 2…" at bounding box center [317, 187] width 635 height 241
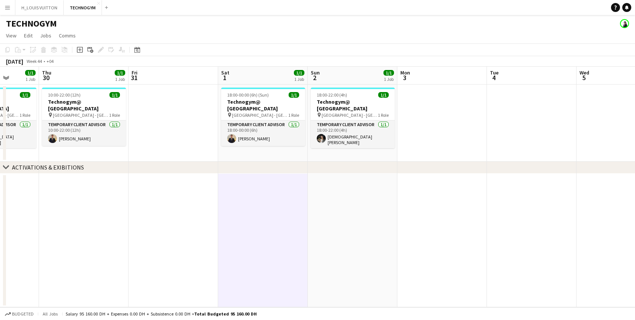
scroll to position [0, 227]
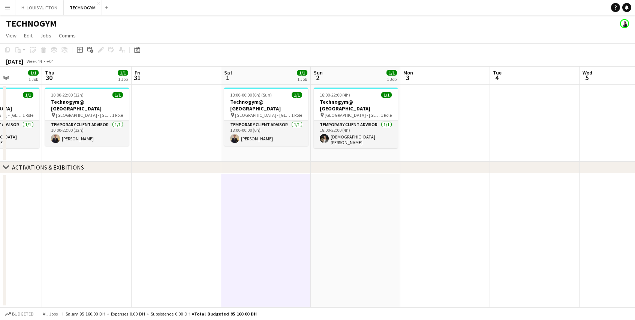
click at [247, 146] on app-calendar-viewport "Mon 27 Tue 28 1/1 1 Job Wed 29 1/1 1 Job Thu 30 1/1 1 Job Fri 31 Sat 1 1/1 1 Jo…" at bounding box center [317, 187] width 635 height 241
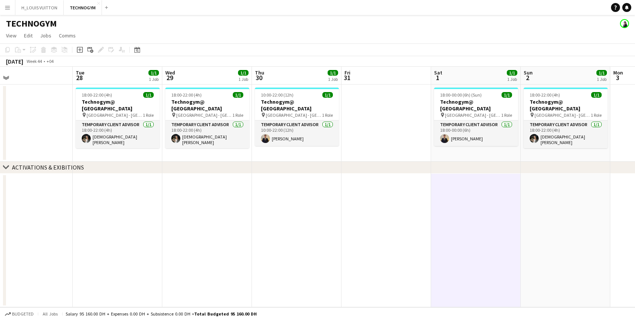
drag, startPoint x: 227, startPoint y: 148, endPoint x: 435, endPoint y: 159, distance: 208.3
click at [437, 159] on app-calendar-viewport "Sat 25 1/1 1 Job Sun 26 1/1 1 Job Mon 27 Tue 28 1/1 1 Job Wed 29 1/1 1 Job Thu …" at bounding box center [317, 187] width 635 height 241
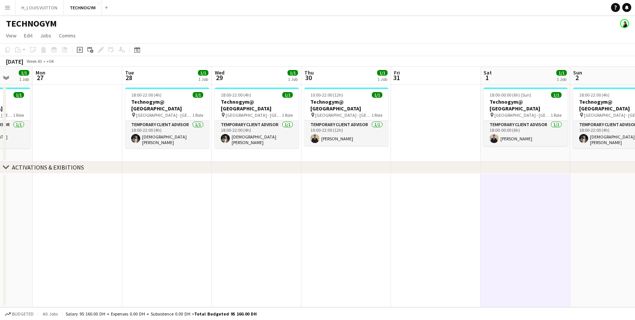
scroll to position [0, 219]
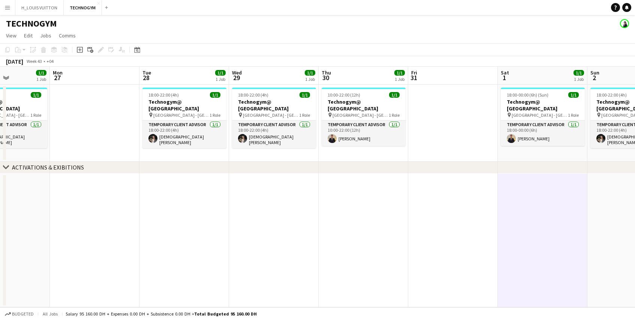
drag, startPoint x: 193, startPoint y: 151, endPoint x: 349, endPoint y: 157, distance: 156.4
click at [349, 157] on app-calendar-viewport "Fri 24 Sat 25 1/1 1 Job Sun 26 1/1 1 Job Mon 27 Tue 28 1/1 1 Job Wed 29 1/1 1 J…" at bounding box center [317, 187] width 635 height 241
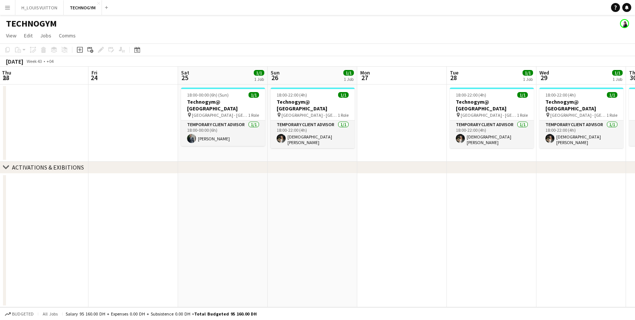
drag, startPoint x: 190, startPoint y: 144, endPoint x: 408, endPoint y: 148, distance: 217.8
click at [408, 148] on app-calendar-viewport "Tue 21 1/1 1 Job Wed 22 1/1 1 Job Thu 23 Fri 24 Sat 25 1/1 1 Job Sun 26 1/1 1 J…" at bounding box center [317, 187] width 635 height 241
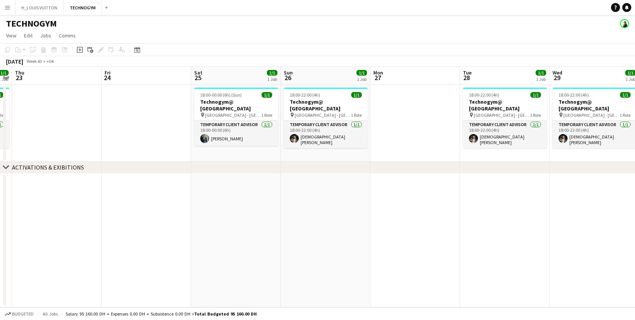
scroll to position [0, 159]
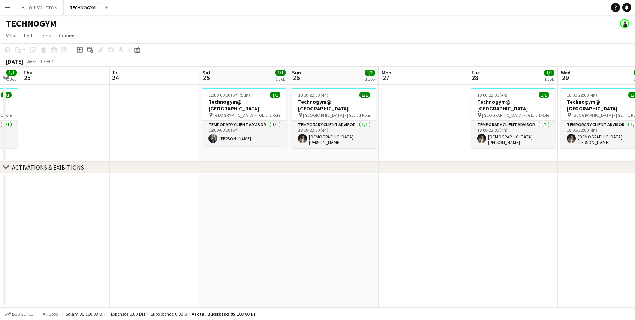
drag, startPoint x: 217, startPoint y: 151, endPoint x: 239, endPoint y: 151, distance: 21.4
click at [239, 151] on app-calendar-viewport "Tue 21 1/1 1 Job Wed 22 1/1 1 Job Thu 23 Fri 24 Sat 25 1/1 1 Job Sun 26 1/1 1 J…" at bounding box center [317, 187] width 635 height 241
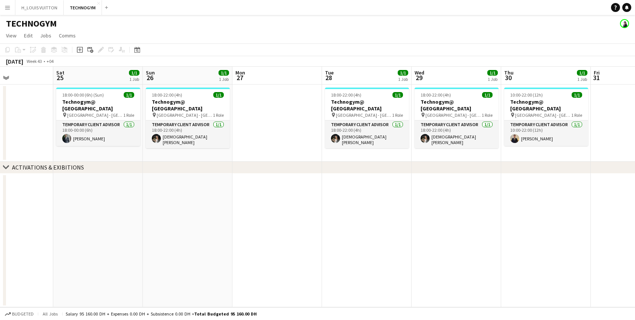
scroll to position [0, 320]
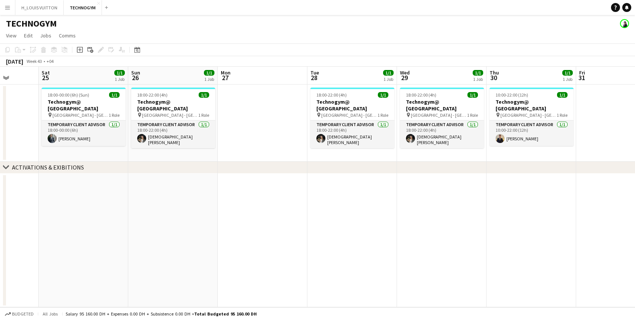
drag, startPoint x: 422, startPoint y: 146, endPoint x: 261, endPoint y: 153, distance: 161.0
click at [261, 153] on app-calendar-viewport "Tue 21 1/1 1 Job Wed 22 1/1 1 Job Thu 23 Fri 24 Sat 25 1/1 1 Job Sun 26 1/1 1 J…" at bounding box center [317, 187] width 635 height 241
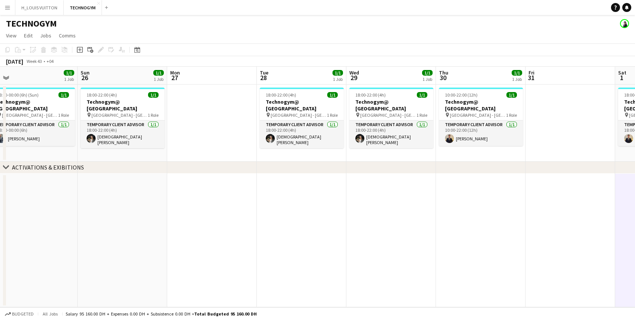
scroll to position [0, 208]
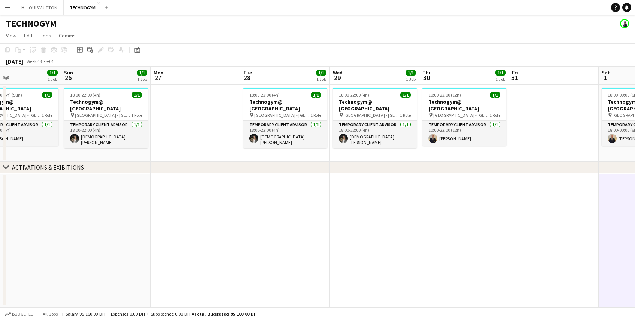
drag, startPoint x: 423, startPoint y: 151, endPoint x: 356, endPoint y: 155, distance: 67.2
click at [356, 155] on app-calendar-viewport "Thu 23 Fri 24 Sat 25 1/1 1 Job Sun 26 1/1 1 Job Mon 27 Tue 28 1/1 1 Job Wed 29 …" at bounding box center [317, 187] width 635 height 241
click at [629, 6] on link "Notifications" at bounding box center [626, 7] width 9 height 9
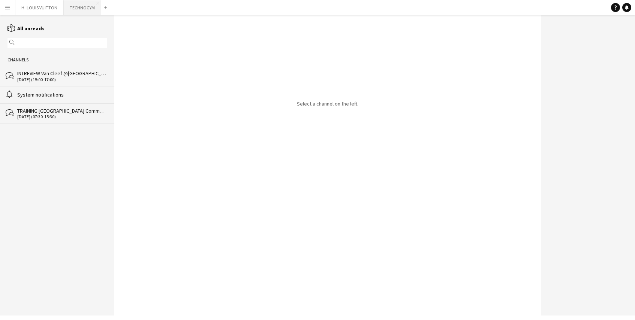
click at [82, 6] on button "TECHNOGYM Close" at bounding box center [82, 7] width 37 height 15
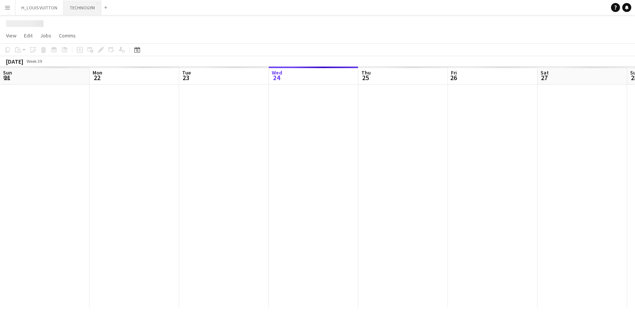
scroll to position [0, 179]
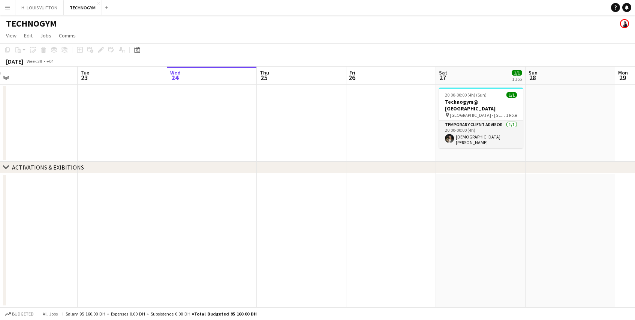
drag, startPoint x: 289, startPoint y: 132, endPoint x: 367, endPoint y: 130, distance: 77.6
click at [367, 130] on app-calendar-viewport "Sat 20 1/1 1 Job Sun 21 Mon 22 Tue 23 Wed 24 Thu 25 Fri 26 Sat 27 1/1 1 Job Sun…" at bounding box center [317, 187] width 635 height 241
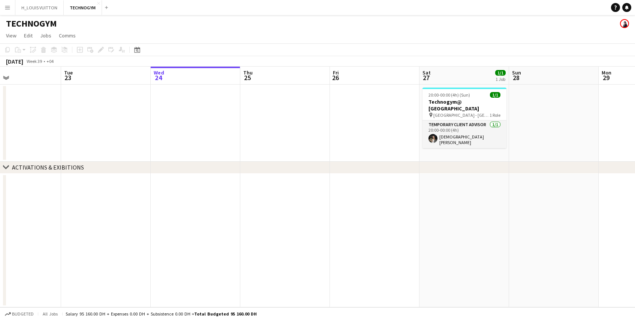
drag, startPoint x: 388, startPoint y: 123, endPoint x: 371, endPoint y: 126, distance: 16.7
click at [371, 126] on app-calendar-viewport "Sat 20 1/1 1 Job Sun 21 Mon 22 Tue 23 Wed 24 Thu 25 Fri 26 Sat 27 1/1 1 Job Sun…" at bounding box center [317, 187] width 635 height 241
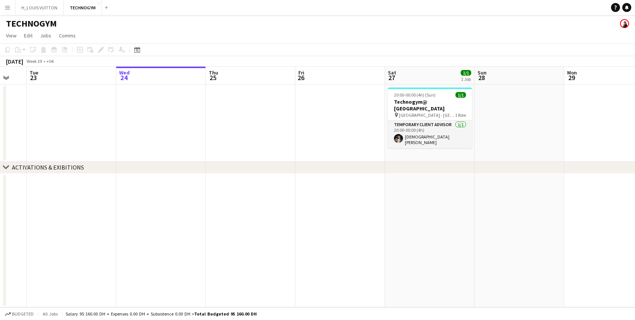
drag, startPoint x: 352, startPoint y: 124, endPoint x: 136, endPoint y: 138, distance: 215.5
click at [136, 138] on app-calendar-viewport "Sat 20 1/1 1 Job Sun 21 Mon 22 Tue 23 Wed 24 Thu 25 Fri 26 Sat 27 1/1 1 Job Sun…" at bounding box center [317, 187] width 635 height 241
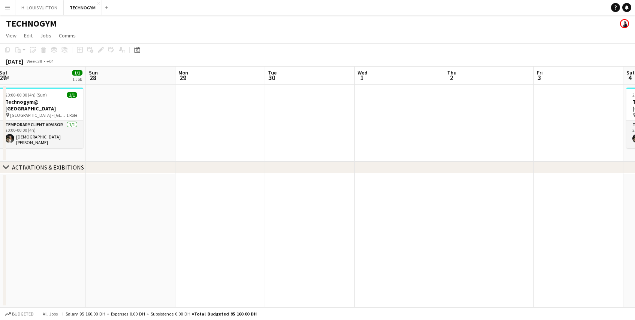
drag, startPoint x: 494, startPoint y: 128, endPoint x: 274, endPoint y: 141, distance: 220.8
click at [274, 141] on app-calendar-viewport "Wed 24 Thu 25 Fri 26 Sat 27 1/1 1 Job Sun 28 Mon 29 Tue 30 Wed 1 Thu 2 Fri 3 Sa…" at bounding box center [317, 187] width 635 height 241
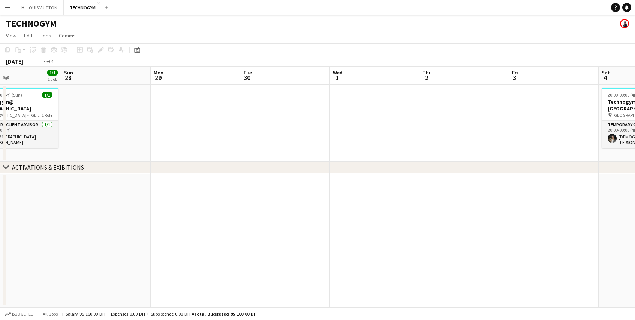
drag, startPoint x: 423, startPoint y: 128, endPoint x: 187, endPoint y: 136, distance: 237.0
click at [187, 136] on app-calendar-viewport "Wed 24 Thu 25 Fri 26 Sat 27 1/1 1 Job Sun 28 Mon 29 Tue 30 Wed 1 Thu 2 Fri 3 Sa…" at bounding box center [317, 187] width 635 height 241
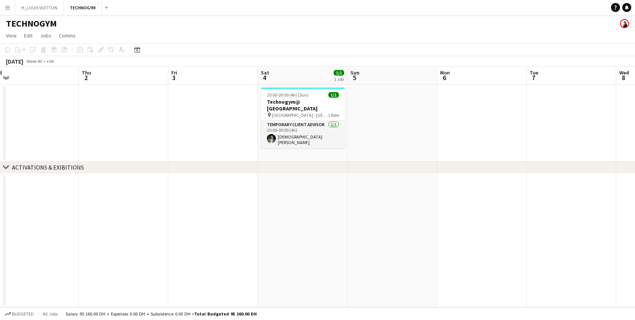
drag, startPoint x: 497, startPoint y: 130, endPoint x: 424, endPoint y: 136, distance: 73.3
click at [425, 136] on app-calendar-viewport "Sat 27 1/1 1 Job Sun 28 Mon 29 Tue 30 Wed 1 Thu 2 Fri 3 Sat 4 1/1 1 Job Sun 5 M…" at bounding box center [317, 187] width 635 height 241
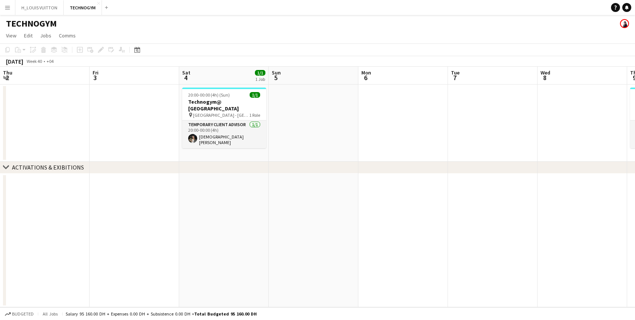
scroll to position [0, 304]
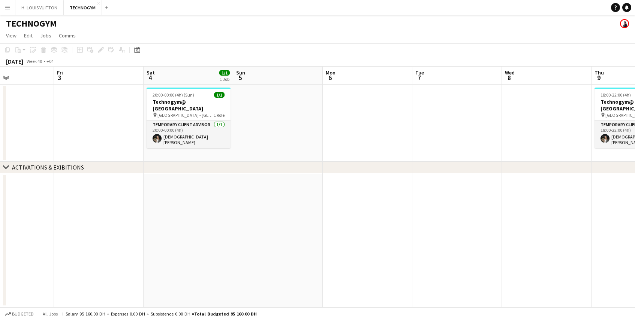
drag, startPoint x: 503, startPoint y: 123, endPoint x: 389, endPoint y: 129, distance: 114.1
click at [389, 129] on app-calendar-viewport "Mon 29 Tue 30 Wed 1 Thu 2 Fri 3 Sat 4 1/1 1 Job Sun 5 Mon 6 Tue 7 Wed 8 Thu 9 1…" at bounding box center [317, 187] width 635 height 241
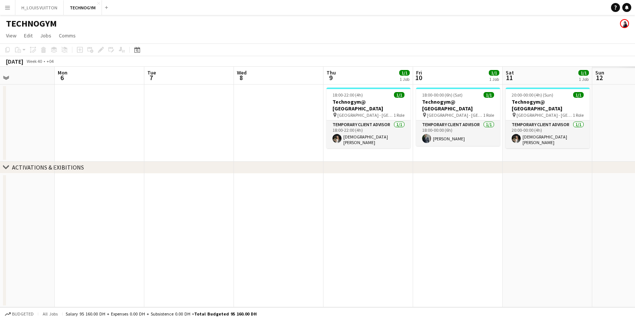
drag, startPoint x: 453, startPoint y: 116, endPoint x: 395, endPoint y: 119, distance: 58.9
click at [395, 119] on app-calendar-viewport "Wed 1 Thu 2 Fri 3 Sat 4 1/1 1 Job Sun 5 Mon 6 Tue 7 Wed 8 Thu 9 1/1 1 Job Fri 1…" at bounding box center [317, 187] width 635 height 241
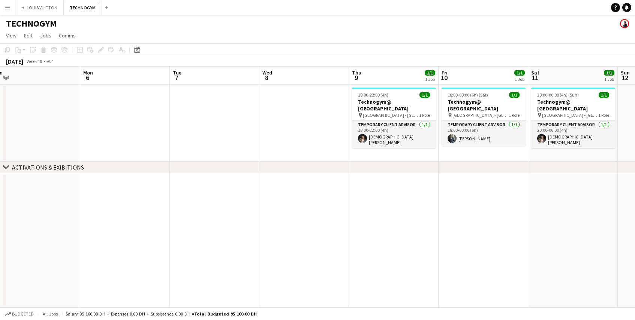
drag, startPoint x: 377, startPoint y: 135, endPoint x: 237, endPoint y: 146, distance: 140.2
click at [237, 146] on app-calendar-viewport "Wed 1 Thu 2 Fri 3 Sat 4 1/1 1 Job Sun 5 Mon 6 Tue 7 Wed 8 Thu 9 1/1 1 Job Fri 1…" at bounding box center [317, 187] width 635 height 241
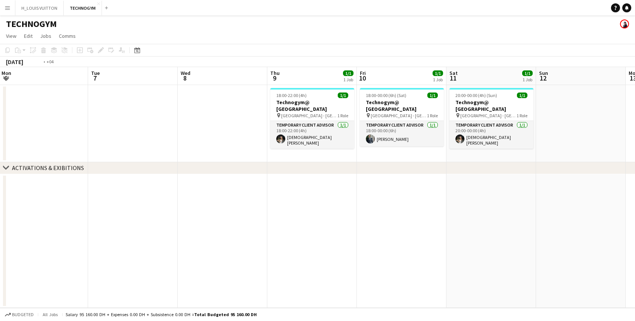
scroll to position [0, 285]
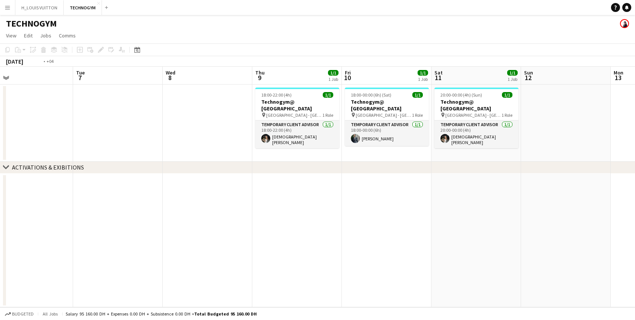
drag, startPoint x: 303, startPoint y: 142, endPoint x: 207, endPoint y: 148, distance: 96.5
click at [207, 148] on app-calendar-viewport "Fri 3 Sat 4 1/1 1 Job Sun 5 Mon 6 Tue 7 Wed 8 Thu 9 1/1 1 Job Fri 10 1/1 1 Job …" at bounding box center [317, 187] width 635 height 241
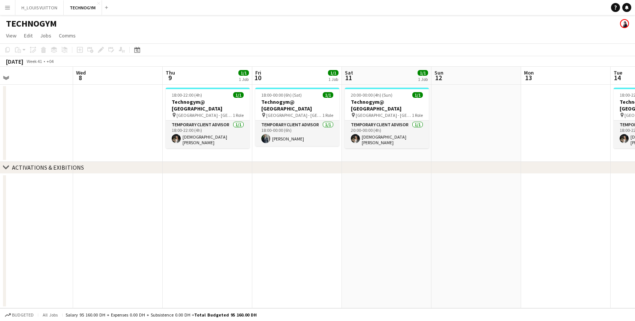
click at [6, 9] on app-icon "Menu" at bounding box center [7, 7] width 6 height 6
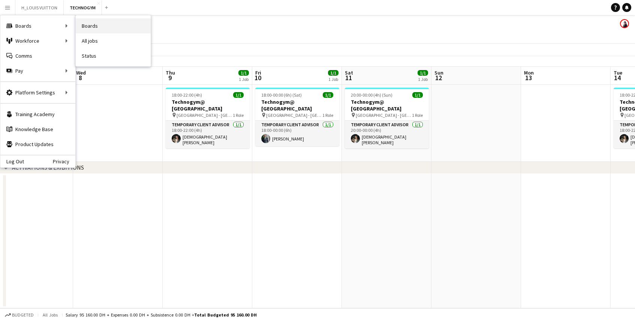
click at [85, 25] on link "Boards" at bounding box center [113, 25] width 75 height 15
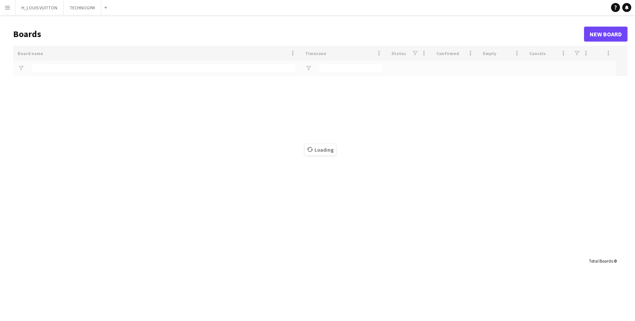
type input "*****"
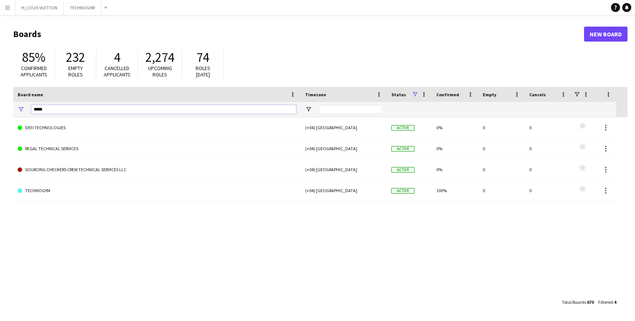
click at [59, 109] on input "*****" at bounding box center [163, 109] width 265 height 9
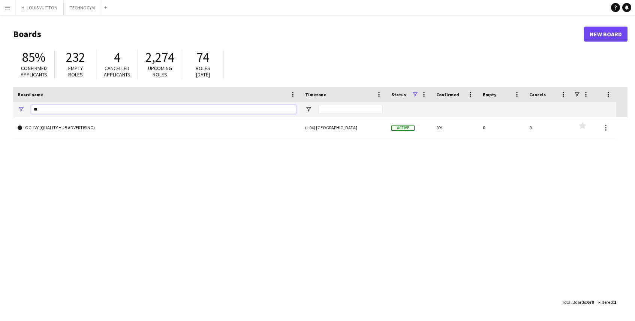
type input "*"
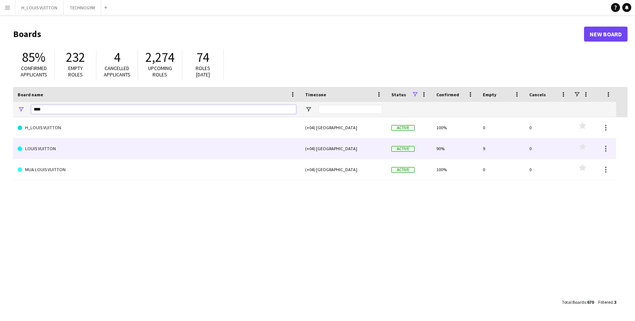
type input "****"
click at [49, 151] on link "LOUIS VUITTON" at bounding box center [157, 148] width 278 height 21
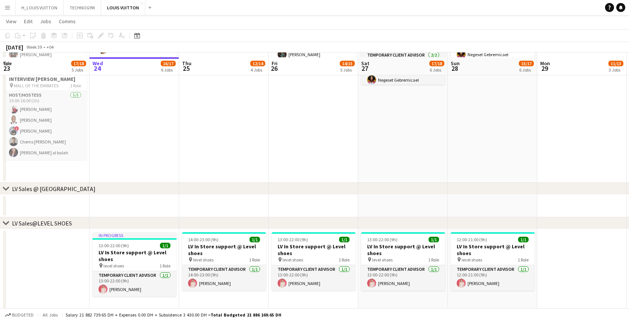
scroll to position [328, 0]
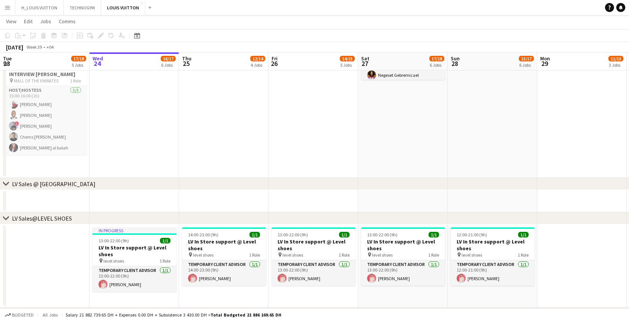
click at [6, 8] on app-icon "Menu" at bounding box center [7, 7] width 6 height 6
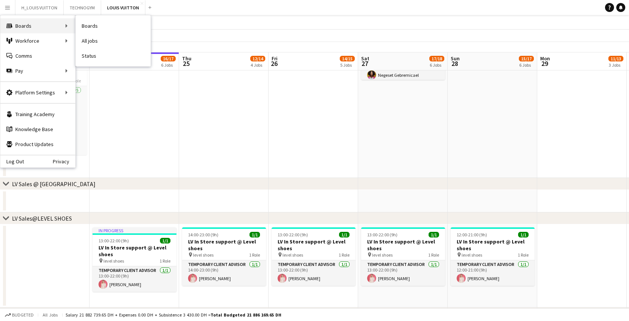
click at [42, 25] on div "Boards Boards" at bounding box center [37, 25] width 75 height 15
click at [65, 25] on div "Boards Boards" at bounding box center [37, 25] width 75 height 15
click at [24, 26] on div "Boards Boards" at bounding box center [37, 25] width 75 height 15
click at [241, 117] on app-date-cell "13:00-23:00 (10h) 2/2 LV Sales Support@MOE pin LOUIS VUITTON MALL OF THE EMIRAT…" at bounding box center [224, 72] width 90 height 212
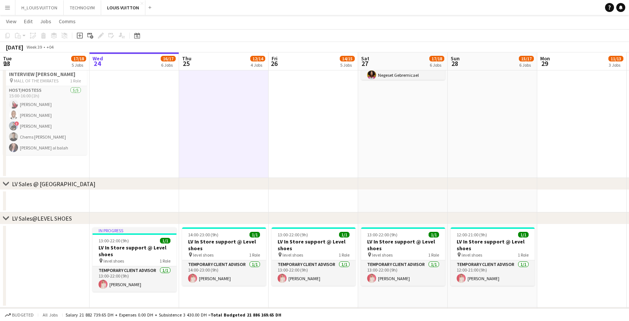
click at [7, 10] on app-icon "Menu" at bounding box center [7, 7] width 6 height 6
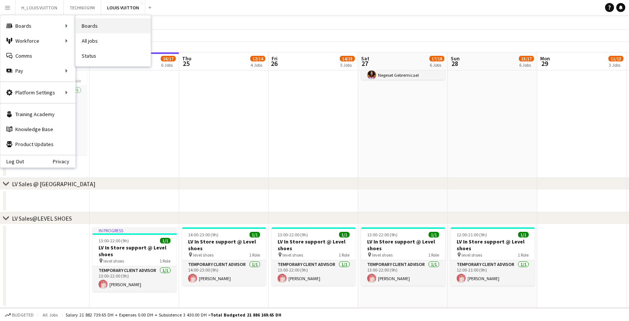
click at [94, 28] on link "Boards" at bounding box center [113, 25] width 75 height 15
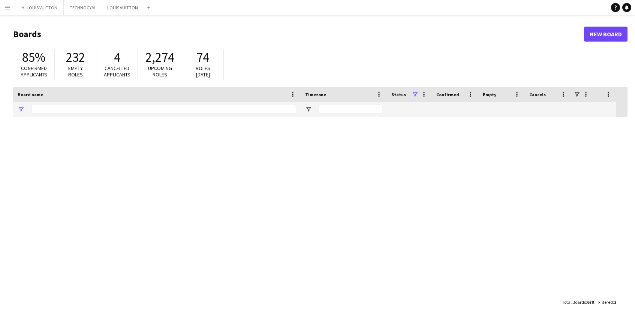
type input "****"
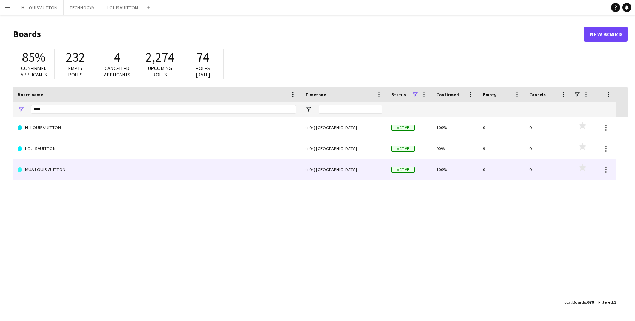
click at [52, 171] on link "MUA LOUIS VUITTON" at bounding box center [157, 169] width 278 height 21
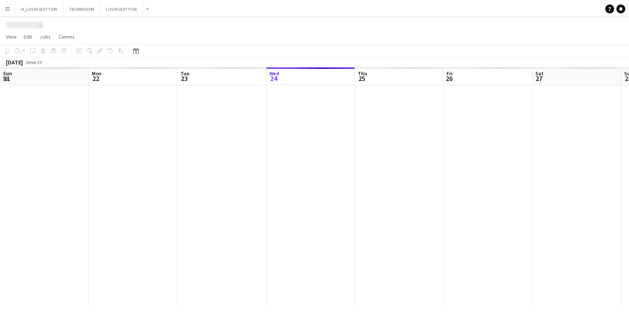
scroll to position [0, 179]
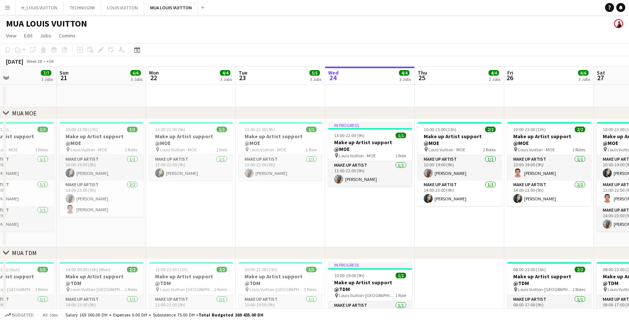
drag, startPoint x: 63, startPoint y: 217, endPoint x: 299, endPoint y: 212, distance: 235.8
click at [299, 212] on app-calendar-viewport "Thu 18 Fri 19 Sat 20 7/7 3 Jobs Sun 21 6/6 3 Jobs Mon 22 4/4 3 Jobs Tue 23 5/5 …" at bounding box center [314, 284] width 629 height 435
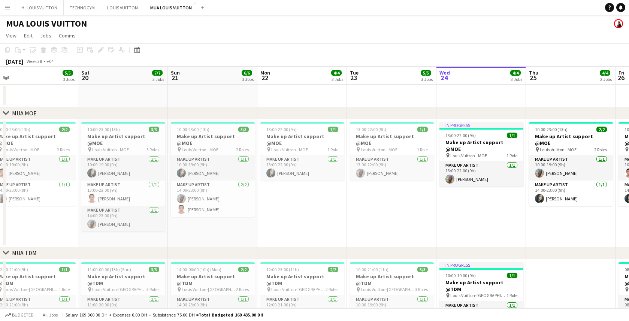
drag, startPoint x: 111, startPoint y: 229, endPoint x: 440, endPoint y: 211, distance: 330.3
click at [440, 211] on app-calendar-viewport "Wed 17 Thu 18 3/3 2 Jobs Fri 19 5/5 3 Jobs Sat 20 7/7 3 Jobs Sun 21 6/6 3 Jobs …" at bounding box center [314, 284] width 629 height 435
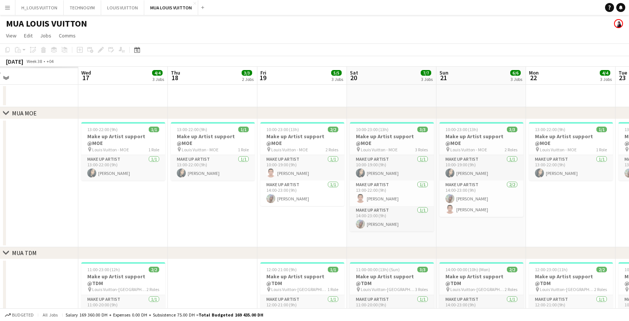
scroll to position [0, 190]
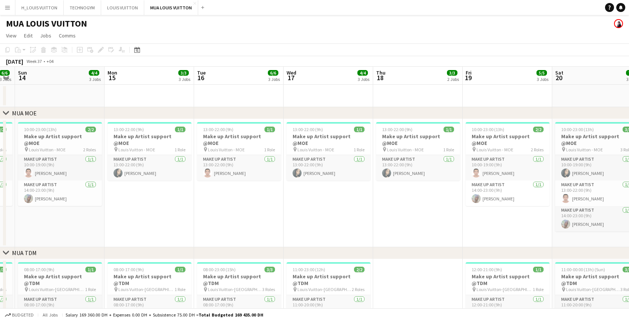
drag, startPoint x: 61, startPoint y: 215, endPoint x: 312, endPoint y: 212, distance: 251.1
click at [312, 212] on app-calendar-viewport "Fri 12 6/6 4 Jobs Sat 13 6/6 3 Jobs Sun 14 4/4 3 Jobs Mon 15 3/3 3 Jobs Tue 16 …" at bounding box center [314, 290] width 629 height 446
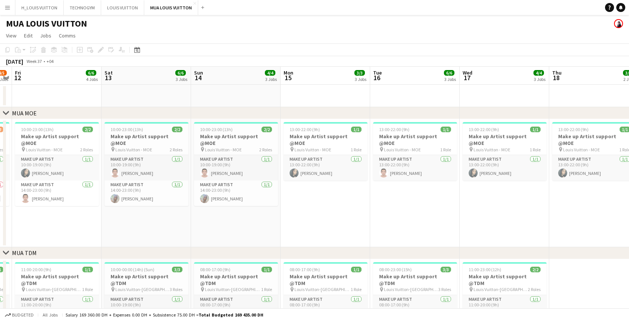
drag, startPoint x: 59, startPoint y: 225, endPoint x: 369, endPoint y: 215, distance: 310.1
click at [369, 215] on app-calendar-viewport "Wed 10 Thu 11 4/5 3 Jobs Fri 12 6/6 4 Jobs Sat 13 6/6 3 Jobs Sun 14 4/4 3 Jobs …" at bounding box center [314, 290] width 629 height 446
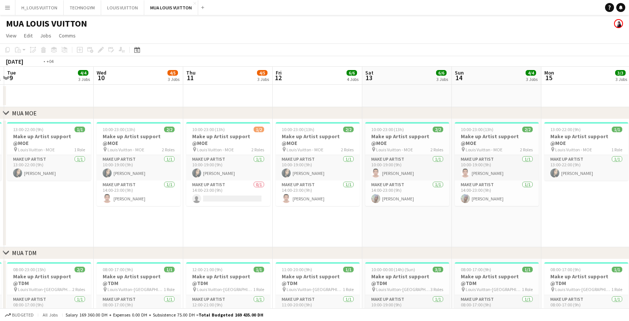
drag, startPoint x: 71, startPoint y: 227, endPoint x: 332, endPoint y: 220, distance: 260.6
click at [332, 220] on app-calendar-viewport "Sun 7 Mon 8 4/4 3 Jobs Tue 9 4/4 3 Jobs Wed 10 4/5 3 Jobs Thu 11 4/5 3 Jobs Fri…" at bounding box center [314, 290] width 629 height 446
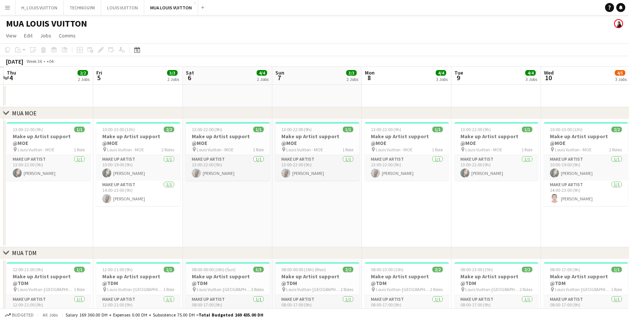
drag, startPoint x: 36, startPoint y: 225, endPoint x: 311, endPoint y: 220, distance: 275.9
click at [311, 220] on app-calendar-viewport "Tue 2 Wed 3 Thu 4 2/2 2 Jobs Fri 5 3/3 2 Jobs Sat 6 4/4 2 Jobs Sun 7 3/3 2 Jobs…" at bounding box center [314, 290] width 629 height 446
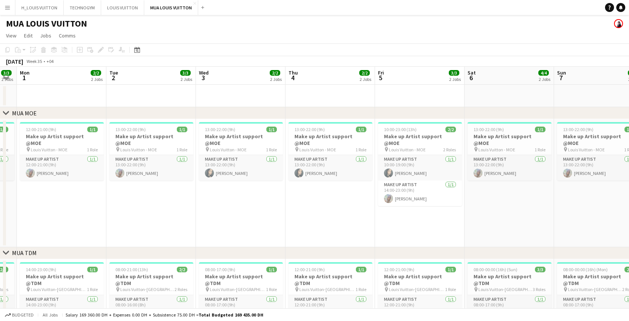
scroll to position [0, 261]
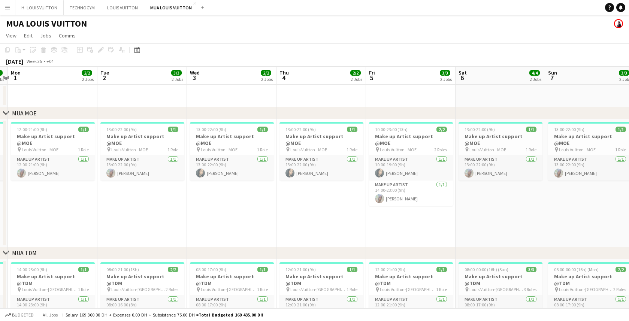
drag, startPoint x: 42, startPoint y: 221, endPoint x: 307, endPoint y: 230, distance: 265.5
click at [307, 230] on app-calendar-viewport "Fri 29 3/4 2 Jobs Sat 30 3/3 2 Jobs Sun 31 3/3 2 Jobs Mon 1 2/2 2 Jobs Tue 2 3/…" at bounding box center [314, 290] width 629 height 446
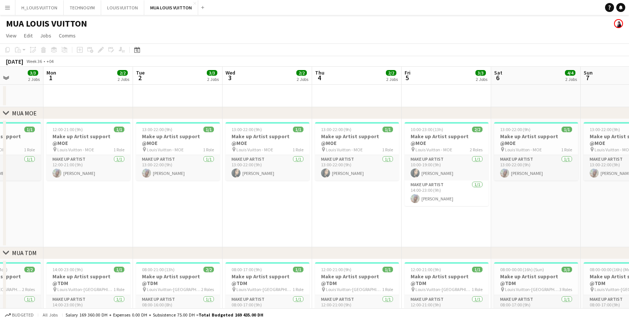
drag, startPoint x: 287, startPoint y: 206, endPoint x: 158, endPoint y: 216, distance: 129.3
click at [158, 216] on app-calendar-viewport "Fri 29 3/4 2 Jobs Sat 30 3/3 2 Jobs Sun 31 3/3 2 Jobs Mon 1 2/2 2 Jobs Tue 2 3/…" at bounding box center [314, 290] width 629 height 446
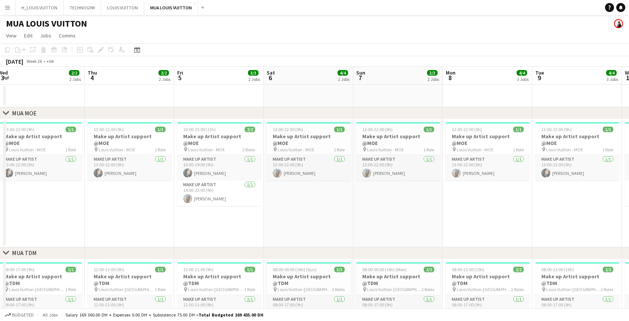
scroll to position [0, 208]
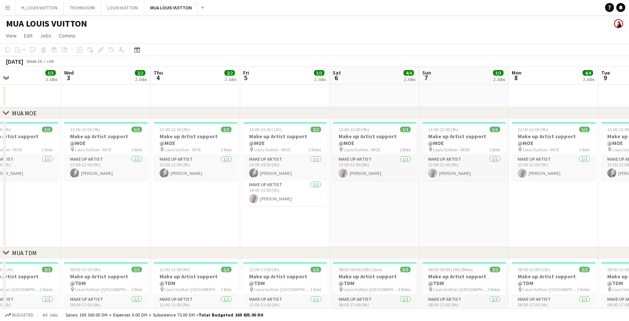
drag, startPoint x: 458, startPoint y: 208, endPoint x: 307, endPoint y: 221, distance: 151.5
click at [307, 221] on app-calendar-viewport "Sun 31 3/3 2 Jobs Mon 1 2/2 2 Jobs Tue 2 3/3 2 Jobs Wed 3 2/2 2 Jobs Thu 4 2/2 …" at bounding box center [314, 290] width 629 height 446
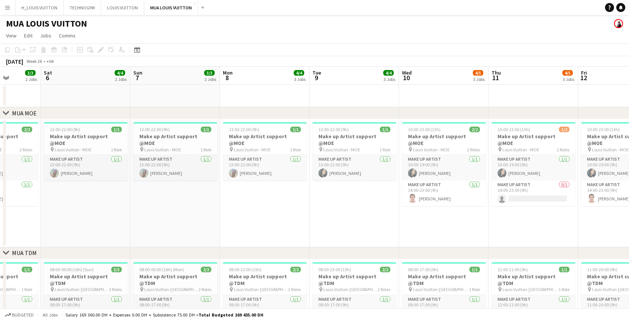
scroll to position [0, 320]
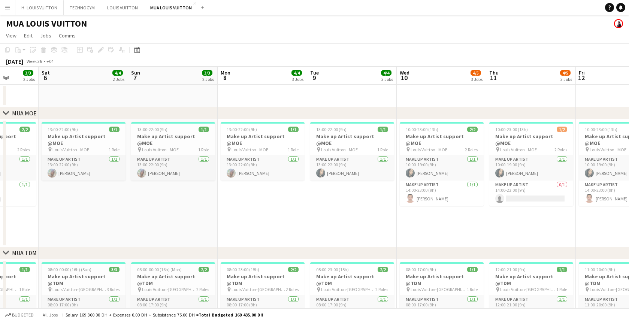
drag, startPoint x: 448, startPoint y: 218, endPoint x: 336, endPoint y: 222, distance: 112.1
click at [336, 222] on app-calendar-viewport "Tue 2 3/3 2 Jobs Wed 3 2/2 2 Jobs Thu 4 2/2 2 Jobs Fri 5 3/3 2 Jobs Sat 6 4/4 2…" at bounding box center [314, 290] width 629 height 446
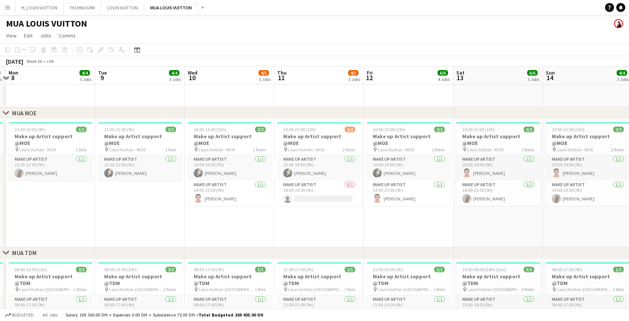
scroll to position [0, 353]
drag, startPoint x: 355, startPoint y: 207, endPoint x: 142, endPoint y: 214, distance: 212.6
click at [142, 214] on app-calendar-viewport "Thu 4 2/2 2 Jobs Fri 5 3/3 2 Jobs Sat 6 4/4 2 Jobs Sun 7 3/3 2 Jobs Mon 8 4/4 3…" at bounding box center [314, 290] width 629 height 446
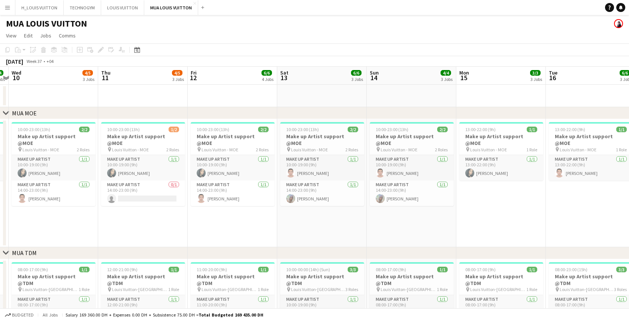
drag, startPoint x: 591, startPoint y: 217, endPoint x: 416, endPoint y: 218, distance: 175.4
click at [416, 218] on app-calendar-viewport "Sat 6 4/4 2 Jobs Sun 7 3/3 2 Jobs Mon 8 4/4 3 Jobs Tue 9 4/4 3 Jobs Wed 10 4/5 …" at bounding box center [314, 290] width 629 height 446
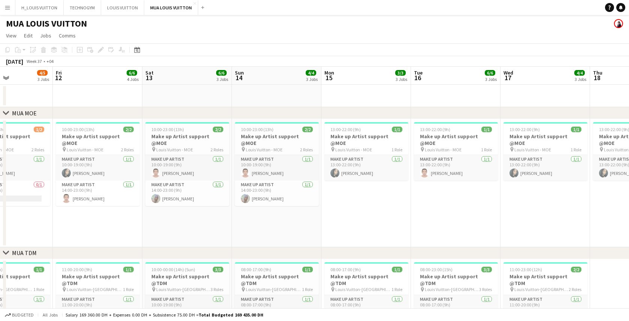
drag, startPoint x: 564, startPoint y: 215, endPoint x: 429, endPoint y: 224, distance: 135.2
click at [429, 224] on app-calendar-viewport "Mon 8 4/4 3 Jobs Tue 9 4/4 3 Jobs Wed 10 4/5 3 Jobs Thu 11 4/5 3 Jobs Fri 12 6/…" at bounding box center [314, 290] width 629 height 446
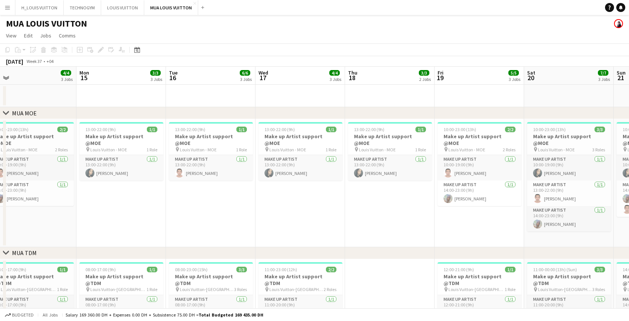
drag, startPoint x: 555, startPoint y: 220, endPoint x: 310, endPoint y: 223, distance: 244.7
click at [310, 223] on app-calendar-viewport "Thu 11 4/5 3 Jobs Fri 12 6/6 4 Jobs Sat 13 6/6 3 Jobs Sun 14 4/4 3 Jobs Mon 15 …" at bounding box center [314, 290] width 629 height 446
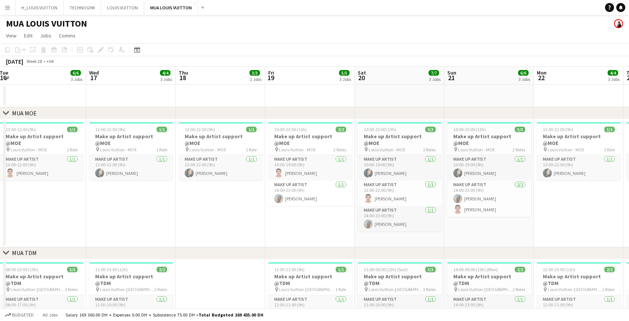
scroll to position [0, 290]
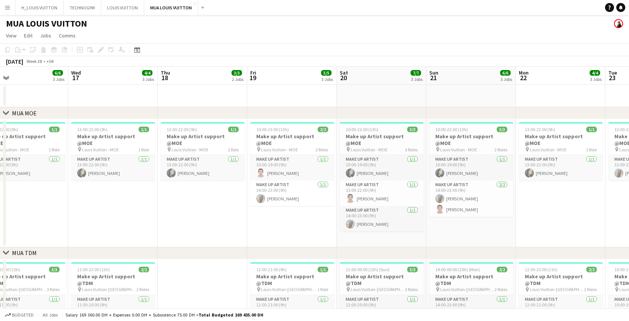
drag, startPoint x: 481, startPoint y: 218, endPoint x: 294, endPoint y: 218, distance: 187.0
click at [294, 218] on app-calendar-viewport "Sat 13 6/6 3 Jobs Sun 14 4/4 3 Jobs Mon 15 3/3 3 Jobs Tue 16 6/6 3 Jobs Wed 17 …" at bounding box center [314, 290] width 629 height 446
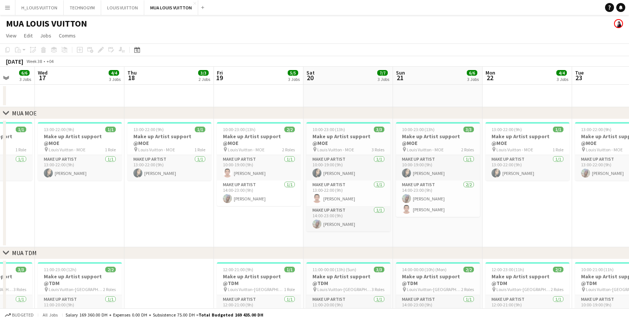
scroll to position [0, 356]
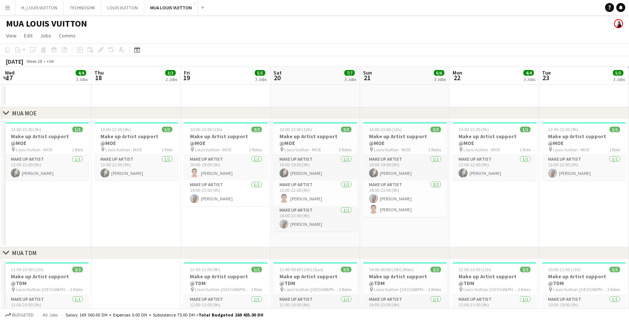
drag, startPoint x: 564, startPoint y: 224, endPoint x: 498, endPoint y: 225, distance: 66.4
click at [498, 225] on app-calendar-viewport "Sat 13 6/6 3 Jobs Sun 14 4/4 3 Jobs Mon 15 3/3 3 Jobs Tue 16 6/6 3 Jobs Wed 17 …" at bounding box center [314, 290] width 629 height 446
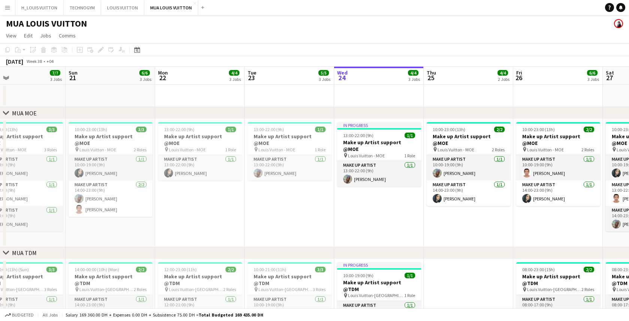
drag, startPoint x: 529, startPoint y: 217, endPoint x: 257, endPoint y: 214, distance: 272.5
click at [257, 214] on app-calendar-viewport "Wed 17 4/4 3 Jobs Thu 18 3/3 2 Jobs Fri 19 5/5 3 Jobs Sat 20 7/7 3 Jobs Sun 21 …" at bounding box center [314, 290] width 629 height 446
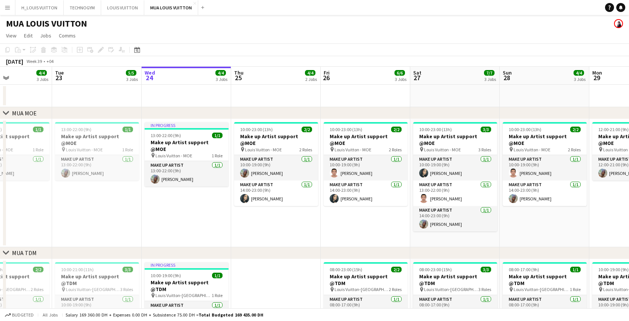
drag, startPoint x: 458, startPoint y: 224, endPoint x: 266, endPoint y: 220, distance: 192.3
click at [266, 220] on app-calendar-viewport "Fri 19 5/5 3 Jobs Sat 20 7/7 3 Jobs Sun 21 6/6 3 Jobs Mon 22 4/4 3 Jobs Tue 23 …" at bounding box center [314, 290] width 629 height 446
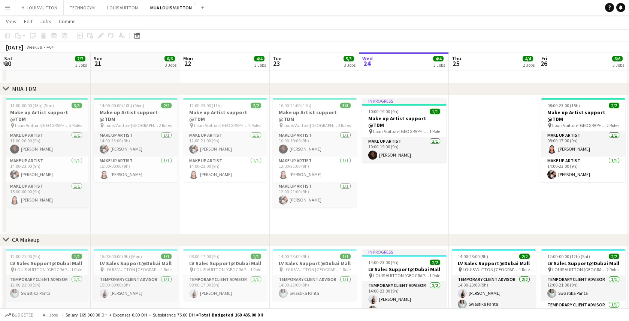
scroll to position [0, 178]
drag, startPoint x: 144, startPoint y: 209, endPoint x: 362, endPoint y: 205, distance: 217.8
click at [362, 205] on app-calendar-viewport "Thu 18 3/3 2 Jobs Fri 19 5/5 3 Jobs Sat 20 7/7 3 Jobs Sun 21 6/6 3 Jobs Mon 22 …" at bounding box center [314, 107] width 629 height 483
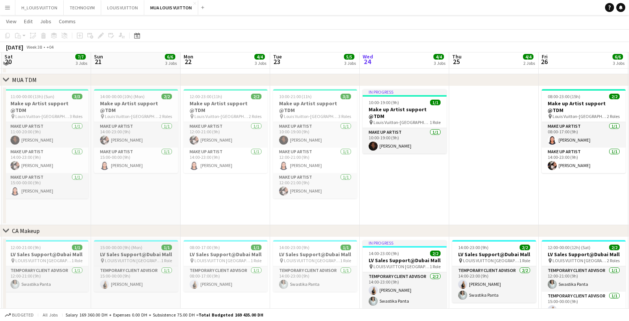
scroll to position [165, 0]
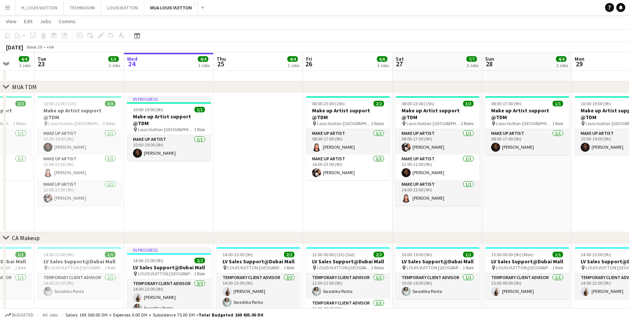
drag, startPoint x: 440, startPoint y: 206, endPoint x: 202, endPoint y: 230, distance: 238.8
click at [202, 230] on app-calendar-viewport "Sat 20 7/7 3 Jobs Sun 21 6/6 3 Jobs Mon 22 4/4 3 Jobs Tue 23 5/5 3 Jobs Wed 24 …" at bounding box center [314, 105] width 629 height 483
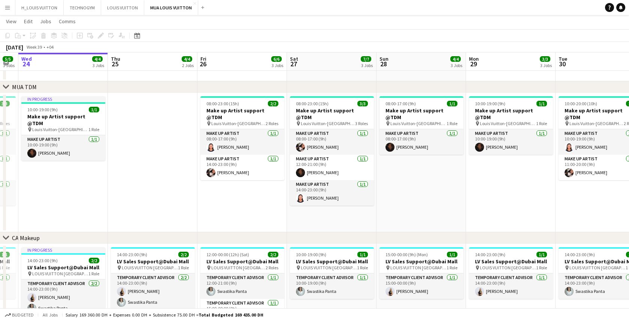
drag, startPoint x: 341, startPoint y: 218, endPoint x: 231, endPoint y: 221, distance: 110.2
click at [232, 221] on app-calendar-viewport "Sat 20 7/7 3 Jobs Sun 21 6/6 3 Jobs Mon 22 4/4 3 Jobs Tue 23 5/5 3 Jobs Wed 24 …" at bounding box center [314, 105] width 629 height 483
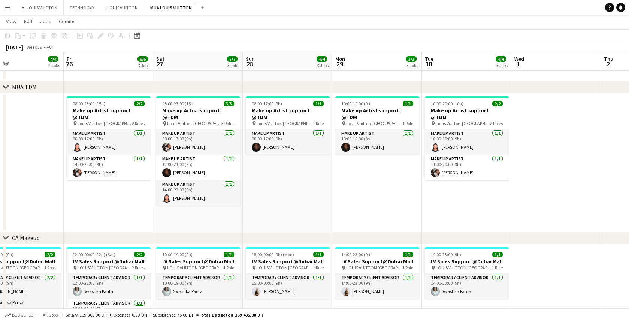
drag, startPoint x: 488, startPoint y: 203, endPoint x: 275, endPoint y: 210, distance: 213.0
click at [272, 211] on app-calendar-viewport "Mon 22 4/4 3 Jobs Tue 23 5/5 3 Jobs Wed 24 4/4 3 Jobs Thu 25 4/4 2 Jobs Fri 26 …" at bounding box center [314, 105] width 629 height 483
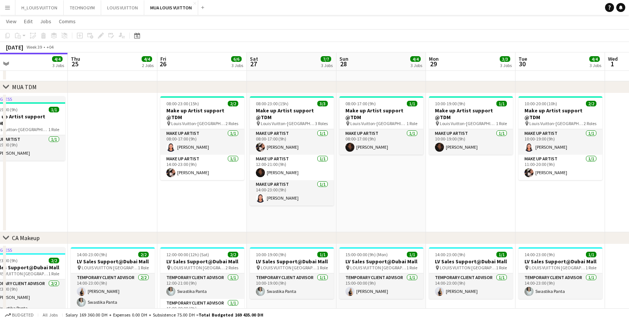
drag, startPoint x: 224, startPoint y: 214, endPoint x: 488, endPoint y: 210, distance: 263.5
click at [496, 211] on app-calendar-viewport "Mon 22 4/4 3 Jobs Tue 23 5/5 3 Jobs Wed 24 4/4 3 Jobs Thu 25 4/4 2 Jobs Fri 26 …" at bounding box center [314, 105] width 629 height 483
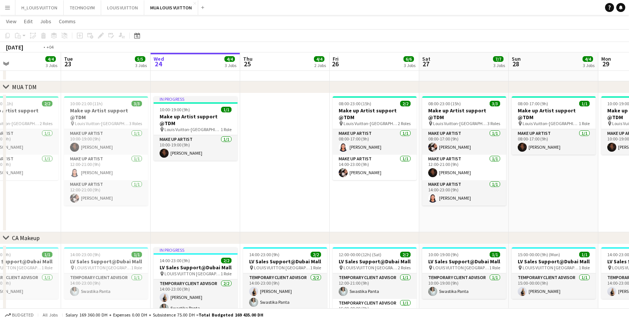
drag, startPoint x: 116, startPoint y: 215, endPoint x: 385, endPoint y: 206, distance: 269.6
click at [385, 206] on app-calendar-viewport "Sat 20 7/7 3 Jobs Sun 21 6/6 3 Jobs Mon 22 4/4 3 Jobs Tue 23 5/5 3 Jobs Wed 24 …" at bounding box center [314, 105] width 629 height 483
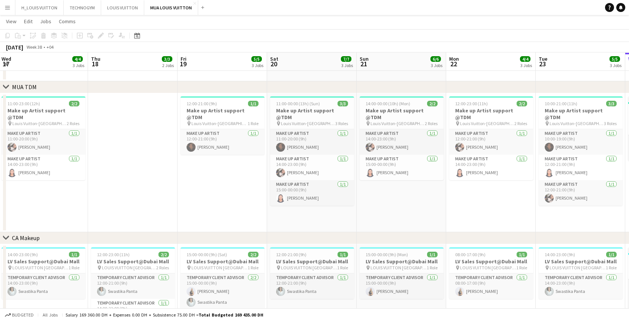
drag, startPoint x: 86, startPoint y: 208, endPoint x: 372, endPoint y: 196, distance: 285.8
click at [373, 196] on app-calendar-viewport "Mon 15 3/3 3 Jobs Tue 16 6/6 3 Jobs Wed 17 4/4 3 Jobs Thu 18 3/3 2 Jobs Fri 19 …" at bounding box center [314, 105] width 629 height 483
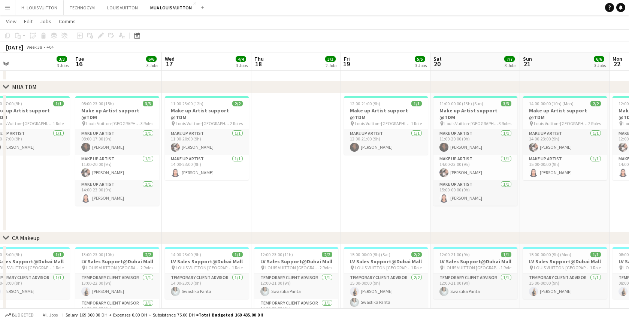
scroll to position [0, 183]
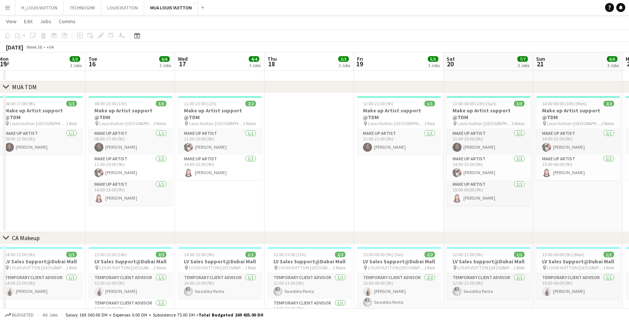
drag, startPoint x: 103, startPoint y: 208, endPoint x: 279, endPoint y: 197, distance: 176.9
click at [279, 197] on app-calendar-viewport "Sat 13 6/6 3 Jobs Sun 14 4/4 3 Jobs Mon 15 3/3 3 Jobs Tue 16 6/6 3 Jobs Wed 17 …" at bounding box center [314, 105] width 629 height 483
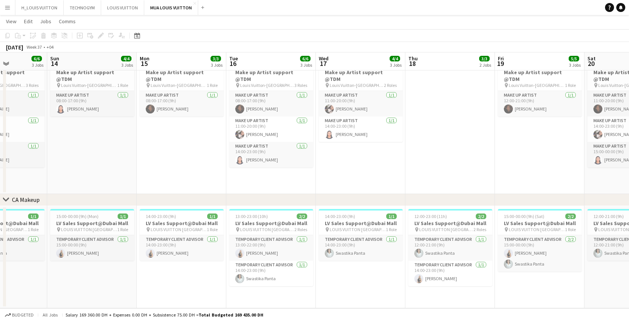
scroll to position [0, 220]
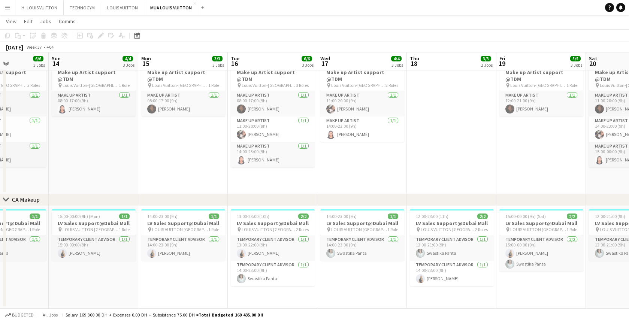
drag, startPoint x: 237, startPoint y: 287, endPoint x: 385, endPoint y: 278, distance: 148.3
click at [385, 278] on app-calendar-viewport "Thu 11 4/5 3 Jobs Fri 12 6/6 4 Jobs Sat 13 6/6 3 Jobs Sun 14 4/4 3 Jobs Mon 15 …" at bounding box center [314, 67] width 629 height 483
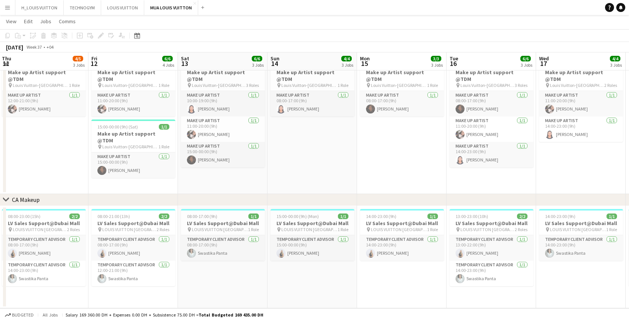
scroll to position [0, 180]
drag, startPoint x: 87, startPoint y: 290, endPoint x: 289, endPoint y: 289, distance: 201.6
click at [289, 289] on app-calendar-viewport "Tue 9 4/4 3 Jobs Wed 10 4/5 3 Jobs Thu 11 4/5 3 Jobs Fri 12 6/6 4 Jobs Sat 13 6…" at bounding box center [314, 67] width 629 height 483
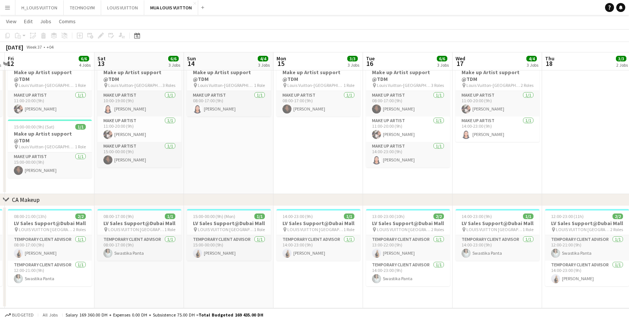
drag, startPoint x: 371, startPoint y: 155, endPoint x: 287, endPoint y: 162, distance: 84.2
click at [287, 162] on app-calendar-viewport "Tue 9 4/4 3 Jobs Wed 10 4/5 3 Jobs Thu 11 4/5 3 Jobs Fri 12 6/6 4 Jobs Sat 13 6…" at bounding box center [314, 67] width 629 height 483
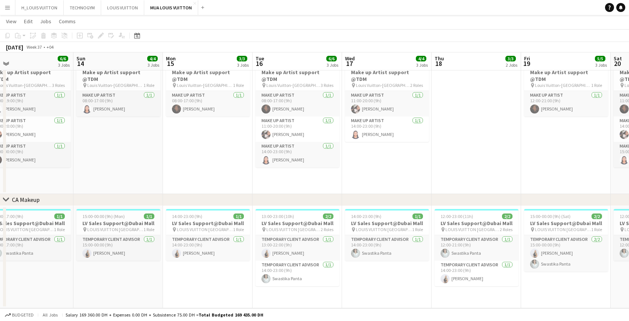
drag, startPoint x: 460, startPoint y: 171, endPoint x: 350, endPoint y: 180, distance: 110.9
click at [350, 180] on app-calendar-viewport "Tue 9 4/4 3 Jobs Wed 10 4/5 3 Jobs Thu 11 4/5 3 Jobs Fri 12 6/6 4 Jobs Sat 13 6…" at bounding box center [314, 67] width 629 height 483
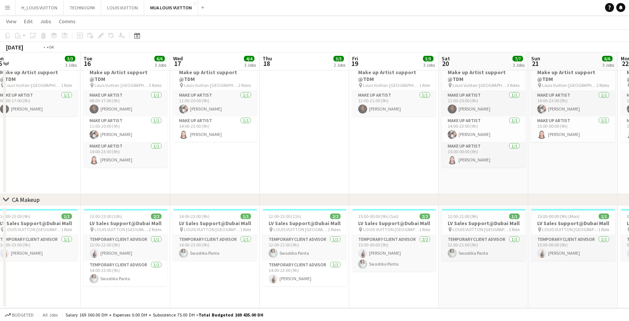
drag, startPoint x: 516, startPoint y: 170, endPoint x: 344, endPoint y: 175, distance: 172.1
click at [344, 175] on app-calendar-viewport "Thu 11 4/5 3 Jobs Fri 12 6/6 4 Jobs Sat 13 6/6 3 Jobs Sun 14 4/4 3 Jobs Mon 15 …" at bounding box center [314, 67] width 629 height 483
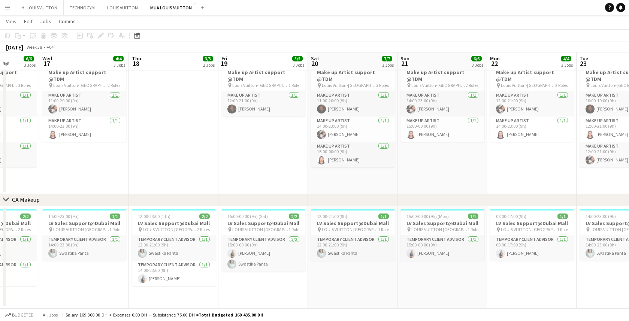
drag, startPoint x: 395, startPoint y: 175, endPoint x: 302, endPoint y: 173, distance: 93.0
click at [302, 173] on app-calendar-viewport "Sat 13 6/6 3 Jobs Sun 14 4/4 3 Jobs Mon 15 3/3 3 Jobs Tue 16 6/6 3 Jobs Wed 17 …" at bounding box center [314, 67] width 629 height 483
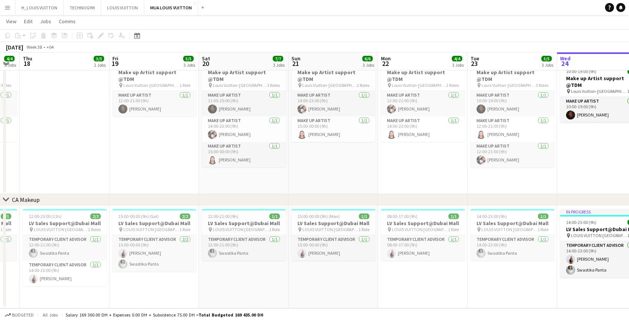
scroll to position [0, 271]
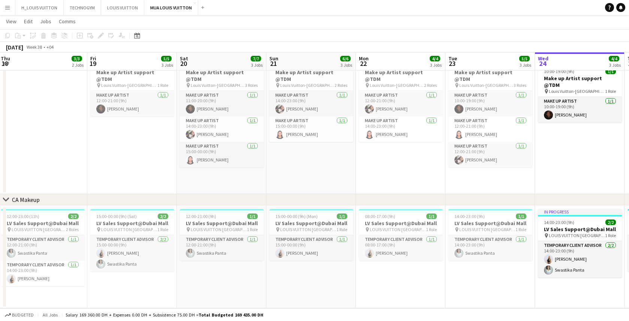
drag, startPoint x: 456, startPoint y: 174, endPoint x: 341, endPoint y: 174, distance: 114.7
click at [341, 174] on app-calendar-viewport "Mon 15 3/3 3 Jobs Tue 16 6/6 3 Jobs Wed 17 4/4 3 Jobs Thu 18 3/3 2 Jobs Fri 19 …" at bounding box center [314, 67] width 629 height 483
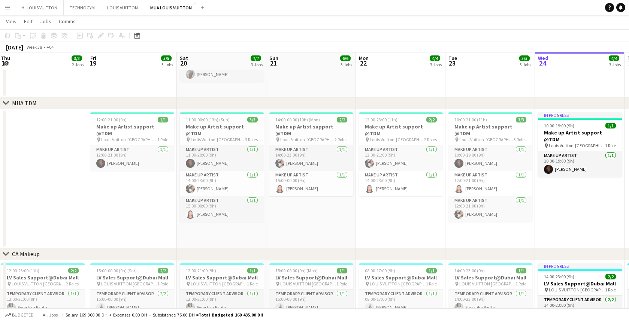
scroll to position [149, 0]
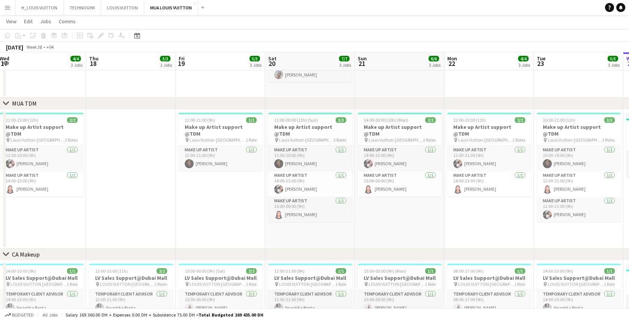
drag, startPoint x: 79, startPoint y: 218, endPoint x: 169, endPoint y: 208, distance: 90.9
click at [169, 208] on app-calendar-viewport "Mon 15 3/3 3 Jobs Tue 16 6/6 3 Jobs Wed 17 4/4 3 Jobs Thu 18 3/3 2 Jobs Fri 19 …" at bounding box center [314, 121] width 629 height 483
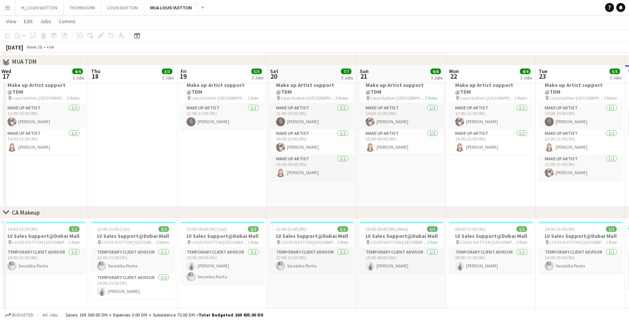
scroll to position [203, 0]
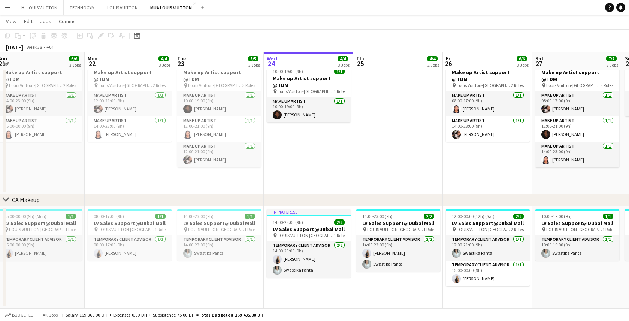
drag, startPoint x: 428, startPoint y: 170, endPoint x: 112, endPoint y: 166, distance: 315.2
click at [115, 167] on app-calendar-viewport "Wed 17 4/4 3 Jobs Thu 18 3/3 2 Jobs Fri 19 5/5 3 Jobs Sat 20 7/7 3 Jobs Sun 21 …" at bounding box center [314, 67] width 629 height 483
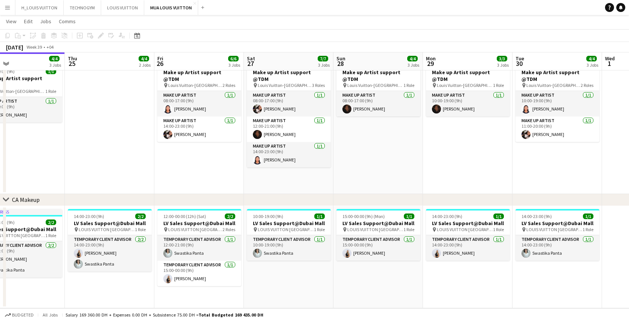
scroll to position [0, 259]
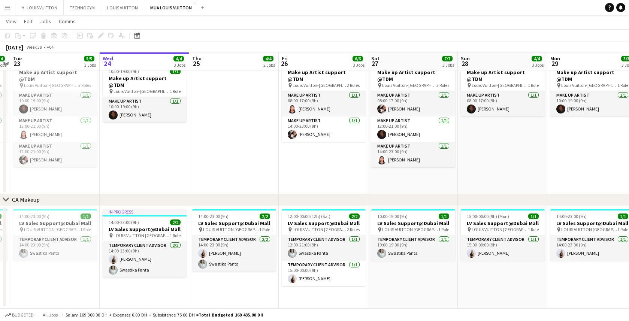
drag, startPoint x: 474, startPoint y: 165, endPoint x: 259, endPoint y: 169, distance: 214.4
click at [259, 169] on app-calendar-viewport "Sat 20 7/7 3 Jobs Sun 21 6/6 3 Jobs Mon 22 4/4 3 Jobs Tue 23 5/5 3 Jobs Wed 24 …" at bounding box center [314, 67] width 629 height 483
click at [158, 167] on app-date-cell "In progress 10:00-19:00 (9h) 1/1 Make up Artist support @TDM pin Louis Vuitton-…" at bounding box center [144, 124] width 90 height 139
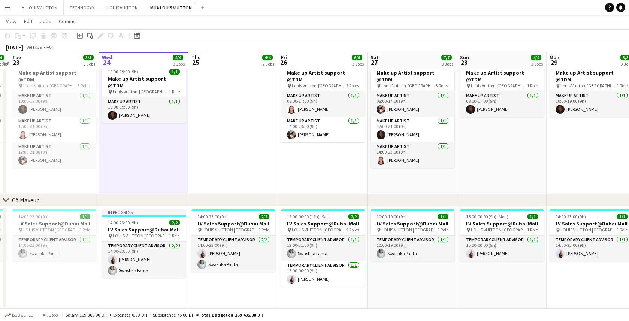
scroll to position [203, 0]
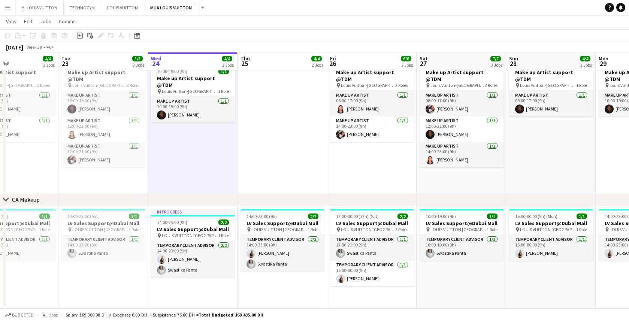
drag, startPoint x: 247, startPoint y: 147, endPoint x: 110, endPoint y: 151, distance: 137.6
click at [111, 151] on app-calendar-viewport "Sat 20 7/7 3 Jobs Sun 21 6/6 3 Jobs Mon 22 4/4 3 Jobs Tue 23 5/5 3 Jobs Wed 24 …" at bounding box center [314, 67] width 629 height 483
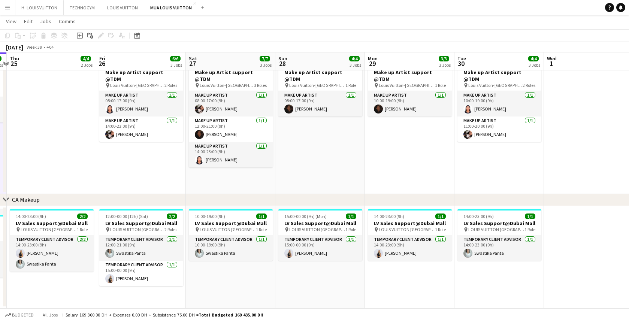
drag, startPoint x: 428, startPoint y: 151, endPoint x: 203, endPoint y: 156, distance: 224.9
click at [203, 156] on app-calendar-viewport "Mon 22 4/4 3 Jobs Tue 23 5/5 3 Jobs Wed 24 4/4 3 Jobs Thu 25 4/4 2 Jobs Fri 26 …" at bounding box center [314, 67] width 629 height 483
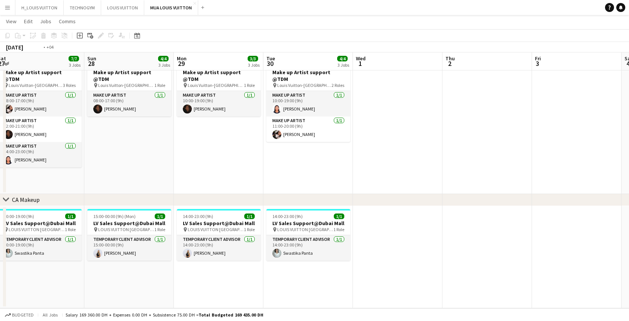
scroll to position [0, 301]
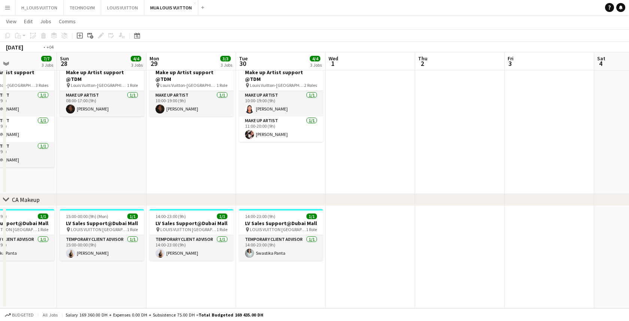
drag, startPoint x: 447, startPoint y: 157, endPoint x: 269, endPoint y: 155, distance: 177.7
click at [269, 155] on app-calendar-viewport "Wed 24 4/4 3 Jobs Thu 25 4/4 2 Jobs Fri 26 6/6 3 Jobs Sat 27 7/7 3 Jobs Sun 28 …" at bounding box center [314, 67] width 629 height 483
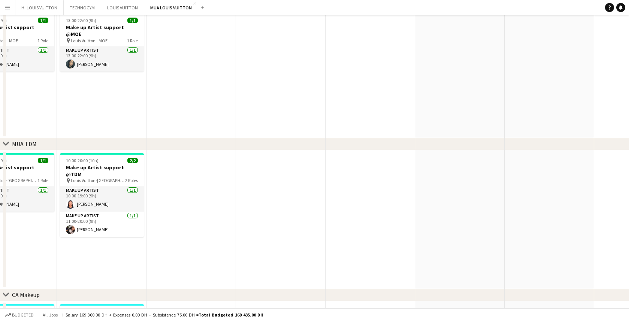
scroll to position [0, 0]
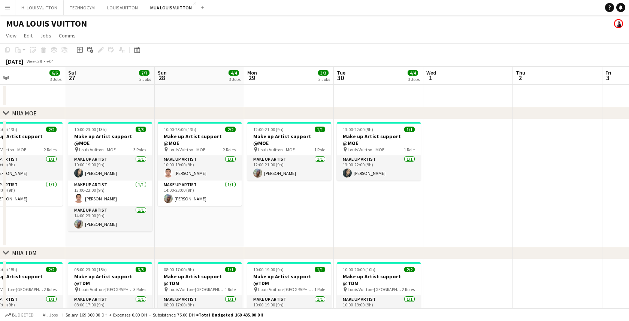
drag, startPoint x: 173, startPoint y: 229, endPoint x: 465, endPoint y: 208, distance: 292.7
click at [470, 208] on app-calendar-viewport "Wed 24 4/4 3 Jobs Thu 25 4/4 2 Jobs Fri 26 6/6 3 Jobs Sat 27 7/7 3 Jobs Sun 28 …" at bounding box center [314, 290] width 629 height 446
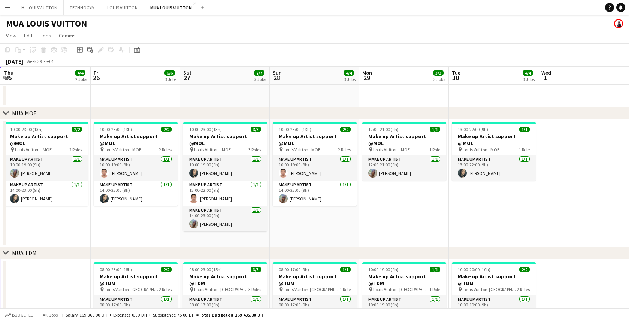
drag, startPoint x: 226, startPoint y: 233, endPoint x: 482, endPoint y: 224, distance: 256.2
click at [482, 224] on app-calendar-viewport "Tue 23 5/5 3 Jobs Wed 24 4/4 3 Jobs Thu 25 4/4 2 Jobs Fri 26 6/6 3 Jobs Sat 27 …" at bounding box center [314, 290] width 629 height 446
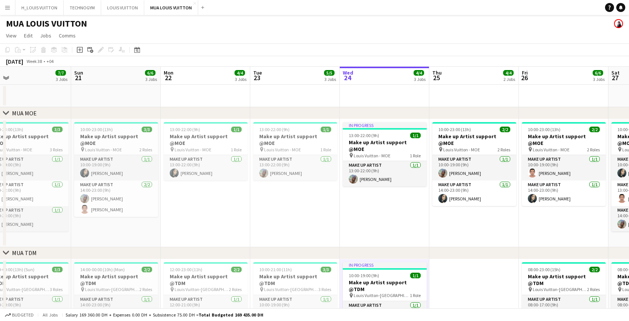
scroll to position [0, 217]
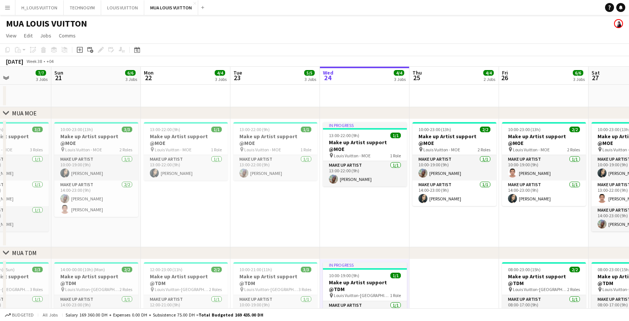
drag, startPoint x: 96, startPoint y: 227, endPoint x: 323, endPoint y: 231, distance: 226.8
click at [323, 231] on app-calendar-viewport "Thu 18 3/3 2 Jobs Fri 19 5/5 3 Jobs Sat 20 7/7 3 Jobs Sun 21 6/6 3 Jobs Mon 22 …" at bounding box center [314, 290] width 629 height 446
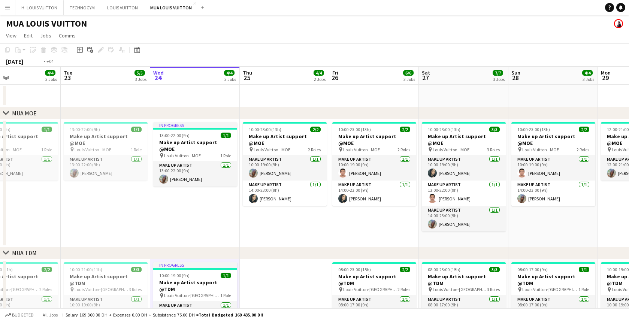
drag, startPoint x: 426, startPoint y: 228, endPoint x: 256, endPoint y: 227, distance: 170.1
click at [256, 227] on app-calendar-viewport "Thu 18 3/3 2 Jobs Fri 19 5/5 3 Jobs Sat 20 7/7 3 Jobs Sun 21 6/6 3 Jobs Mon 22 …" at bounding box center [314, 290] width 629 height 446
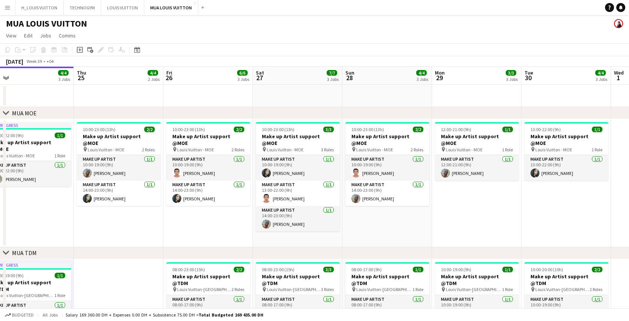
scroll to position [0, 378]
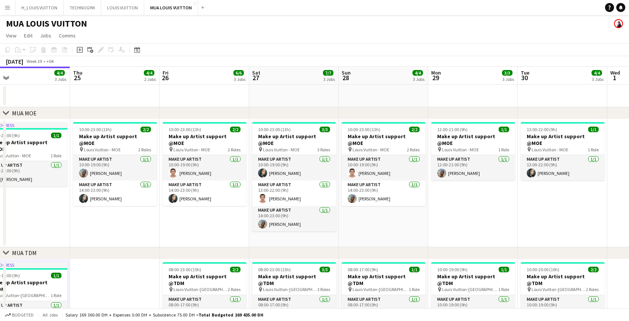
drag, startPoint x: 362, startPoint y: 225, endPoint x: 192, endPoint y: 225, distance: 169.8
click at [193, 225] on app-calendar-viewport "Sat 20 7/7 3 Jobs Sun 21 6/6 3 Jobs Mon 22 4/4 3 Jobs Tue 23 5/5 3 Jobs Wed 24 …" at bounding box center [314, 290] width 629 height 446
click at [284, 186] on app-card-role "Make up artist [DATE] 13:00-22:00 (9h) [PERSON_NAME]" at bounding box center [294, 193] width 84 height 25
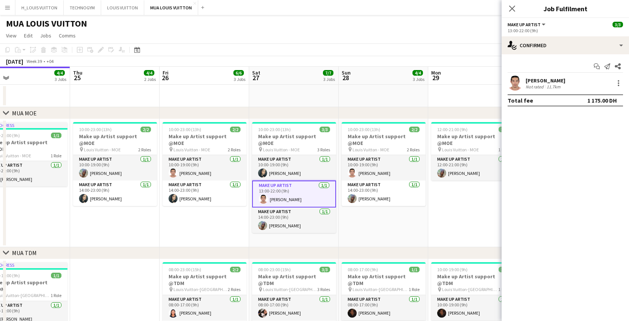
click at [516, 81] on app-user-avatar at bounding box center [515, 83] width 15 height 15
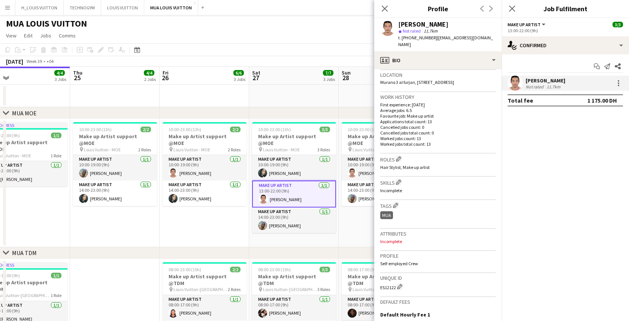
scroll to position [254, 0]
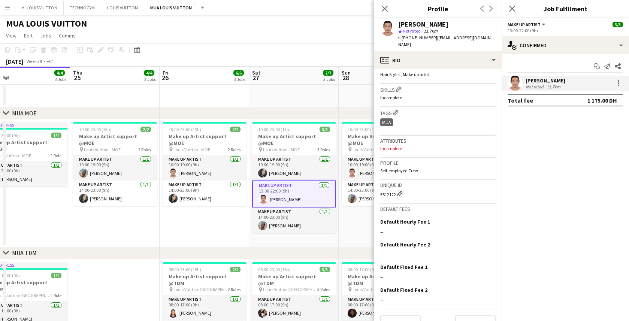
click at [199, 225] on app-date-cell "10:00-23:00 (13h) 2/2 Make up Artist support @MOE pin [PERSON_NAME] - [PERSON_N…" at bounding box center [205, 183] width 90 height 128
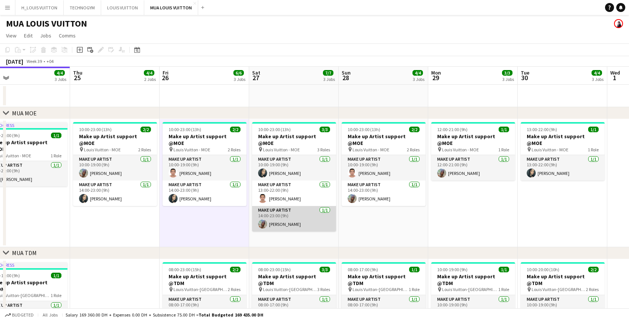
click at [291, 216] on app-card-role "Make up artist [DATE] 14:00-23:00 (9h) [PERSON_NAME]" at bounding box center [294, 218] width 84 height 25
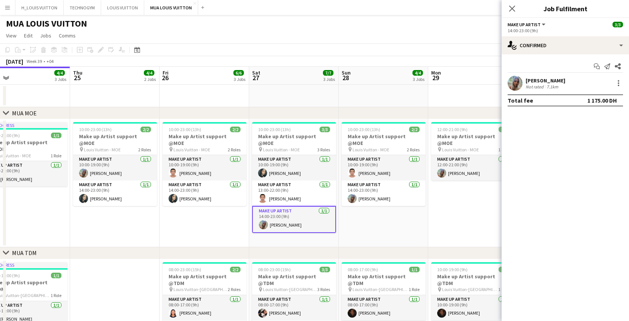
click at [515, 83] on app-user-avatar at bounding box center [515, 83] width 15 height 15
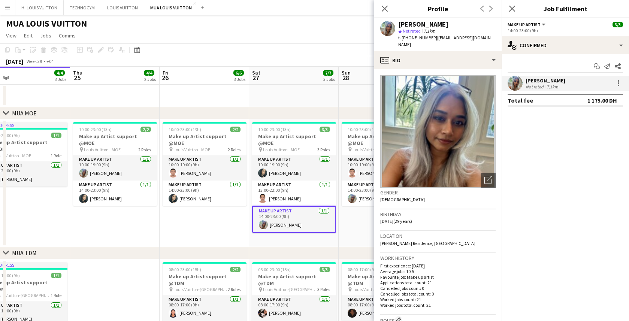
click at [185, 220] on app-date-cell "10:00-23:00 (13h) 2/2 Make up Artist support @MOE pin [PERSON_NAME] - [PERSON_N…" at bounding box center [205, 183] width 90 height 128
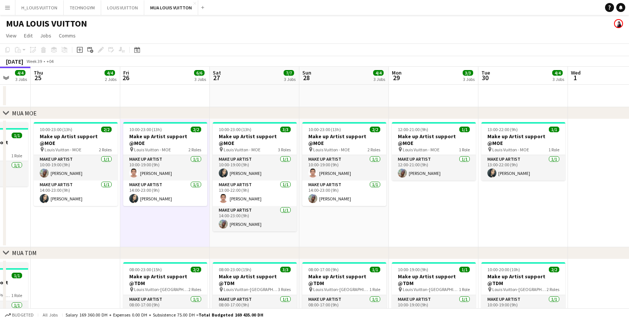
scroll to position [0, 263]
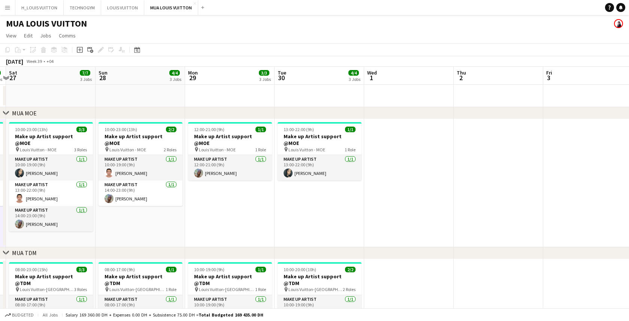
drag, startPoint x: 525, startPoint y: 219, endPoint x: 282, endPoint y: 227, distance: 243.4
click at [282, 227] on app-calendar-viewport "Wed 24 4/4 3 Jobs Thu 25 4/4 2 Jobs Fri 26 6/6 3 Jobs Sat 27 7/7 3 Jobs Sun 28 …" at bounding box center [314, 290] width 629 height 446
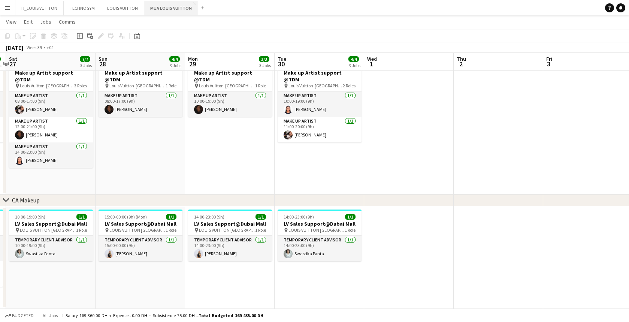
scroll to position [203, 0]
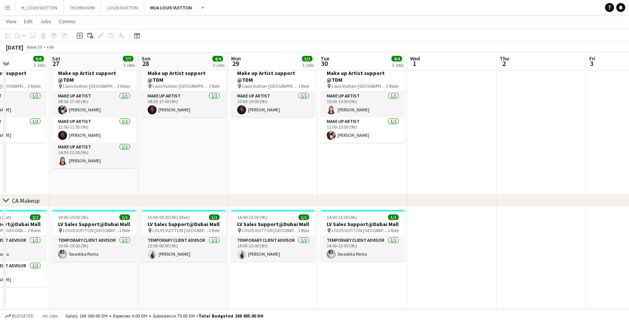
drag, startPoint x: 449, startPoint y: 262, endPoint x: 583, endPoint y: 247, distance: 135.0
click at [584, 247] on app-calendar-viewport "Wed 24 4/4 3 Jobs Thu 25 4/4 2 Jobs Fri 26 6/6 3 Jobs Sat 27 7/7 3 Jobs Sun 28 …" at bounding box center [314, 67] width 629 height 483
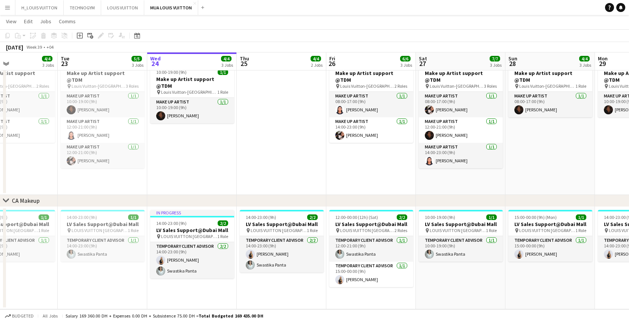
drag, startPoint x: 209, startPoint y: 296, endPoint x: 485, endPoint y: 280, distance: 277.0
click at [485, 280] on app-calendar-viewport "Sat 20 7/7 3 Jobs Sun 21 6/6 3 Jobs Mon 22 4/4 3 Jobs Tue 23 5/5 3 Jobs Wed 24 …" at bounding box center [314, 67] width 629 height 483
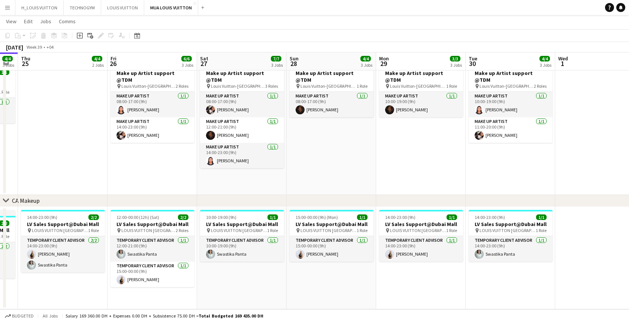
drag, startPoint x: 503, startPoint y: 283, endPoint x: 283, endPoint y: 283, distance: 220.0
click at [283, 283] on app-calendar-viewport "Mon 22 4/4 3 Jobs Tue 23 5/5 3 Jobs Wed 24 4/4 3 Jobs Thu 25 4/4 2 Jobs Fri 26 …" at bounding box center [314, 67] width 629 height 483
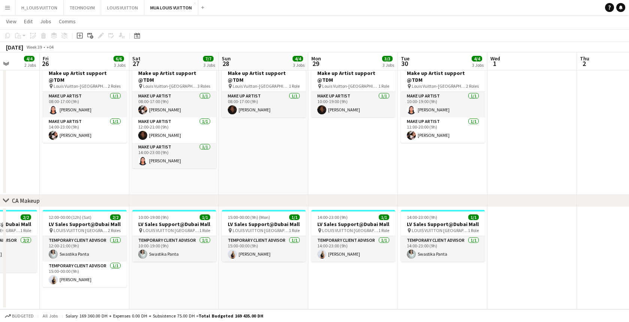
scroll to position [0, 220]
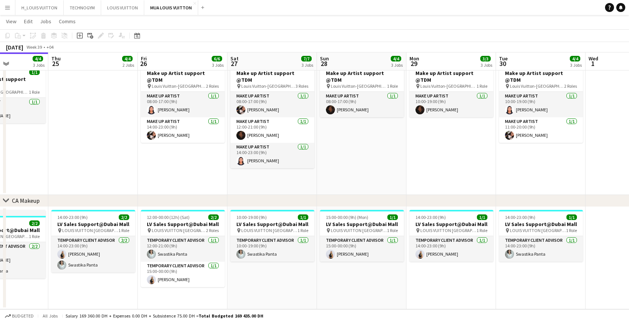
drag, startPoint x: 438, startPoint y: 281, endPoint x: 290, endPoint y: 280, distance: 148.8
click at [290, 280] on app-calendar-viewport "Mon 22 4/4 3 Jobs Tue 23 5/5 3 Jobs Wed 24 4/4 3 Jobs Thu 25 4/4 2 Jobs Fri 26 …" at bounding box center [314, 67] width 629 height 483
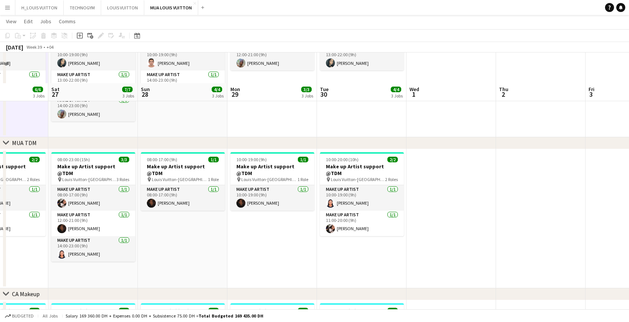
scroll to position [140, 0]
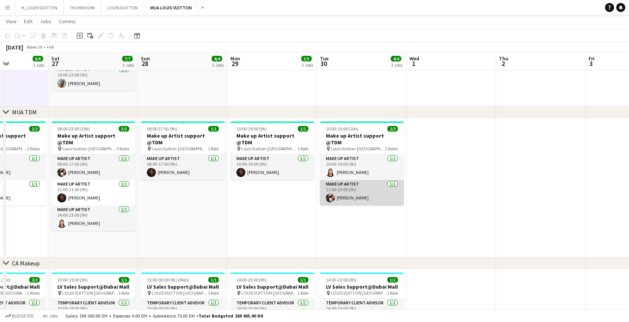
click at [341, 195] on app-card-role "Make up artist [DATE] 11:00-20:00 (9h) [PERSON_NAME]" at bounding box center [362, 192] width 84 height 25
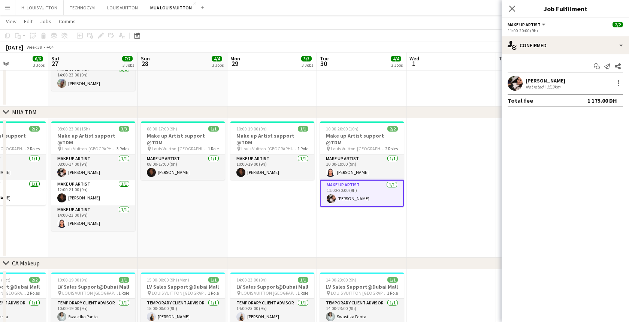
click at [513, 85] on app-user-avatar at bounding box center [515, 83] width 15 height 15
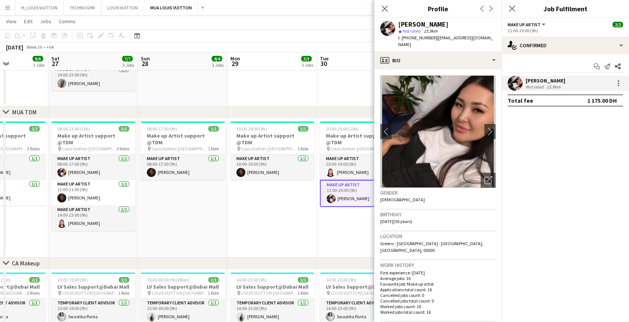
click at [287, 203] on app-date-cell "10:00-19:00 (9h) 1/1 Make up Artist support @TDM pin Louis Vuitton-Fashion Aven…" at bounding box center [272, 187] width 90 height 139
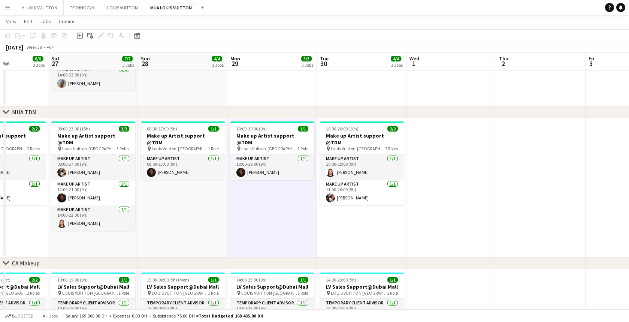
click at [569, 222] on app-date-cell at bounding box center [541, 187] width 90 height 139
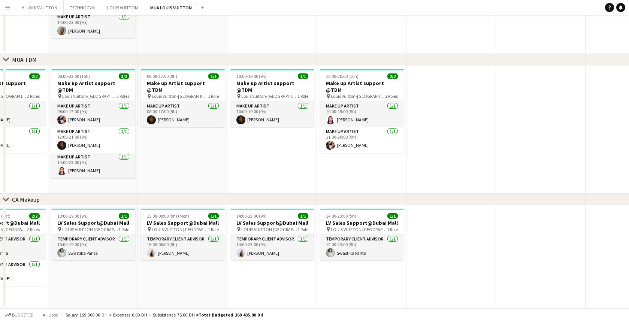
scroll to position [0, 0]
